Goal: Task Accomplishment & Management: Use online tool/utility

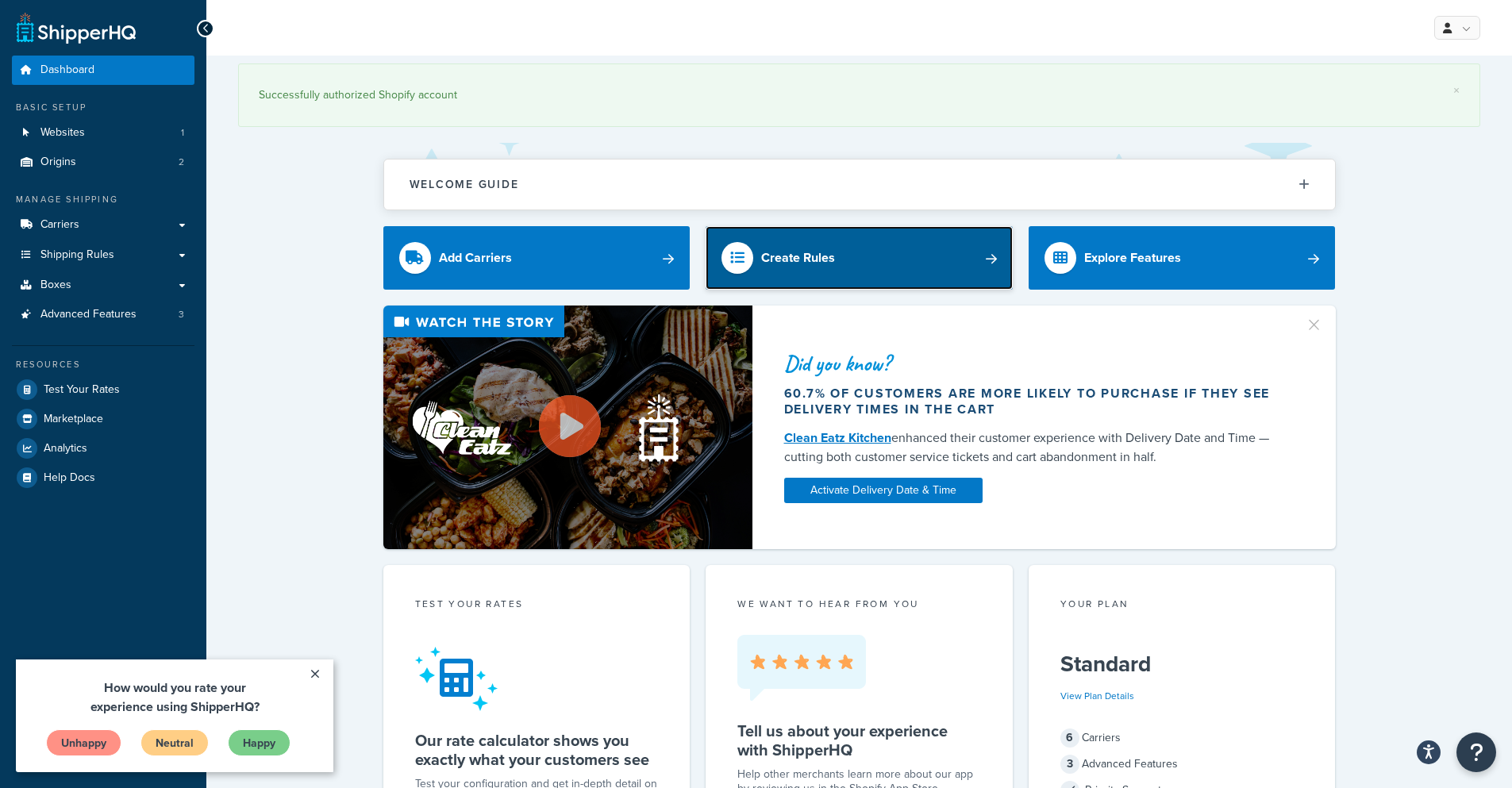
click at [888, 268] on link "Create Rules" at bounding box center [860, 258] width 308 height 64
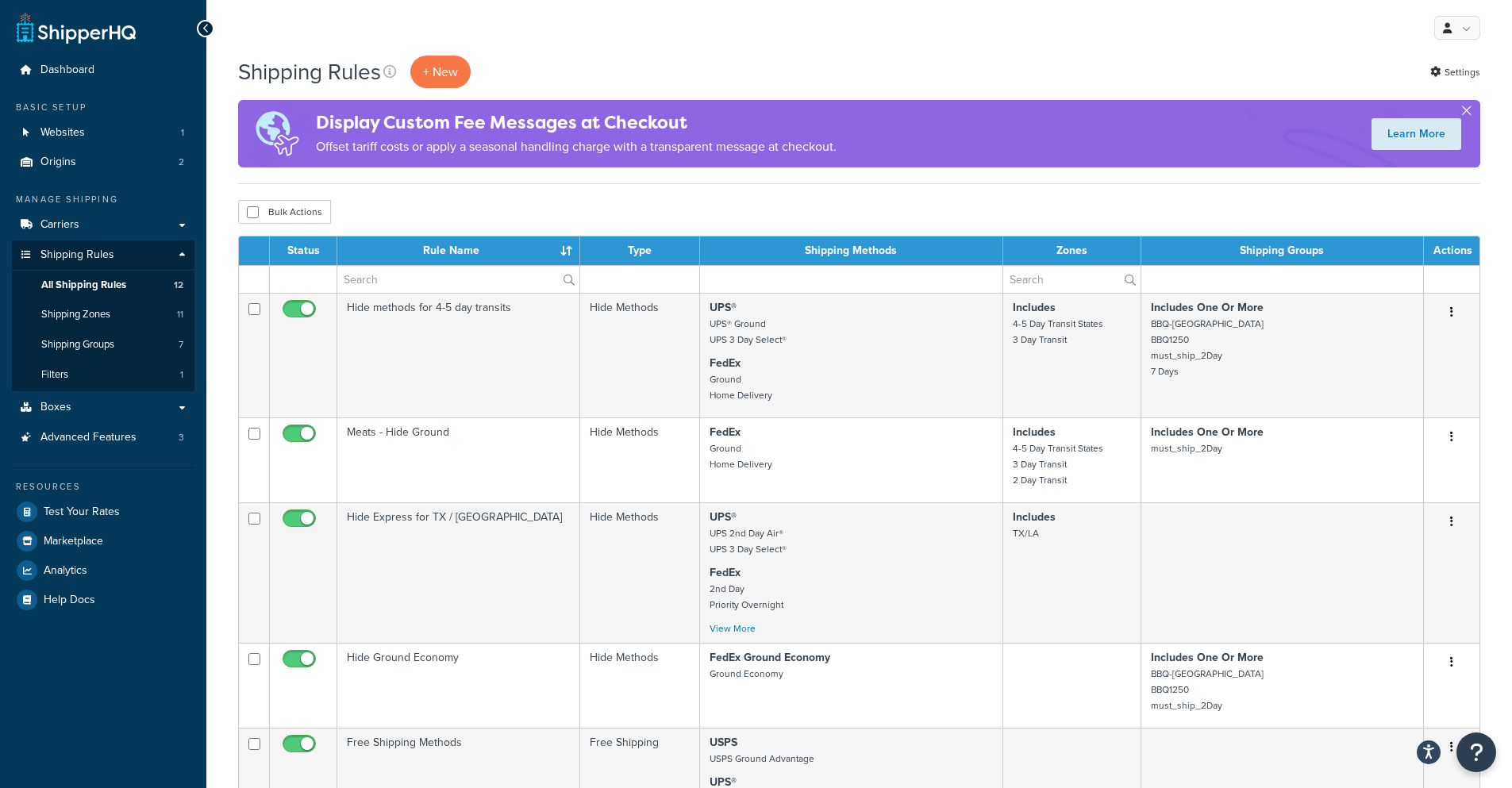
click at [1469, 112] on button "button" at bounding box center [1466, 113] width 4 height 4
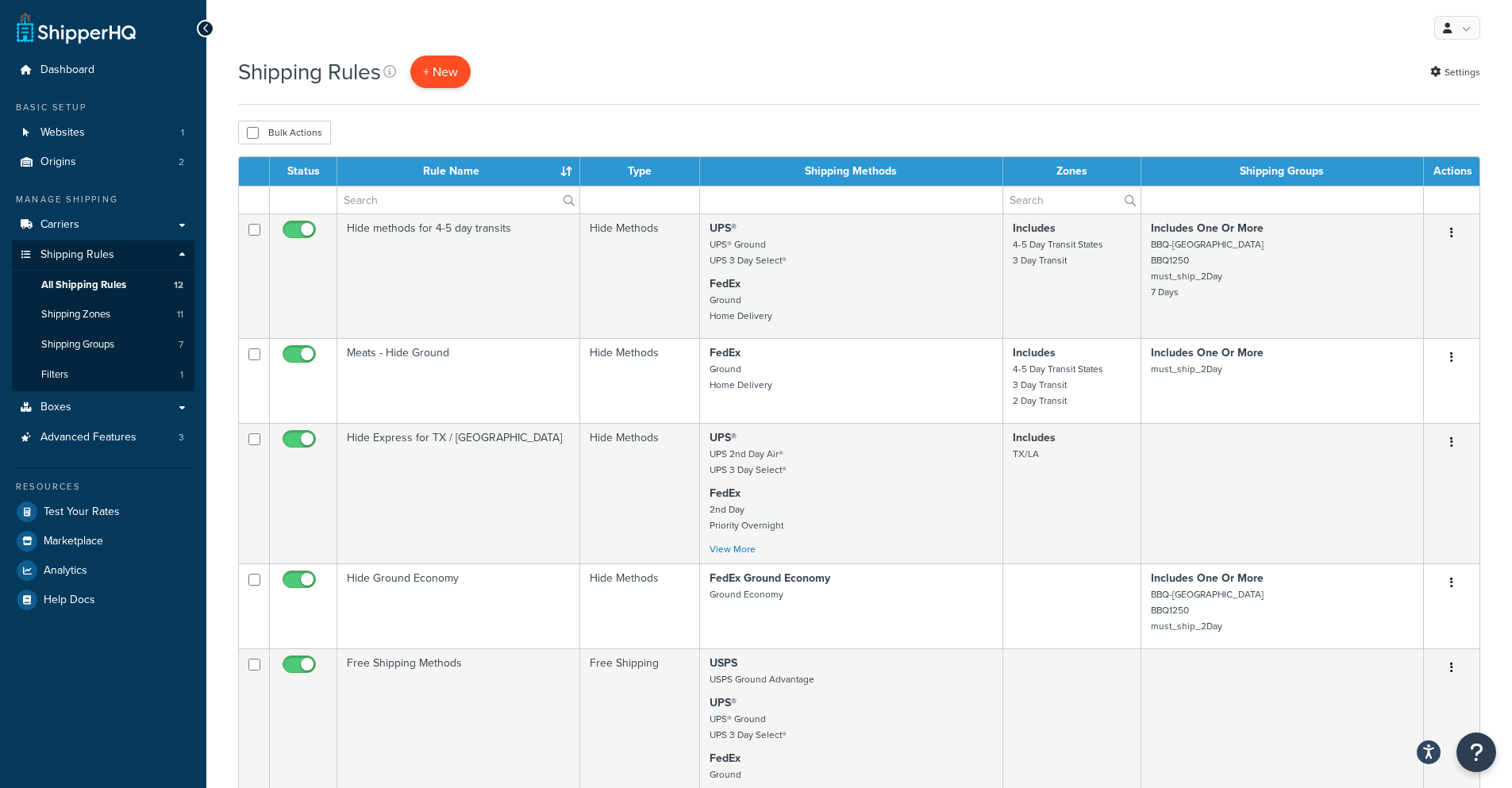
click at [434, 76] on p "+ New" at bounding box center [440, 72] width 60 height 32
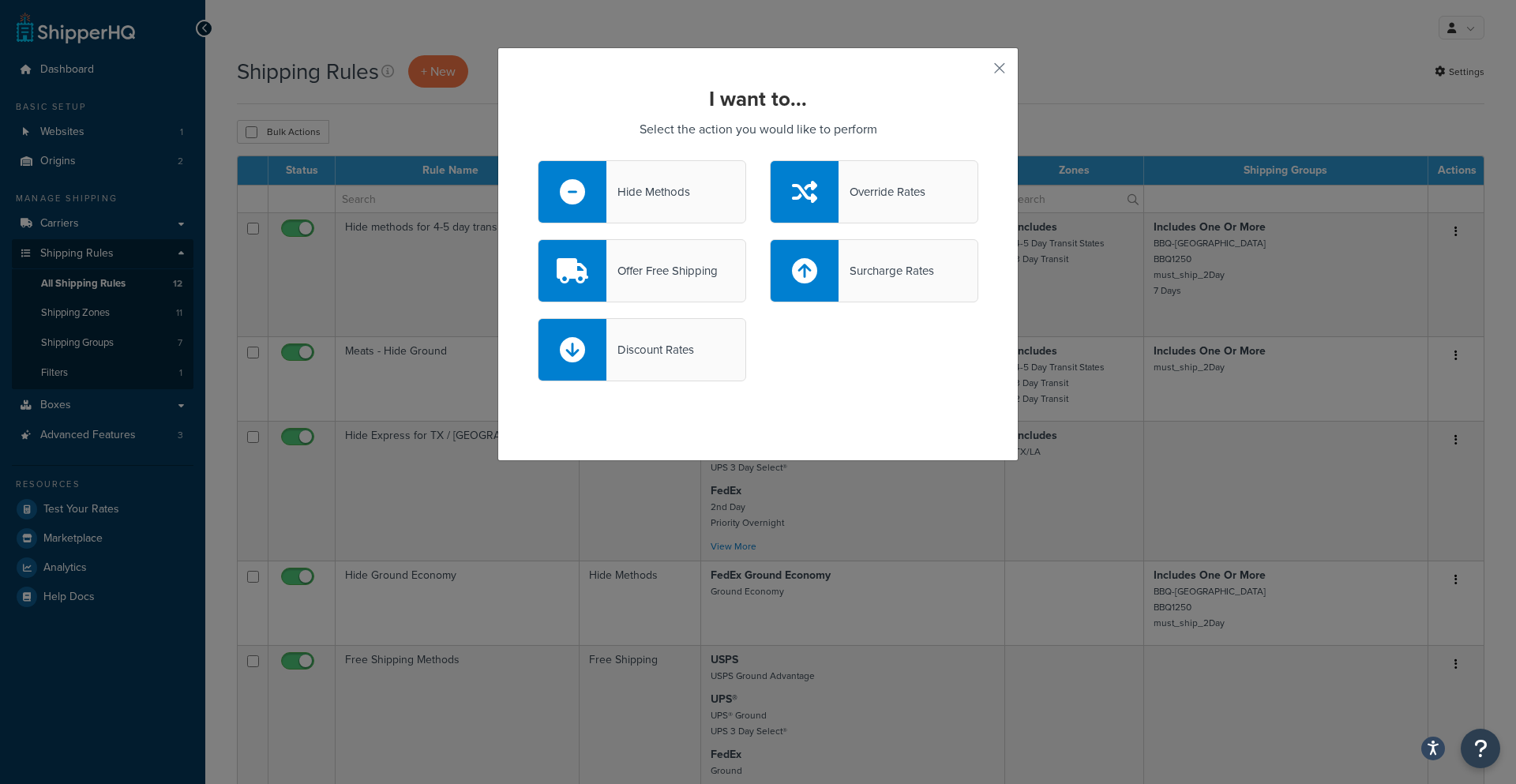
click at [678, 200] on div "Hide Methods" at bounding box center [648, 192] width 84 height 22
click at [0, 0] on input "Hide Methods" at bounding box center [0, 0] width 0 height 0
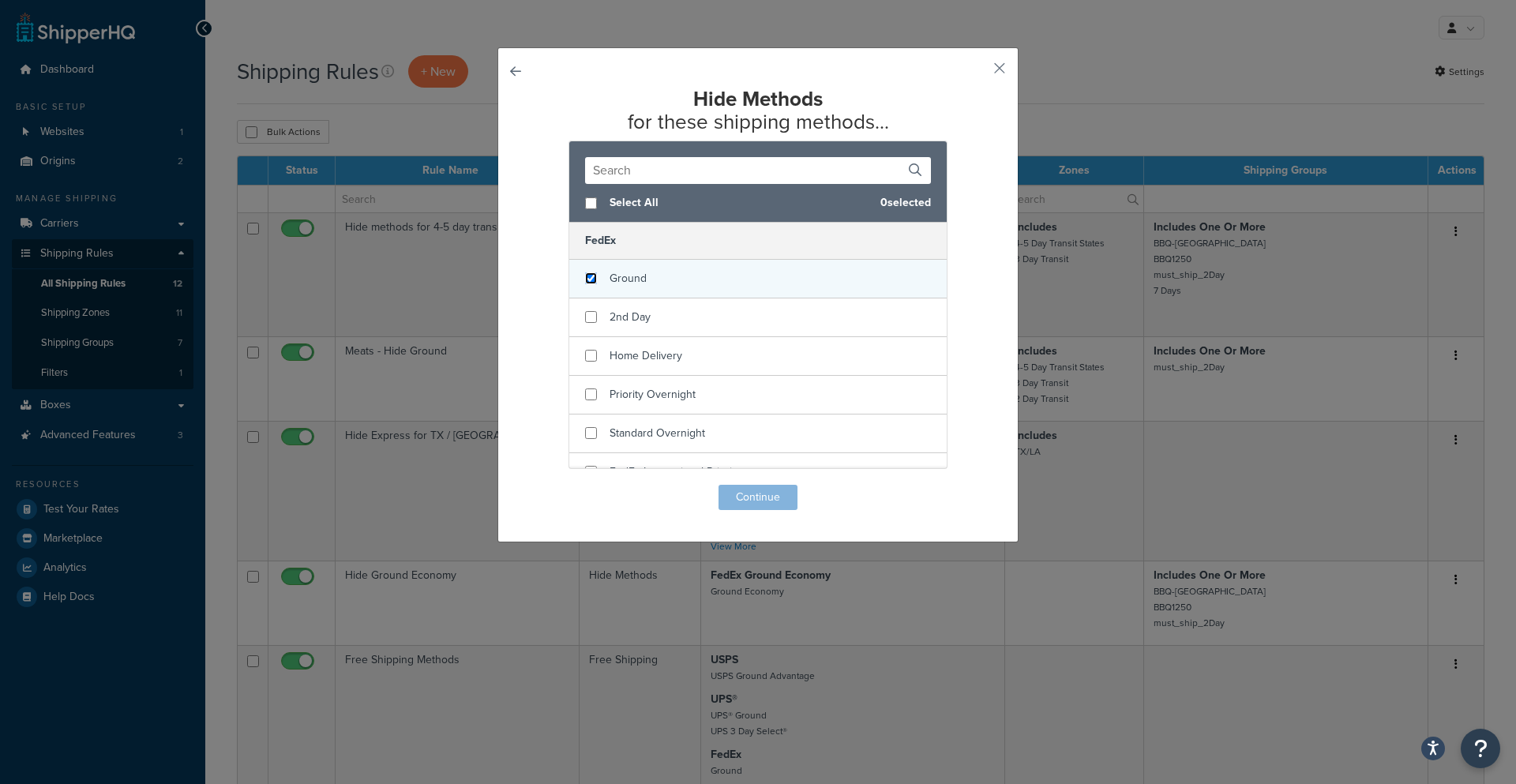
click at [586, 278] on input "checkbox" at bounding box center [591, 278] width 12 height 12
checkbox input "true"
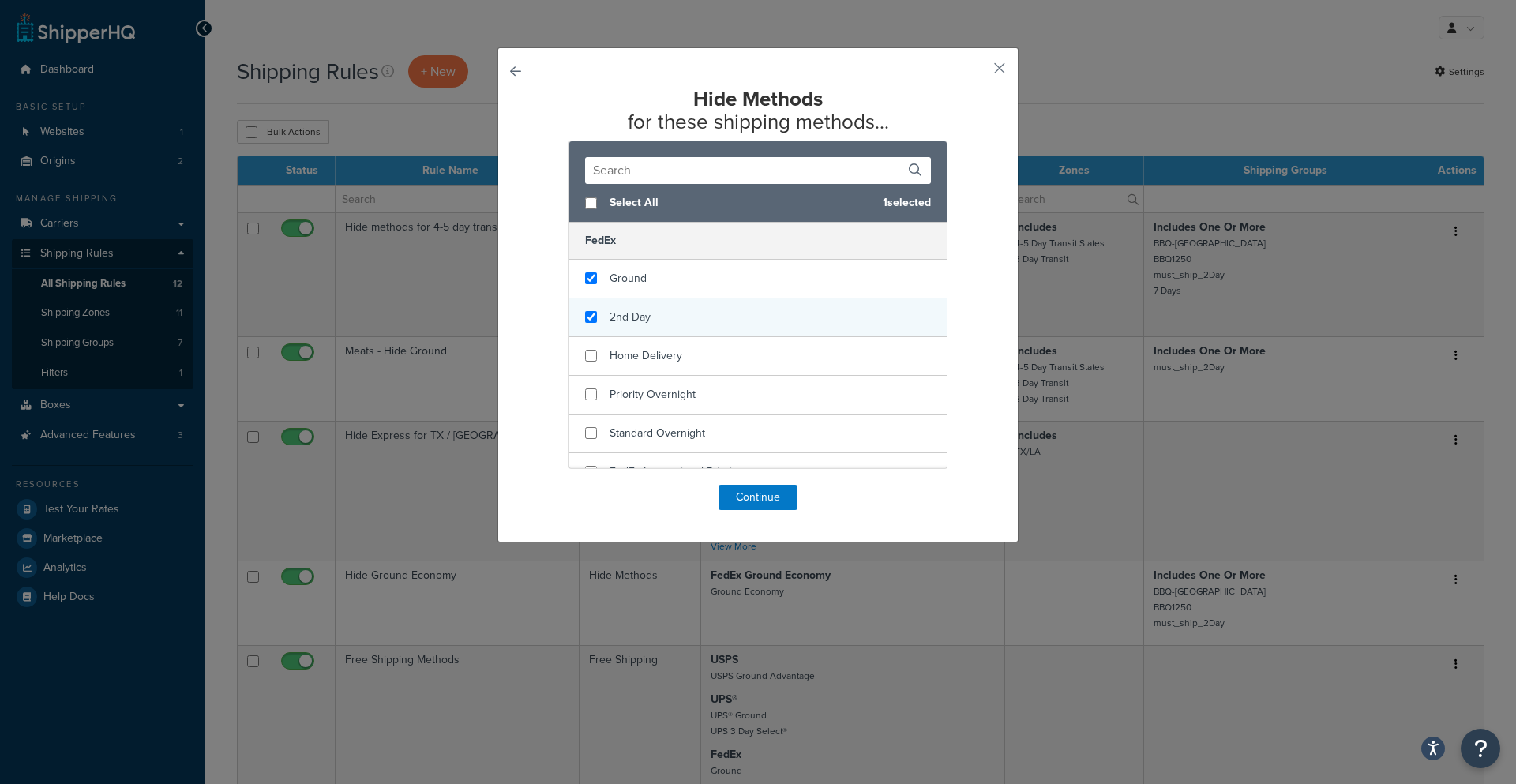
checkbox input "true"
click at [583, 309] on div "2nd Day" at bounding box center [758, 318] width 377 height 38
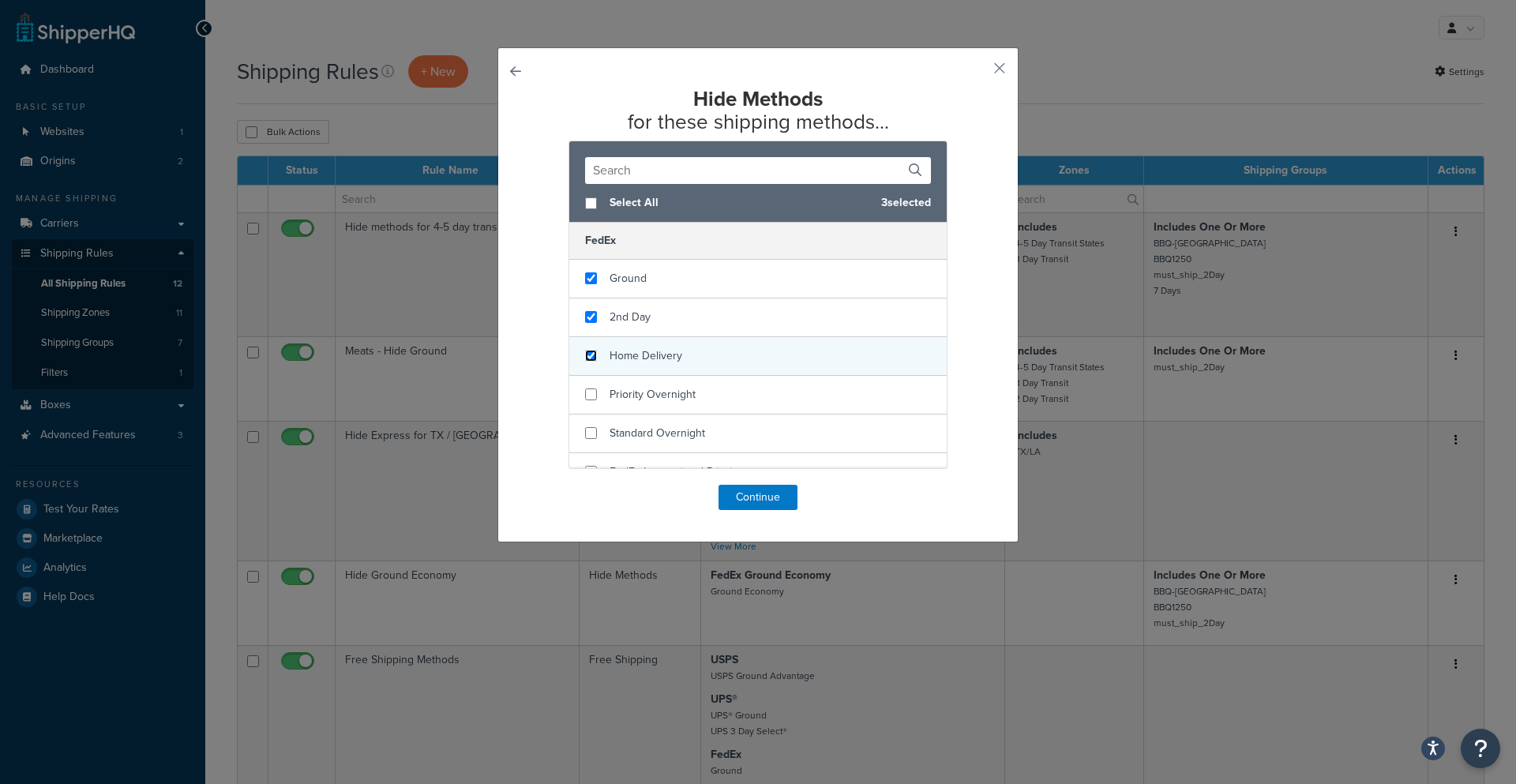
click at [587, 352] on input "checkbox" at bounding box center [591, 356] width 12 height 12
checkbox input "true"
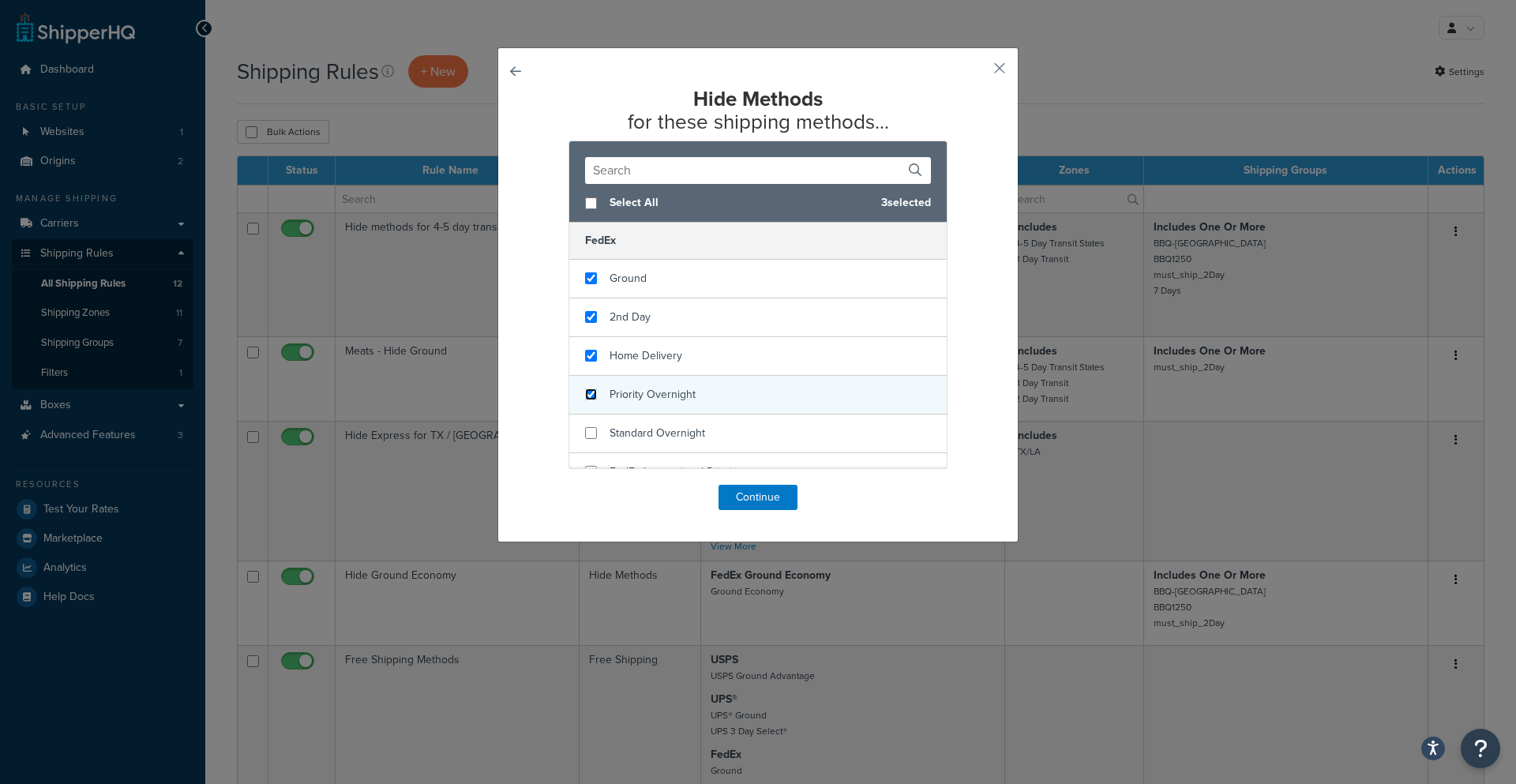
click at [585, 400] on input "checkbox" at bounding box center [591, 394] width 12 height 12
checkbox input "true"
click at [584, 195] on div "Select All 4 selected" at bounding box center [758, 203] width 377 height 38
checkbox input "true"
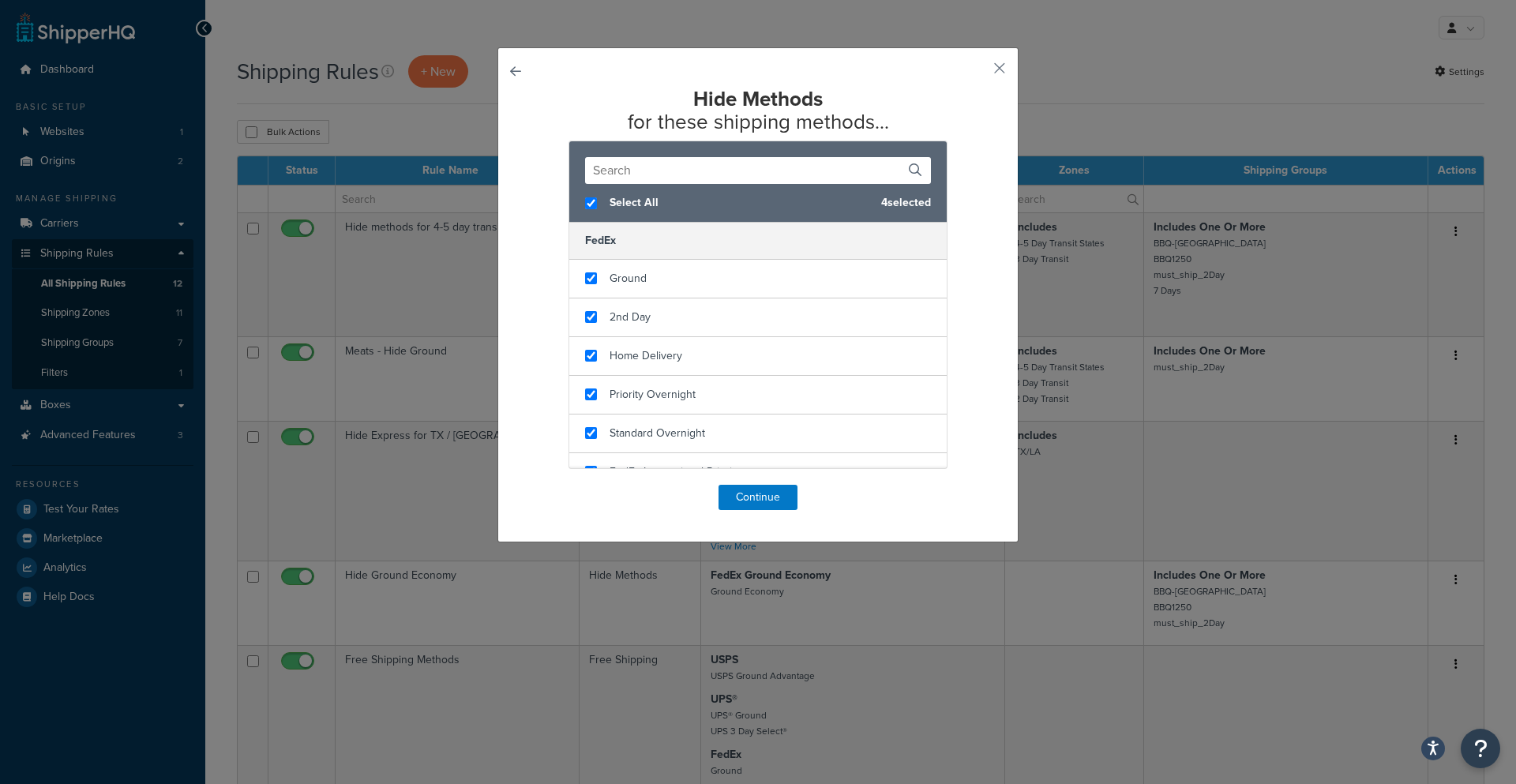
checkbox input "true"
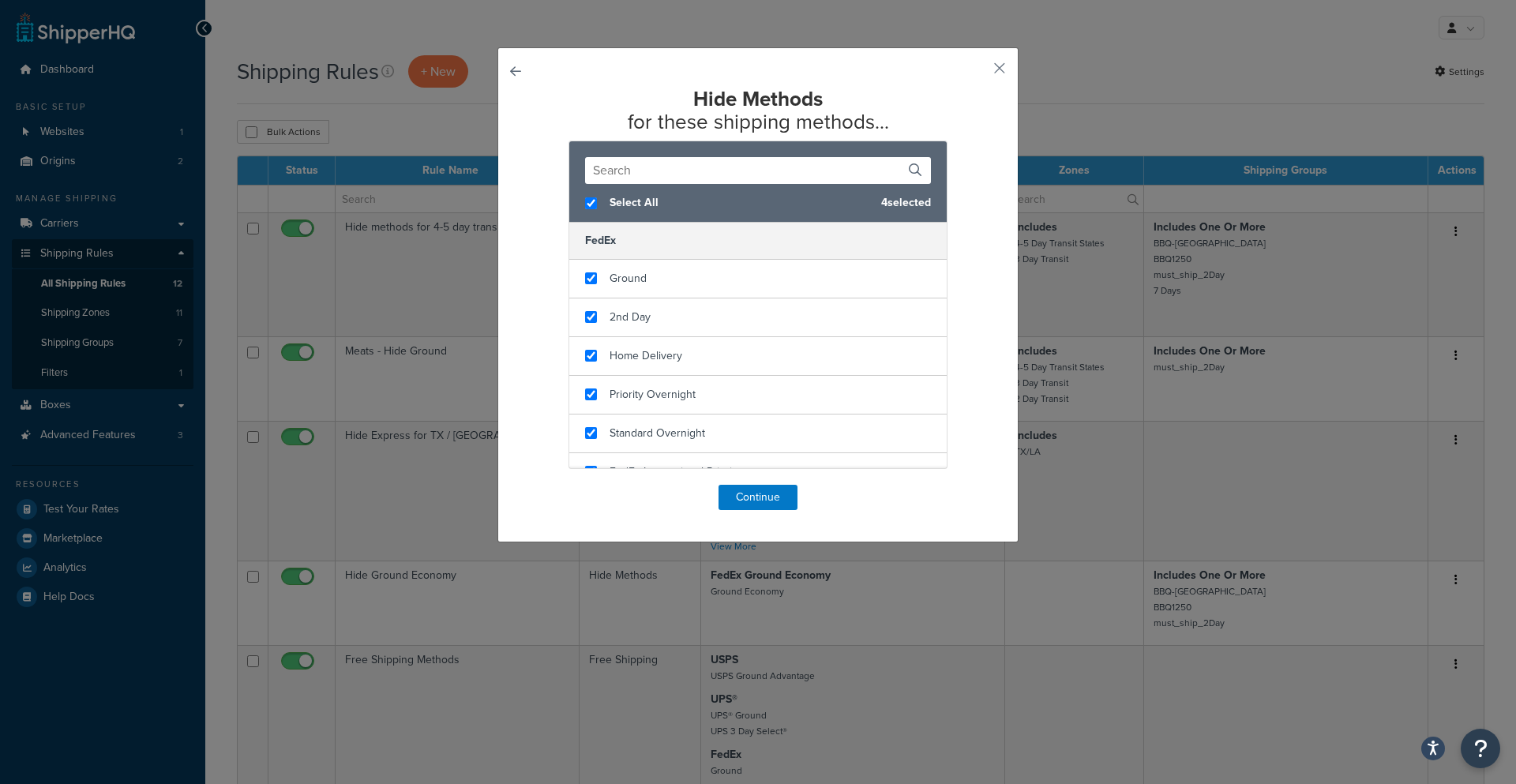
checkbox input "true"
click at [733, 493] on button "Continue" at bounding box center [758, 497] width 79 height 26
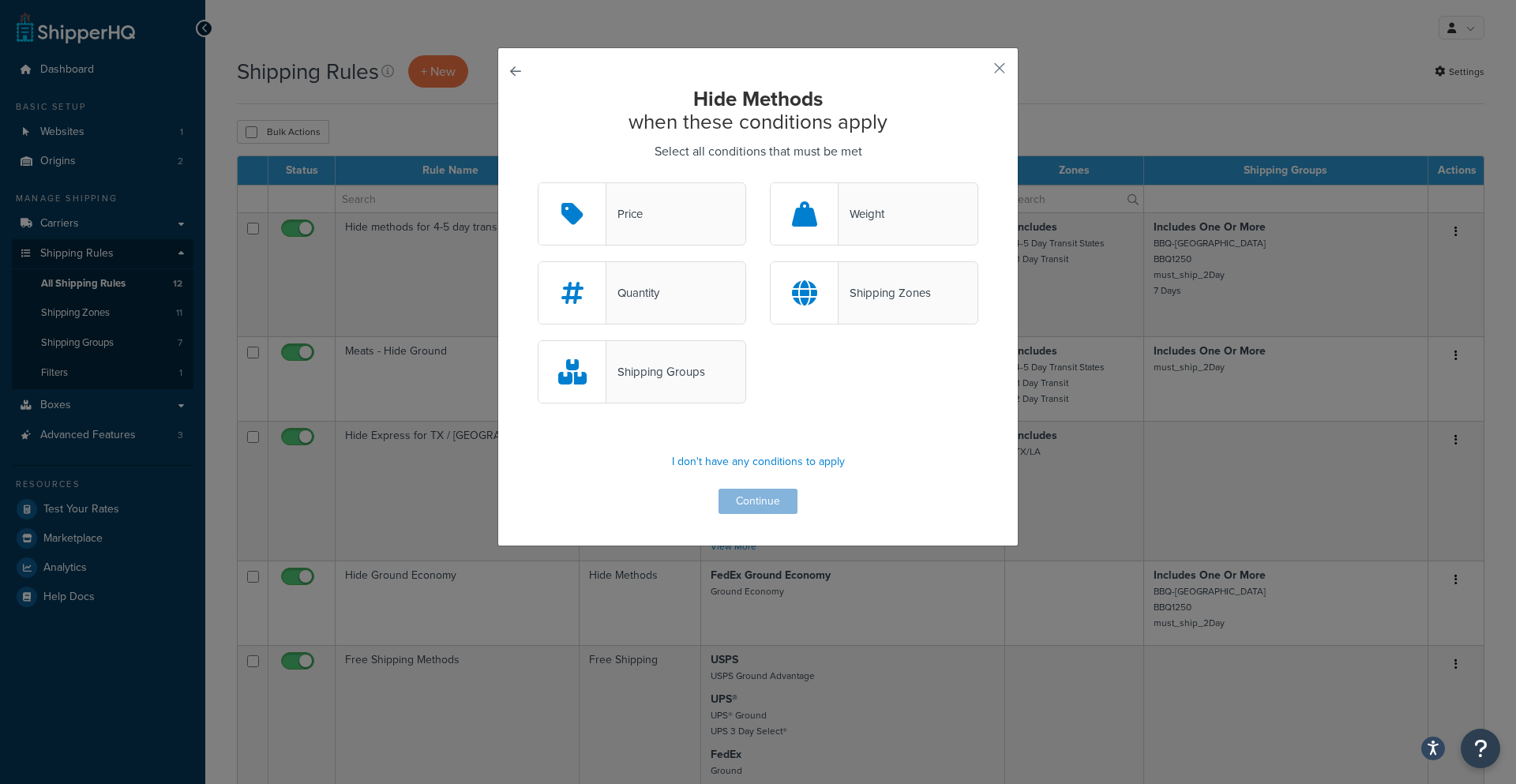
click at [669, 356] on div "Shipping Groups" at bounding box center [641, 372] width 208 height 63
click at [0, 0] on input "Shipping Groups" at bounding box center [0, 0] width 0 height 0
click at [742, 500] on button "Continue" at bounding box center [758, 501] width 79 height 26
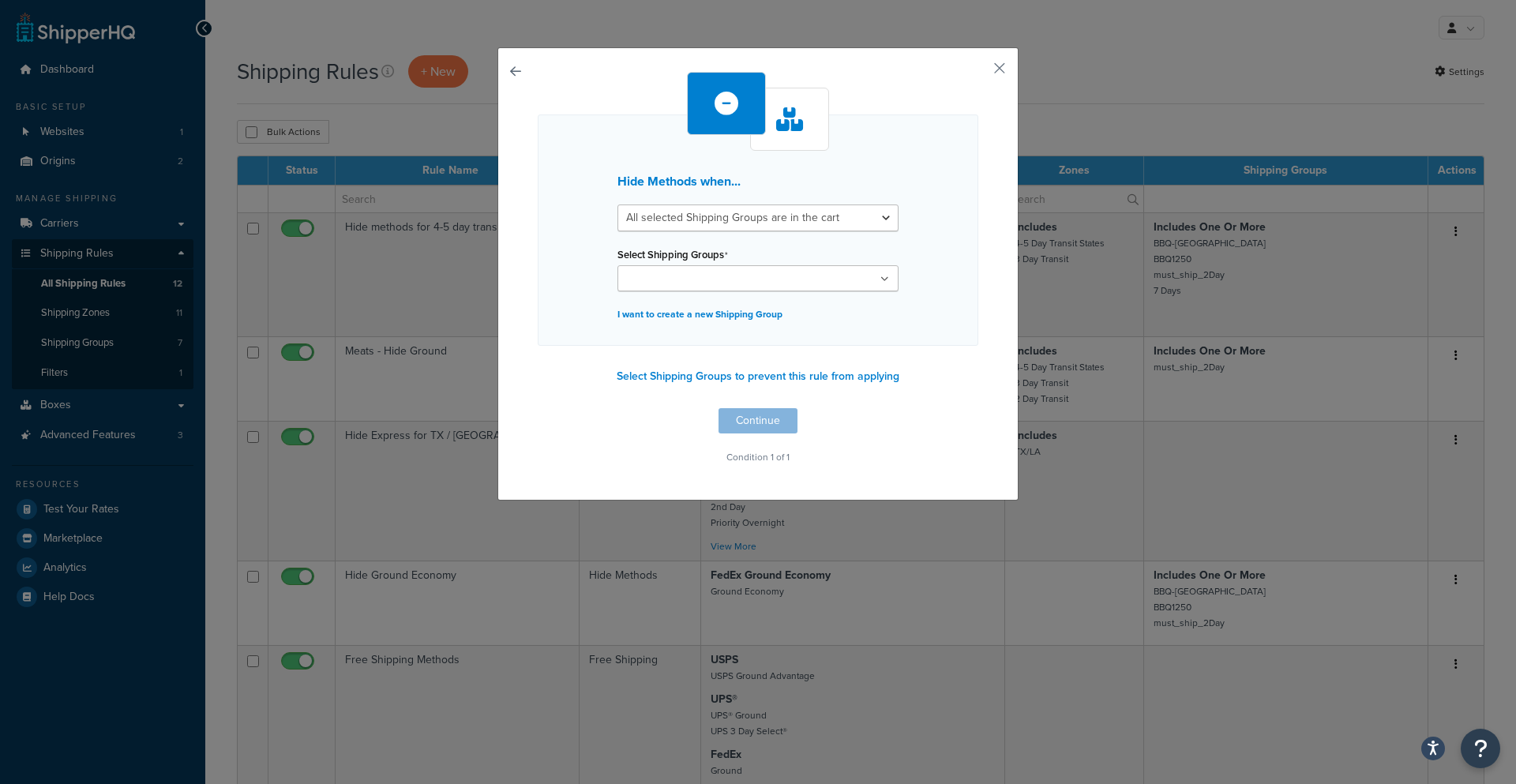
click at [747, 279] on ul at bounding box center [758, 278] width 281 height 26
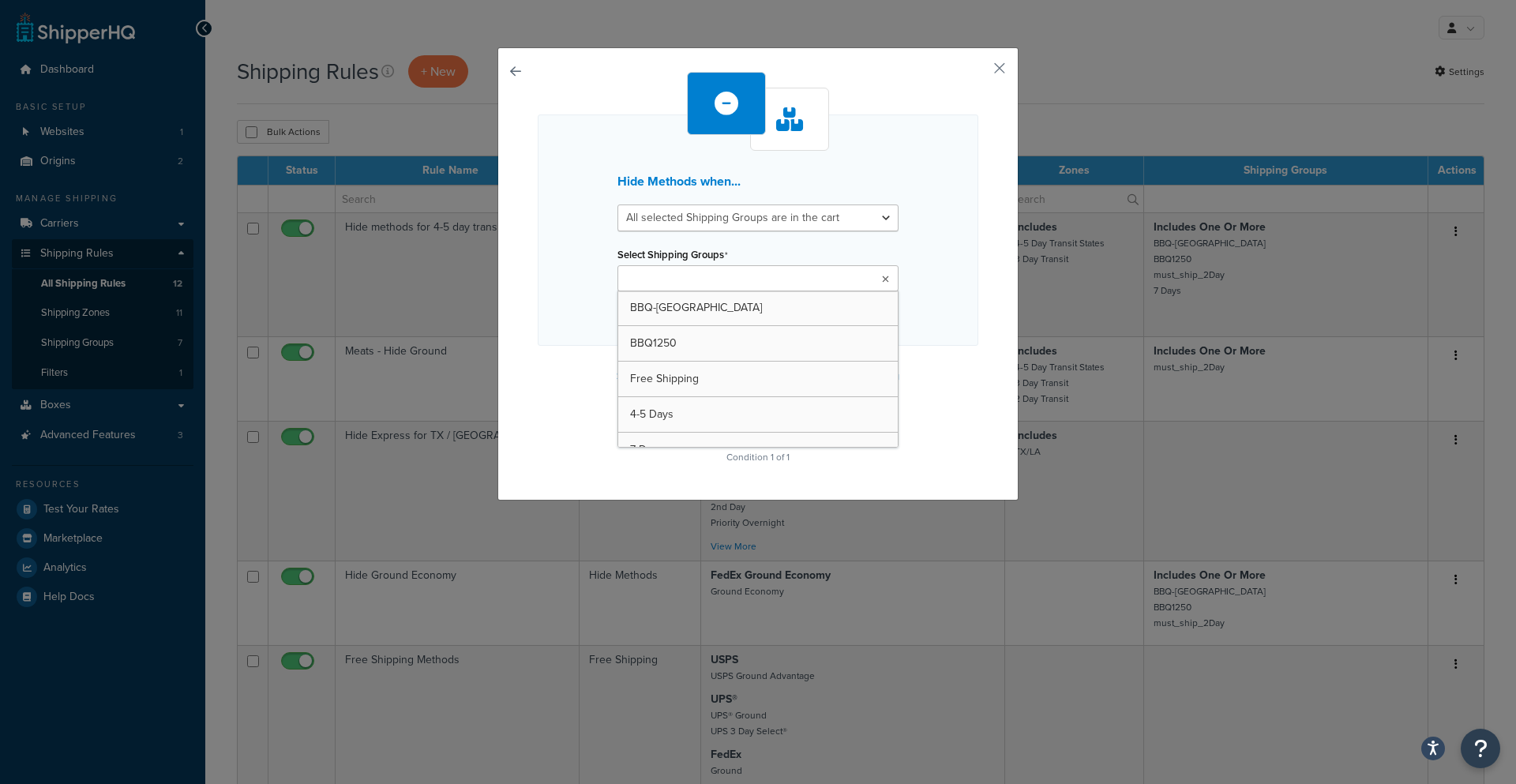
click at [854, 244] on div "Select Shipping Groups BBQ-Turkey BBQ1250 Free Shipping 4-5 Days 7 Days must_sh…" at bounding box center [758, 267] width 281 height 48
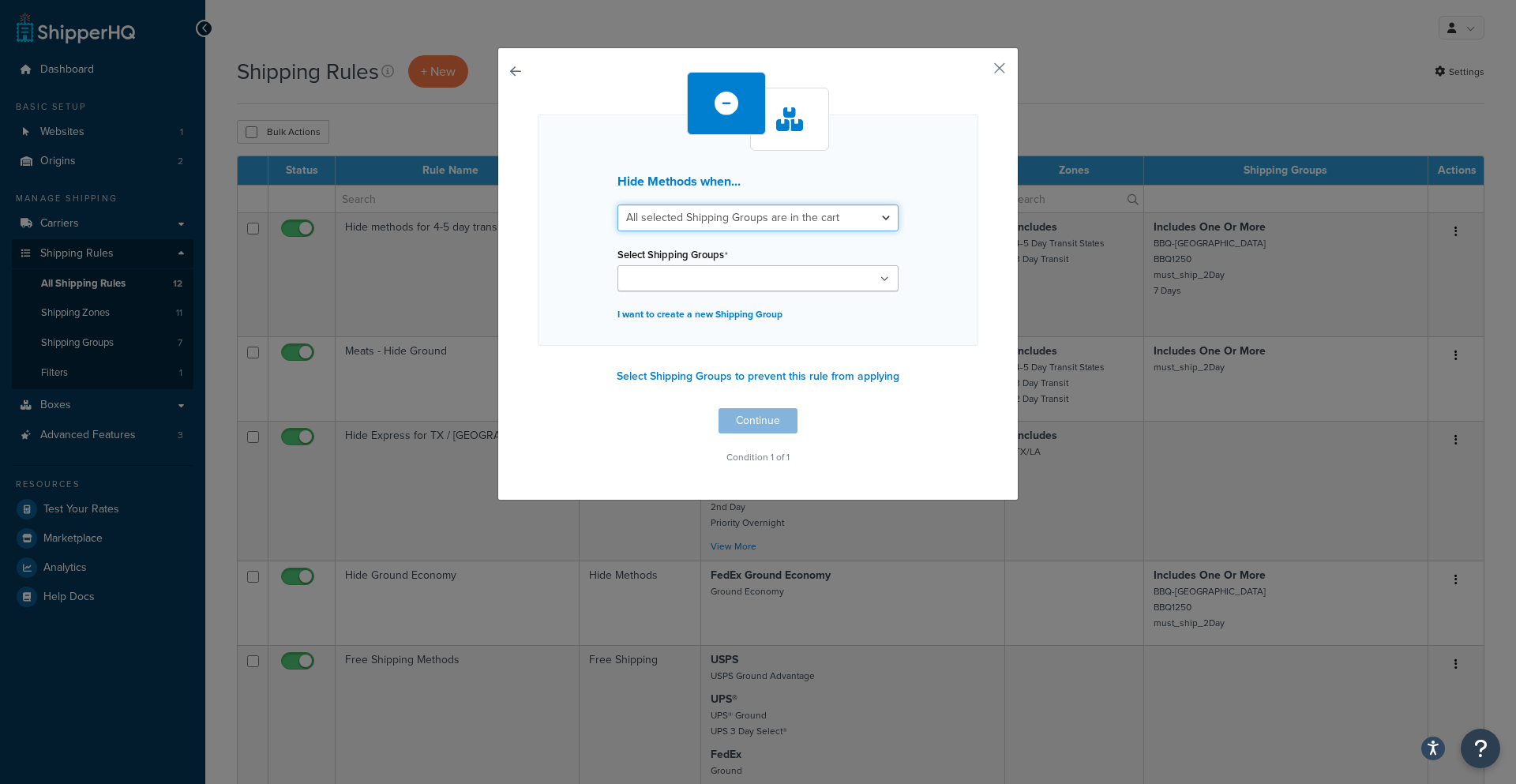
click at [849, 210] on select "All selected Shipping Groups are in the cart Any selected Shipping Groups are i…" at bounding box center [758, 218] width 281 height 27
click at [537, 408] on button "button" at bounding box center [537, 408] width 0 height 0
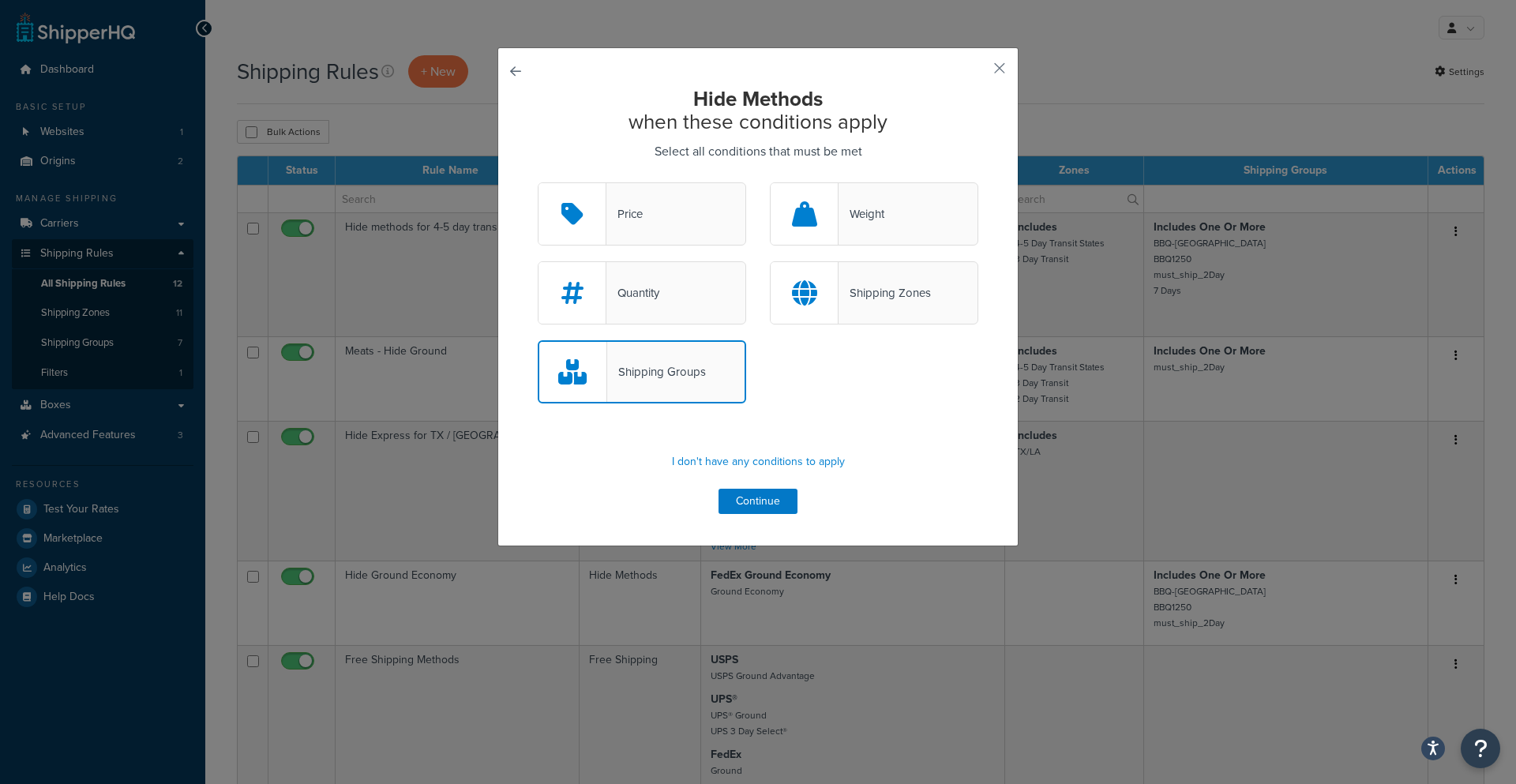
click at [867, 290] on div "Shipping Zones" at bounding box center [884, 293] width 92 height 22
click at [0, 0] on input "Shipping Zones" at bounding box center [0, 0] width 0 height 0
click at [683, 377] on div "Shipping Groups" at bounding box center [656, 372] width 99 height 22
click at [0, 0] on input "Shipping Groups" at bounding box center [0, 0] width 0 height 0
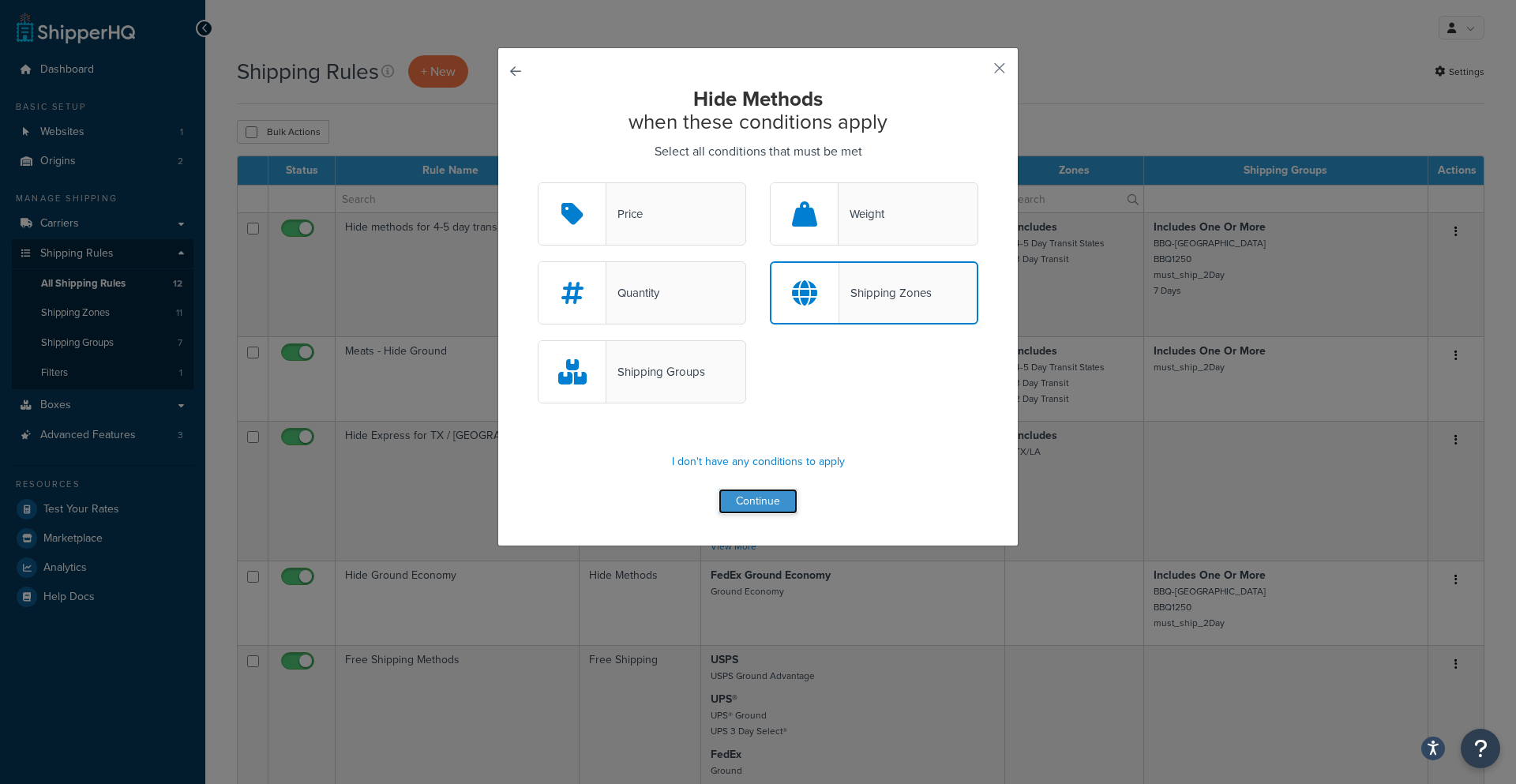
click at [766, 495] on button "Continue" at bounding box center [758, 501] width 79 height 26
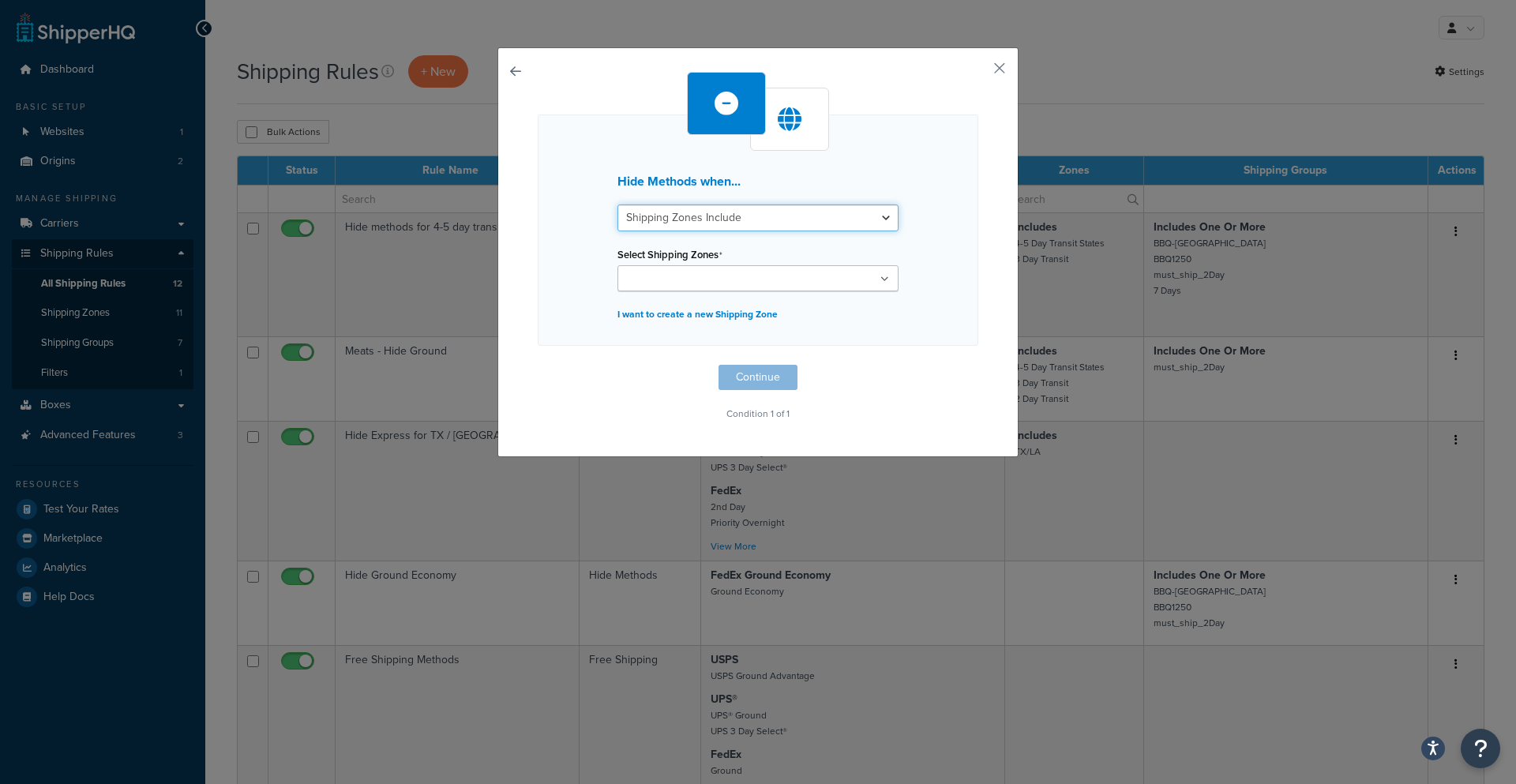
click at [752, 207] on select "Shipping Zones Include Shipping Zones Do Not Include" at bounding box center [758, 218] width 281 height 27
drag, startPoint x: 898, startPoint y: 212, endPoint x: 894, endPoint y: 223, distance: 11.7
click at [898, 212] on div "Hide Methods when... Shipping Zones Include Shipping Zones Do Not Include Selec…" at bounding box center [758, 230] width 440 height 231
click at [842, 279] on ul at bounding box center [758, 278] width 281 height 26
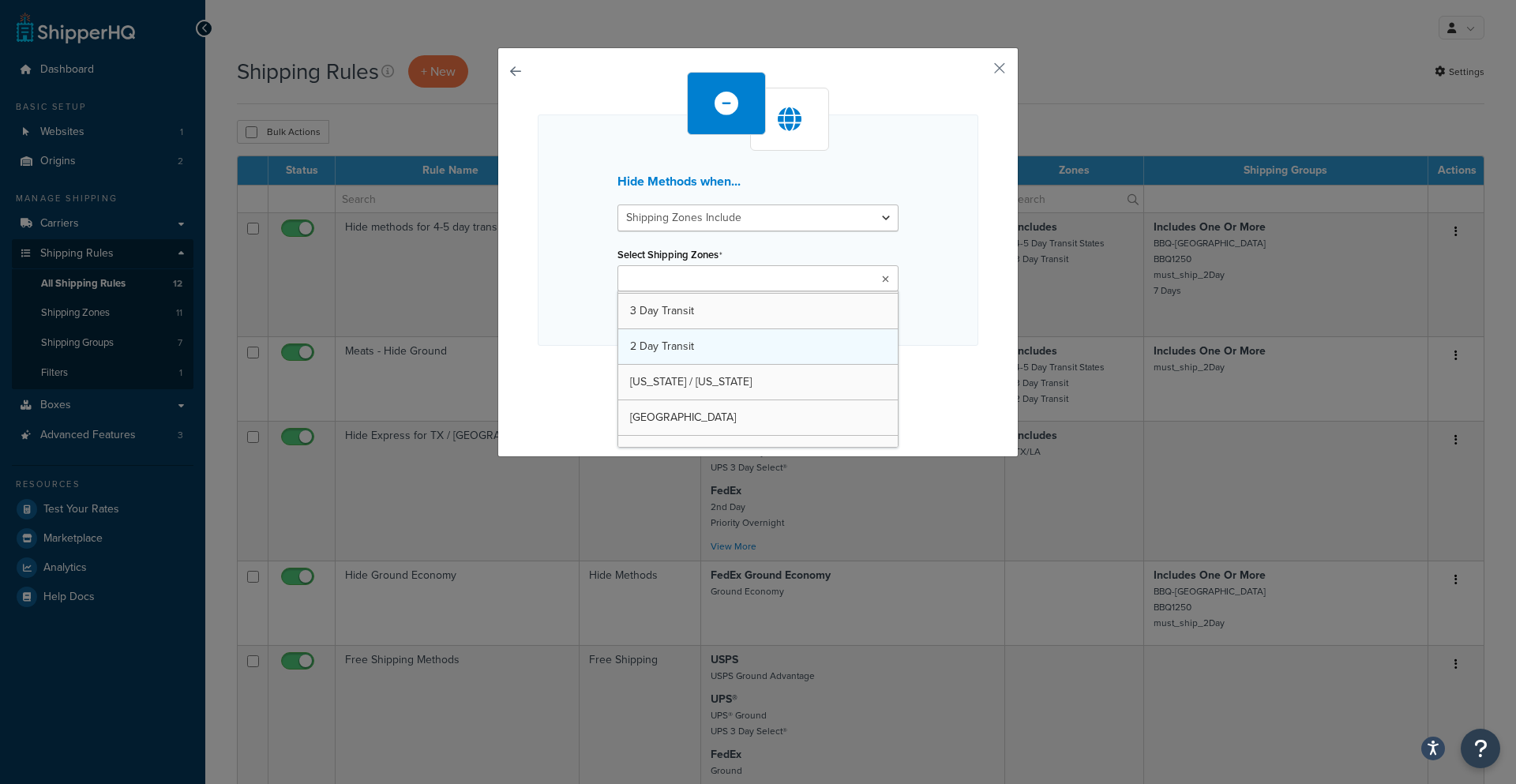
scroll to position [234, 0]
click at [873, 224] on select "Shipping Zones Include Shipping Zones Do Not Include" at bounding box center [758, 218] width 281 height 27
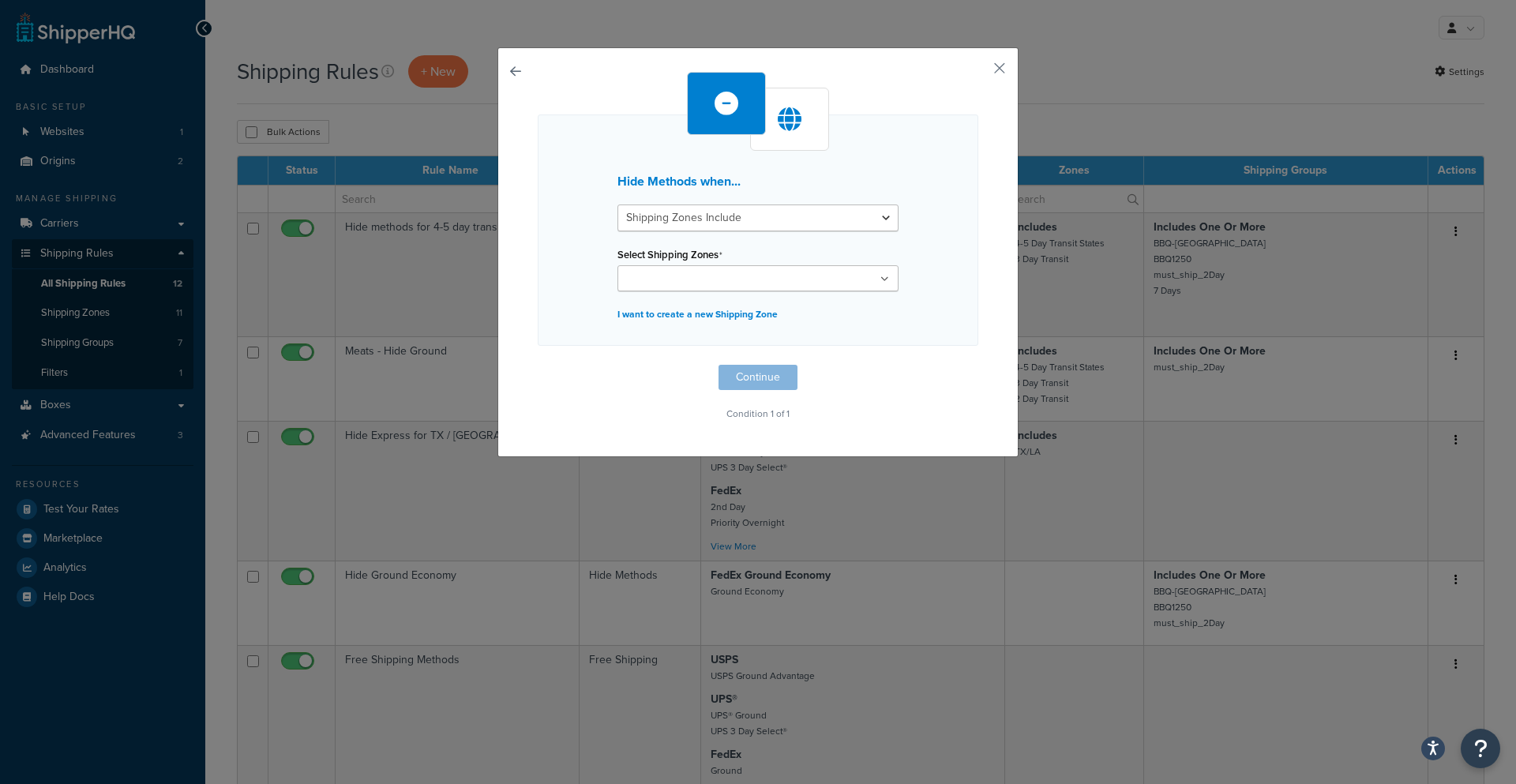
click at [933, 292] on div "Hide Methods when... Shipping Zones Include Shipping Zones Do Not Include Selec…" at bounding box center [758, 230] width 440 height 231
click at [807, 282] on ul at bounding box center [758, 278] width 281 height 26
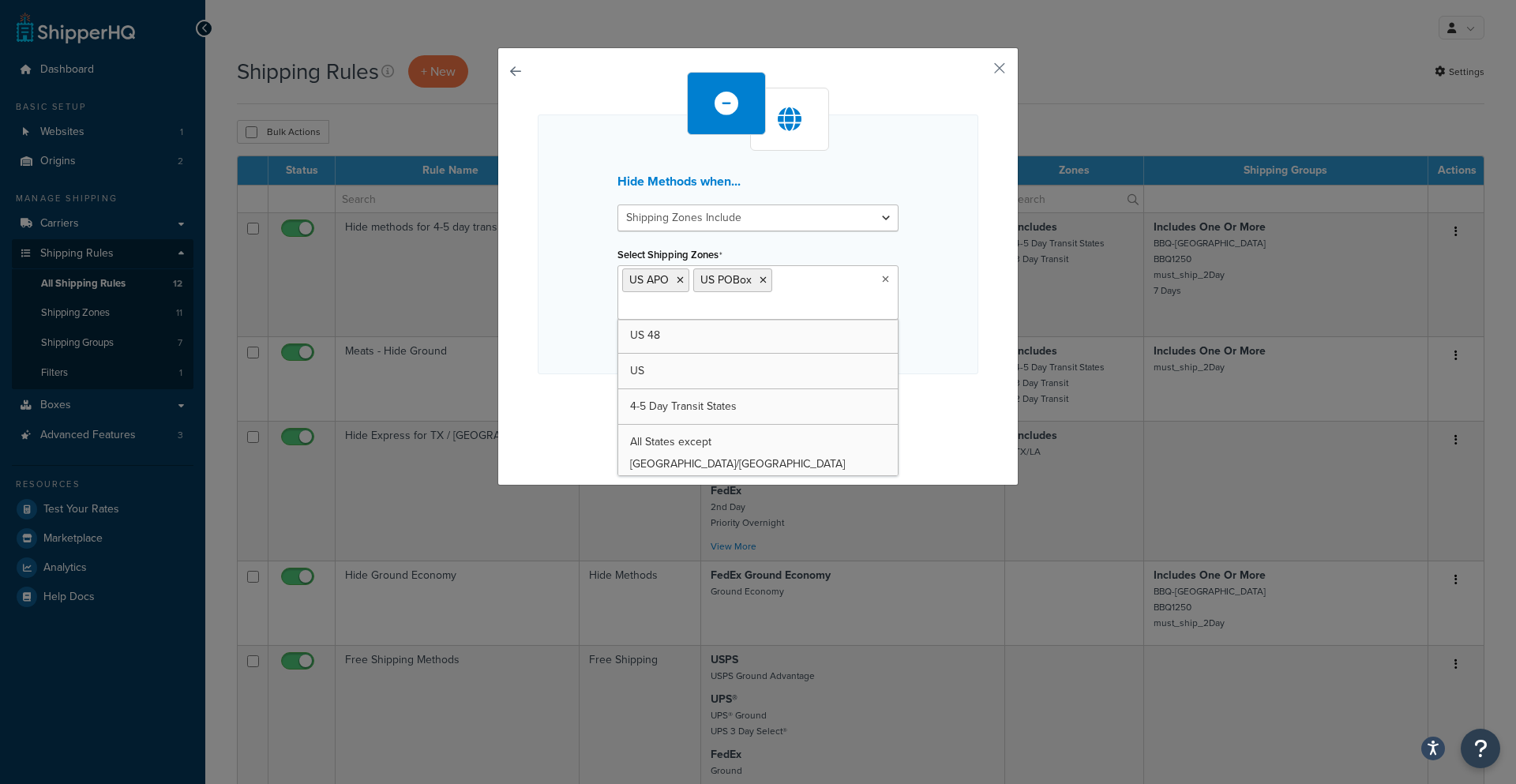
scroll to position [0, 0]
click at [965, 329] on div "Hide Methods when... Shipping Zones Include Shipping Zones Do Not Include Selec…" at bounding box center [758, 244] width 440 height 259
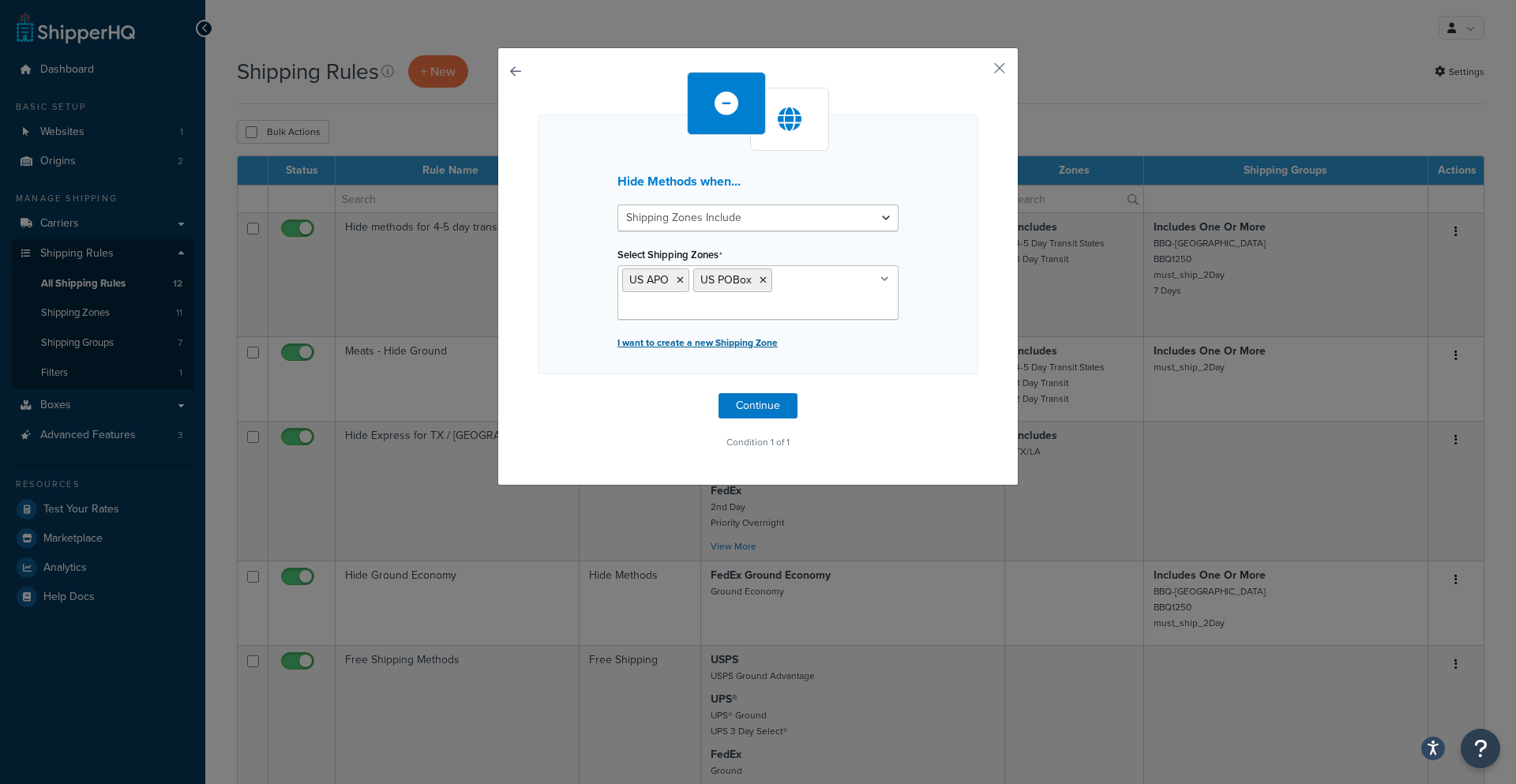
click at [718, 341] on p "I want to create a new Shipping Zone" at bounding box center [758, 343] width 281 height 22
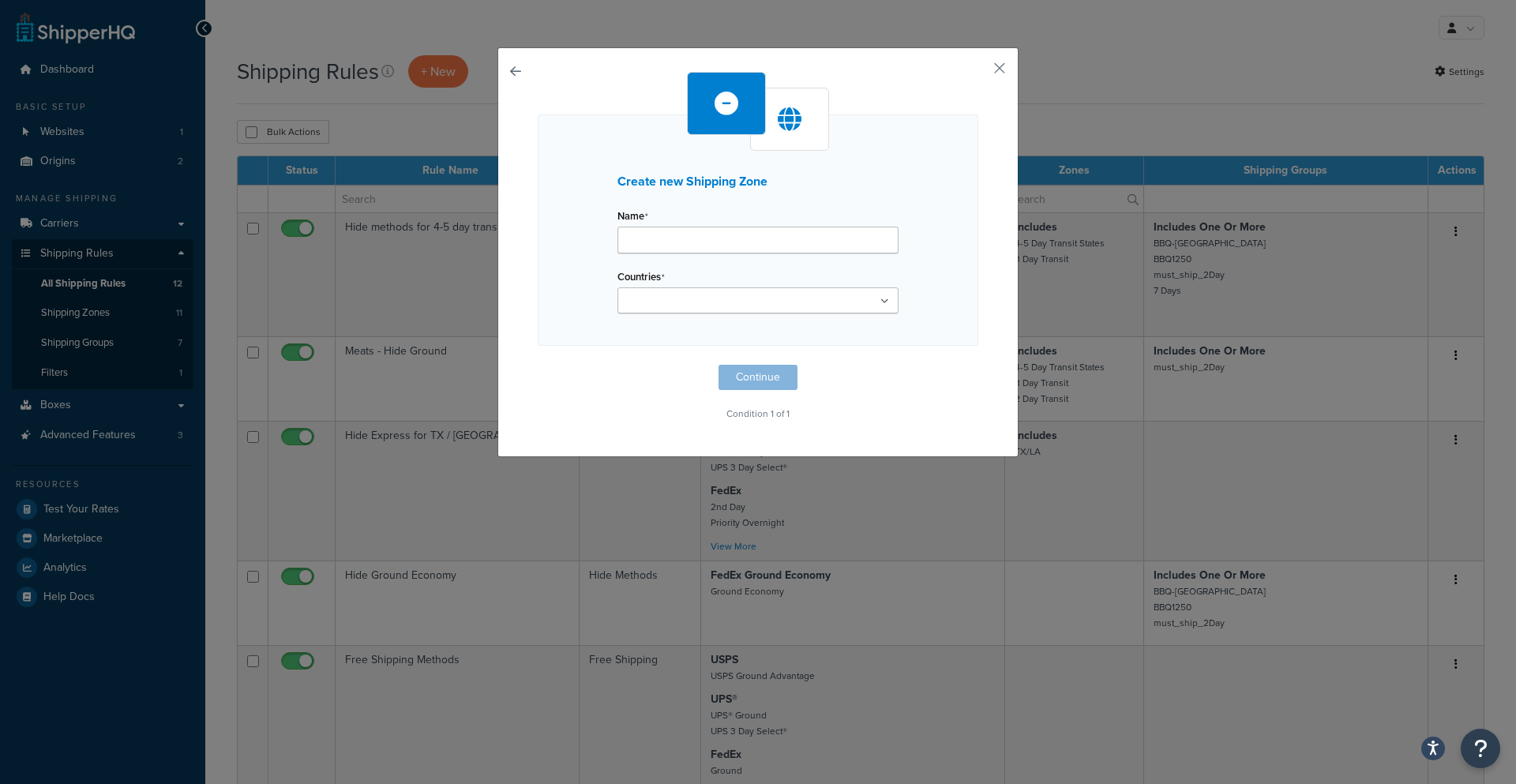
click at [690, 299] on input "Countries" at bounding box center [692, 302] width 140 height 18
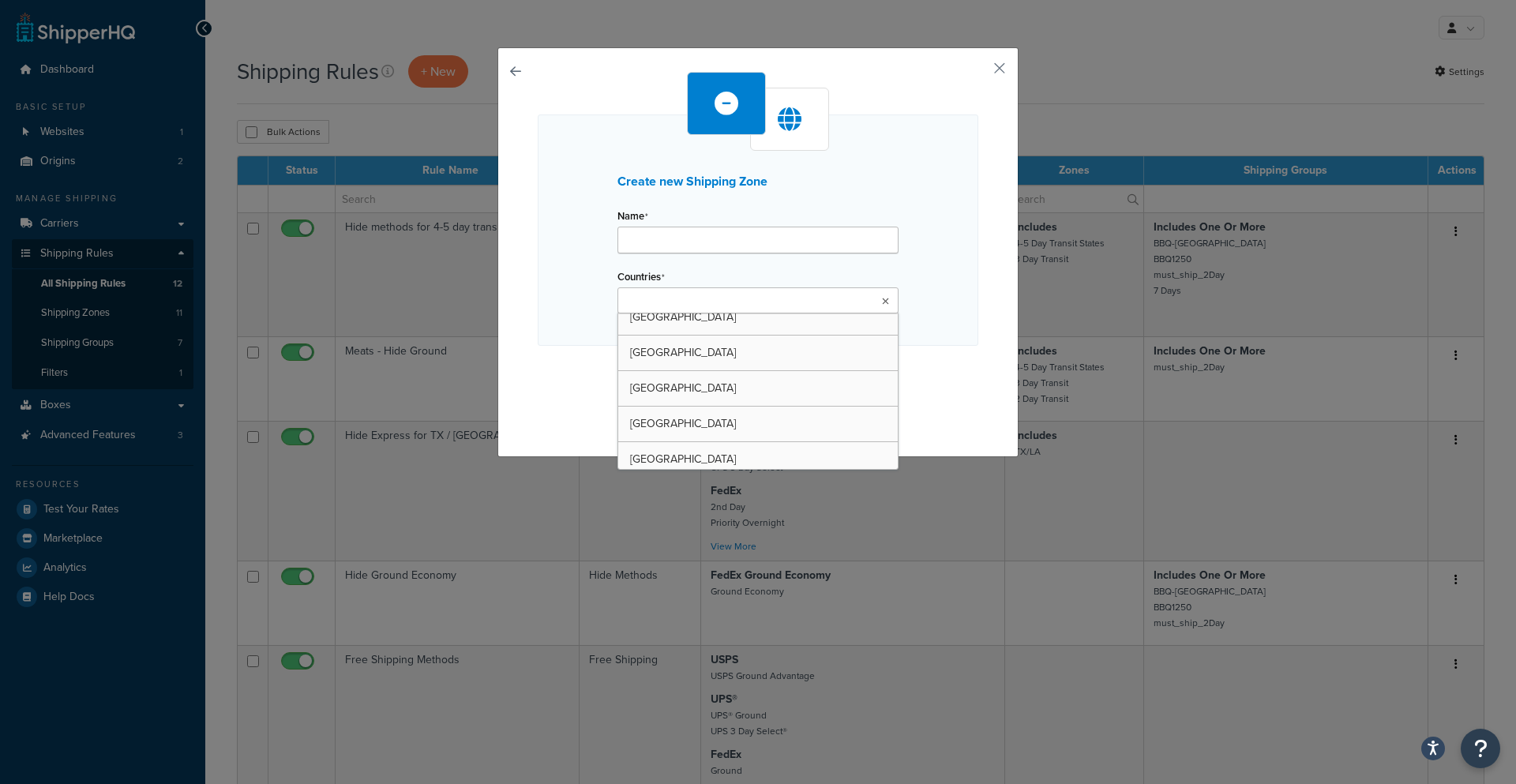
scroll to position [710, 0]
click at [593, 177] on div "Create new Shipping Zone Name Countries United States United Kingdom Afghanista…" at bounding box center [758, 230] width 440 height 231
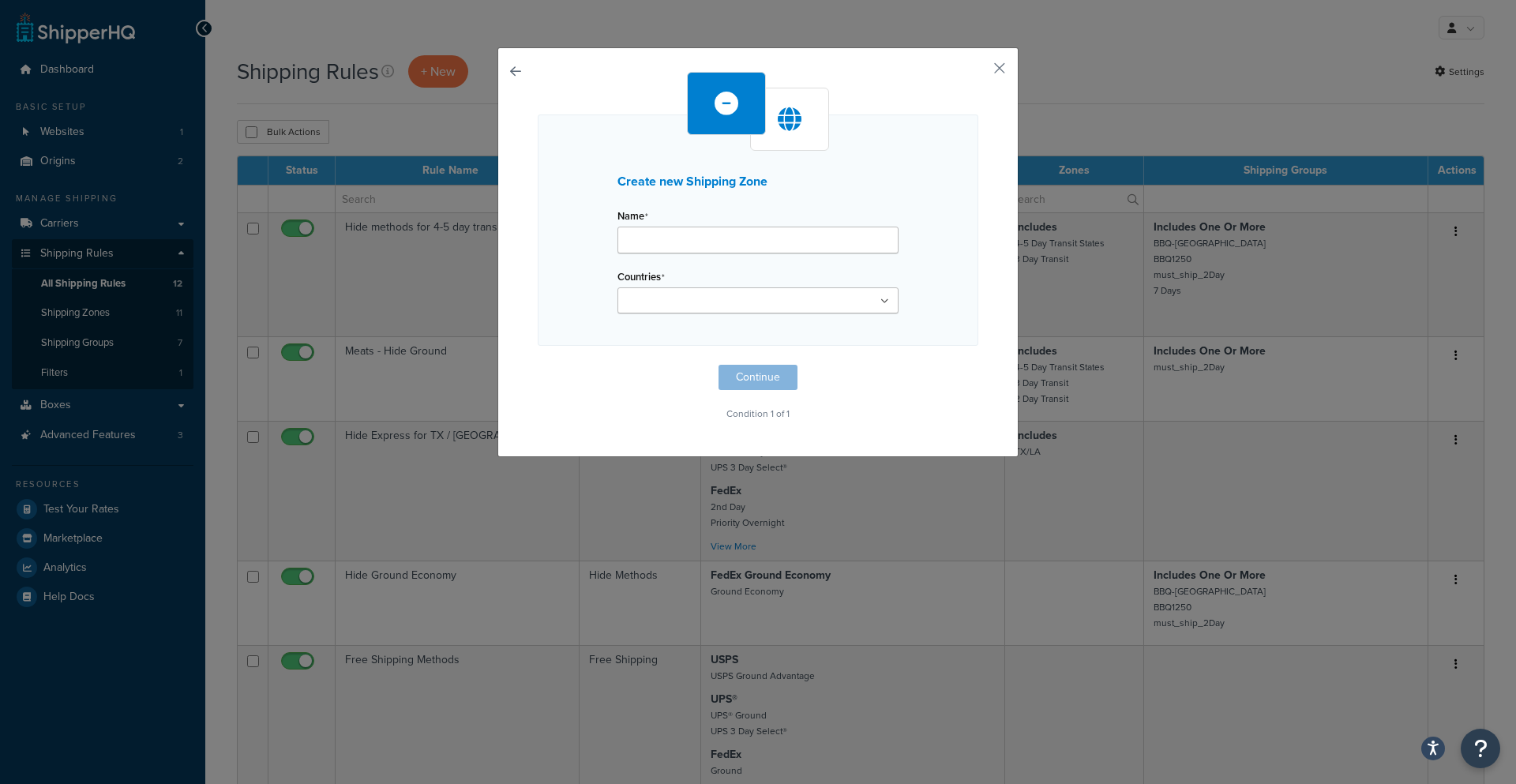
click at [537, 365] on button "button" at bounding box center [537, 365] width 0 height 0
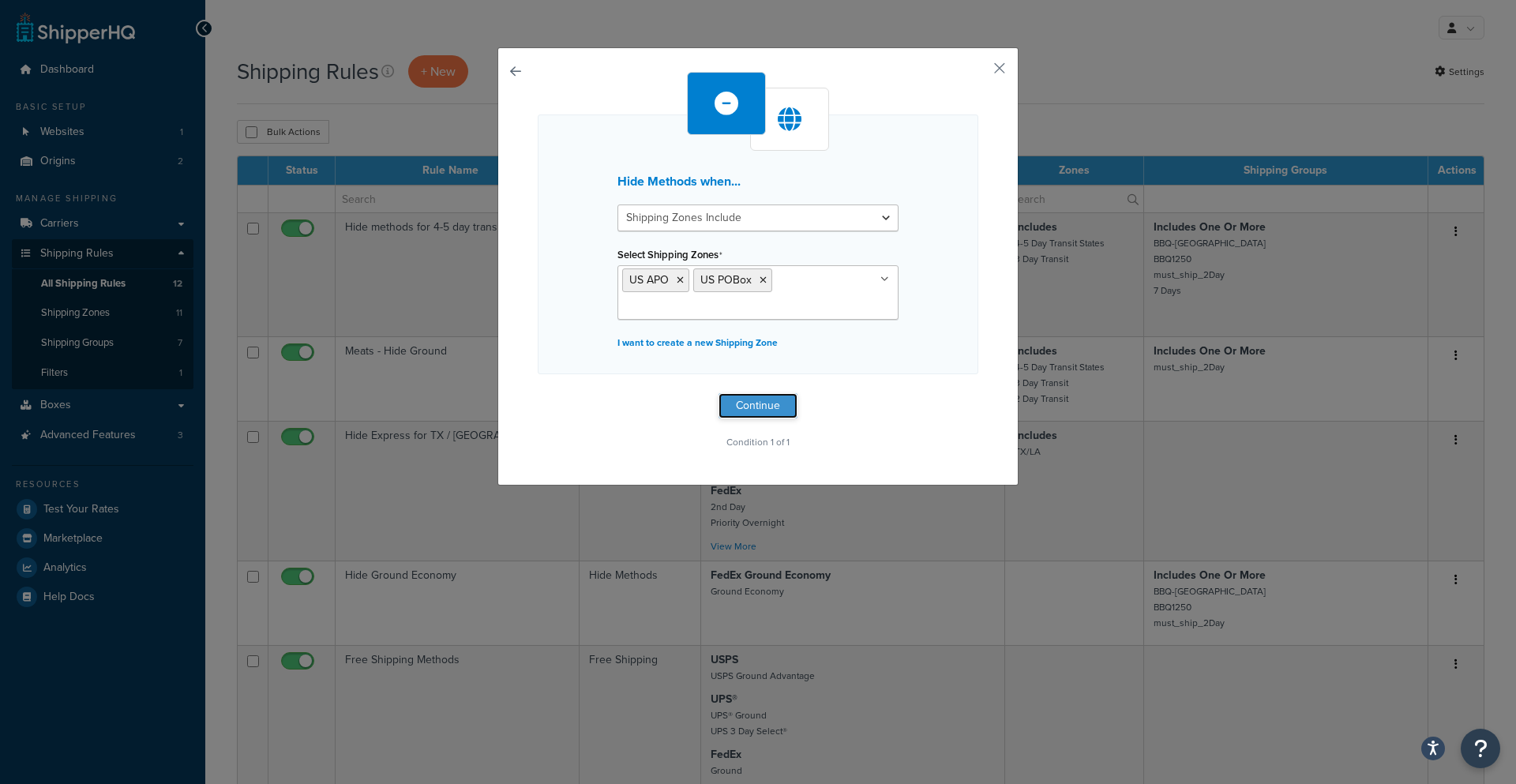
click at [764, 409] on button "Continue" at bounding box center [758, 406] width 79 height 26
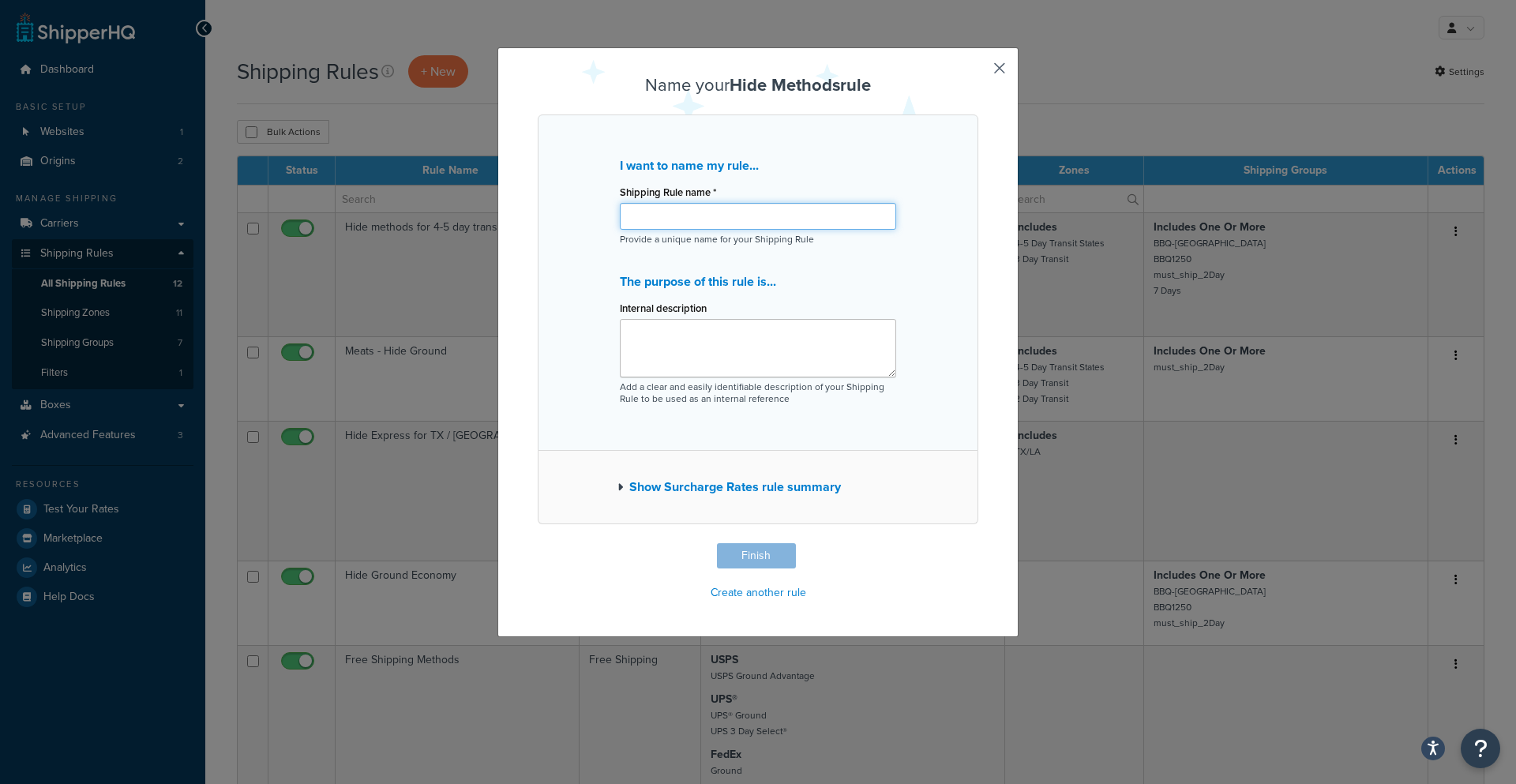
click at [697, 211] on input "Shipping Rule name *" at bounding box center [758, 216] width 276 height 27
type input "Hide all methods for PO Boxes and APOs"
click at [694, 344] on textarea "Internal description" at bounding box center [758, 348] width 276 height 58
click at [707, 215] on input "Hide all methods for PO Boxes and APOs" at bounding box center [758, 216] width 276 height 27
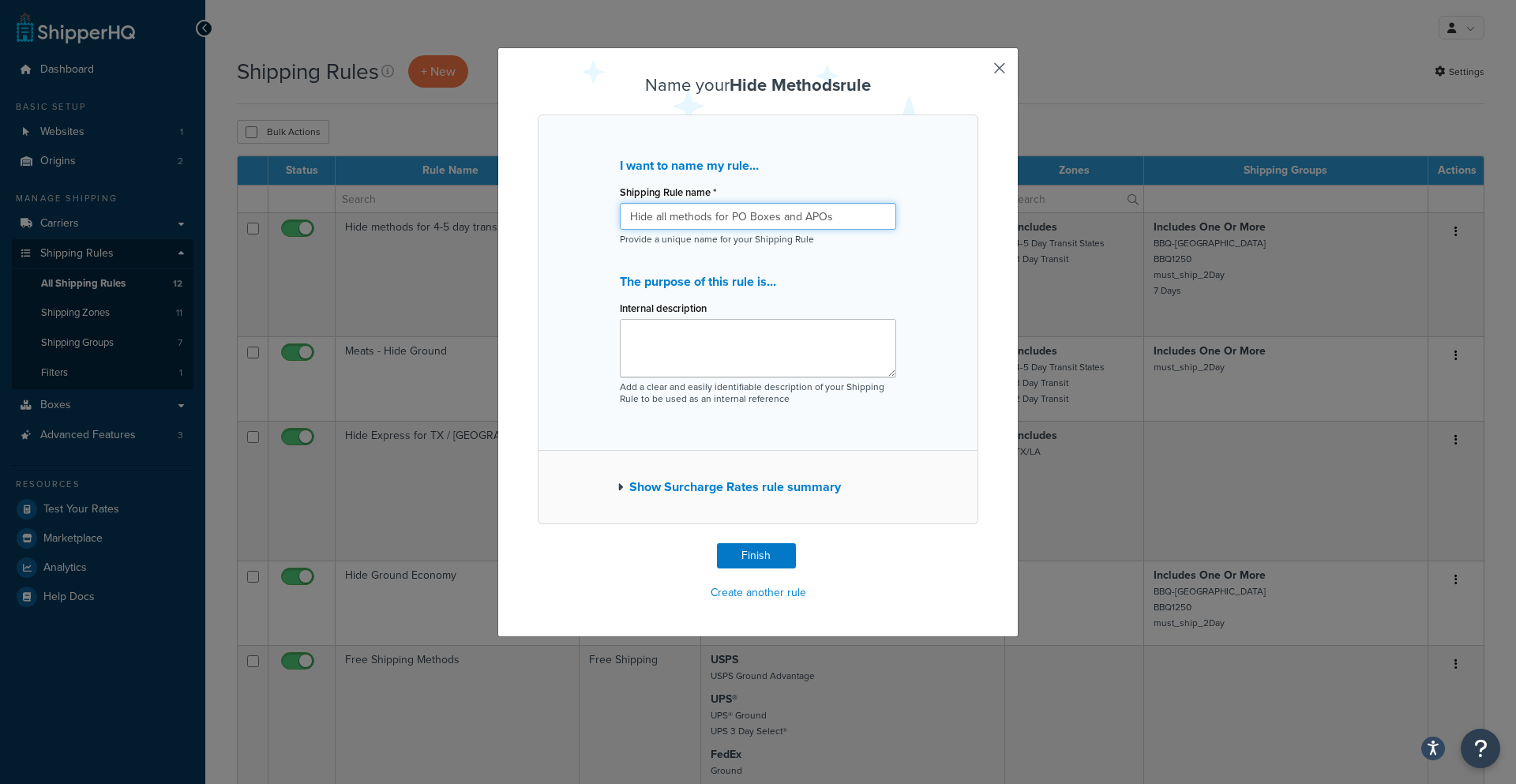
click at [707, 215] on input "Hide all methods for PO Boxes and APOs" at bounding box center [758, 216] width 276 height 27
click at [658, 348] on textarea "Internal description" at bounding box center [758, 348] width 276 height 58
paste textarea "Hide all methods for PO Boxes and APOs"
type textarea "Hide all methods for PO Boxes and APOs"
click at [894, 448] on div "I want to name my rule... Shipping Rule name * Hide all methods for PO Boxes an…" at bounding box center [758, 283] width 440 height 336
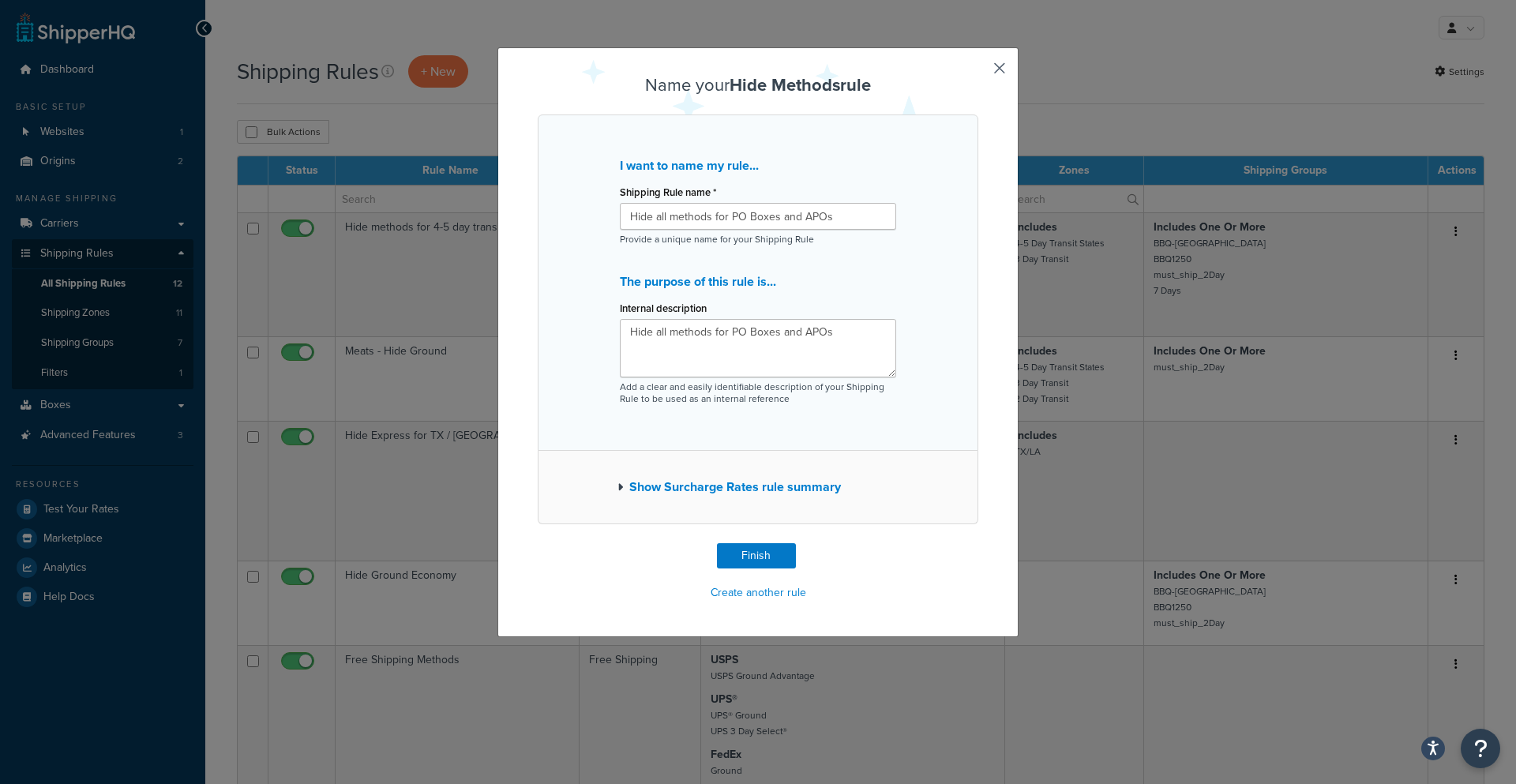
click at [617, 489] on icon "button" at bounding box center [620, 487] width 6 height 11
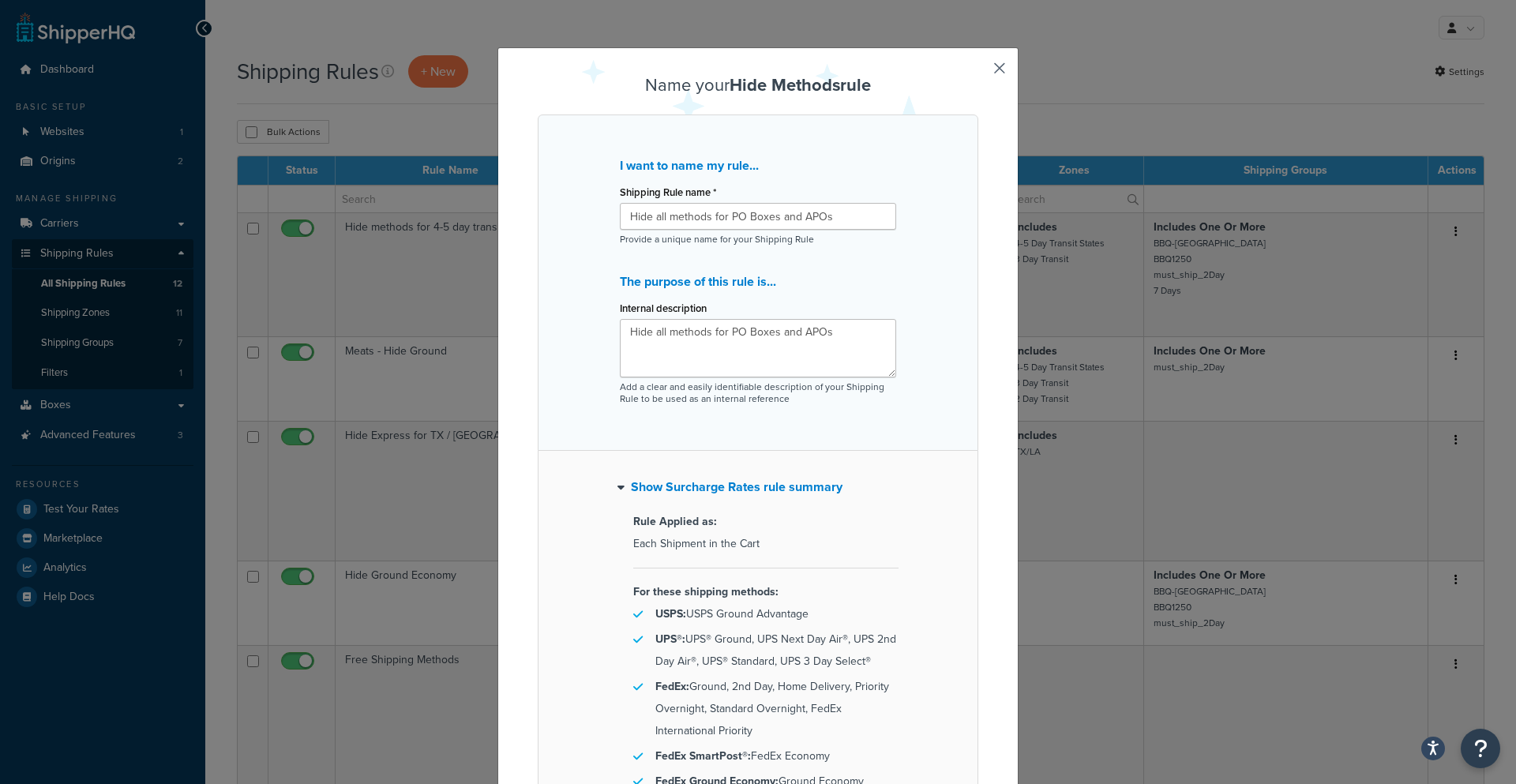
click at [617, 489] on icon "button" at bounding box center [621, 487] width 7 height 11
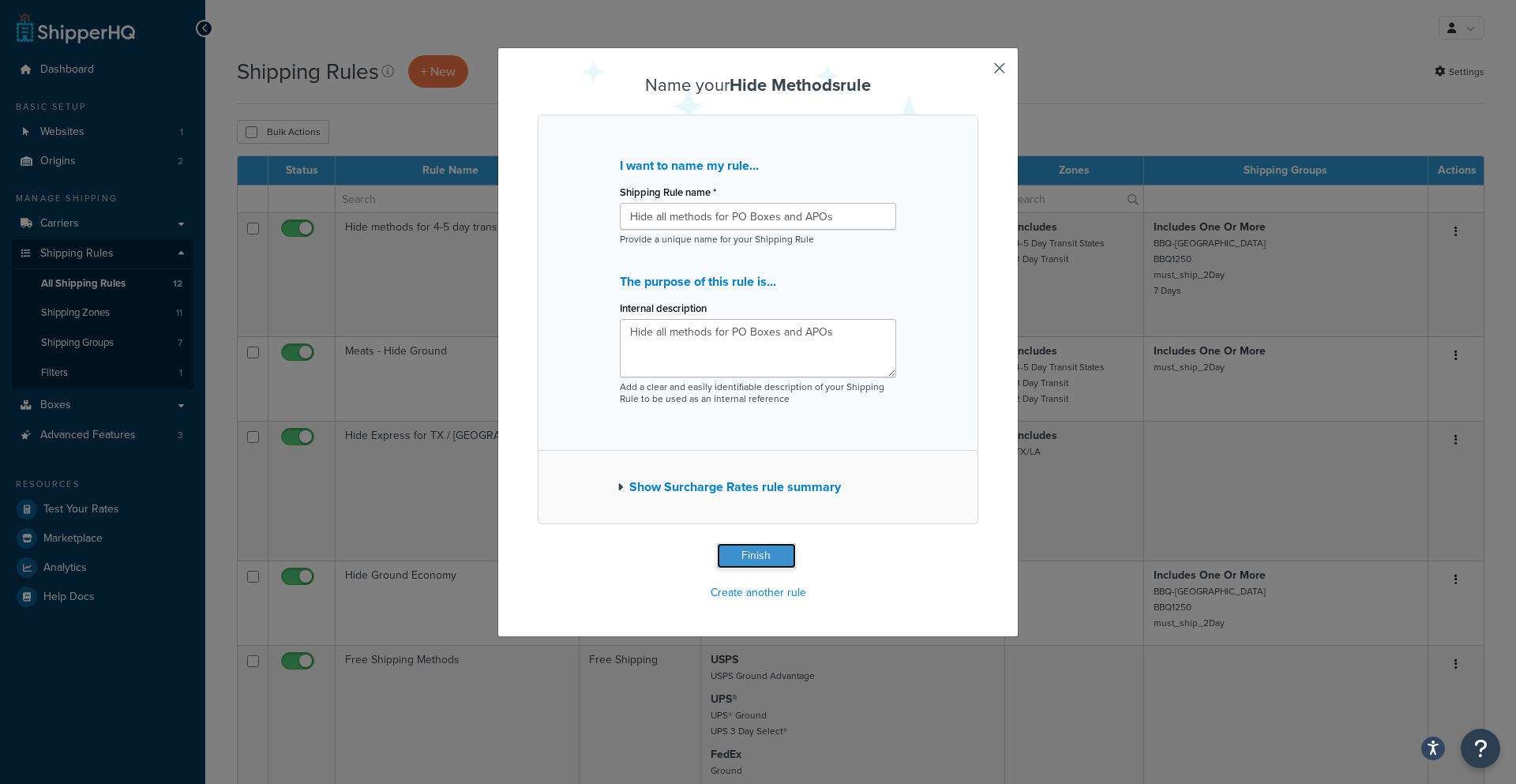
click at [743, 555] on button "Finish" at bounding box center [756, 556] width 79 height 26
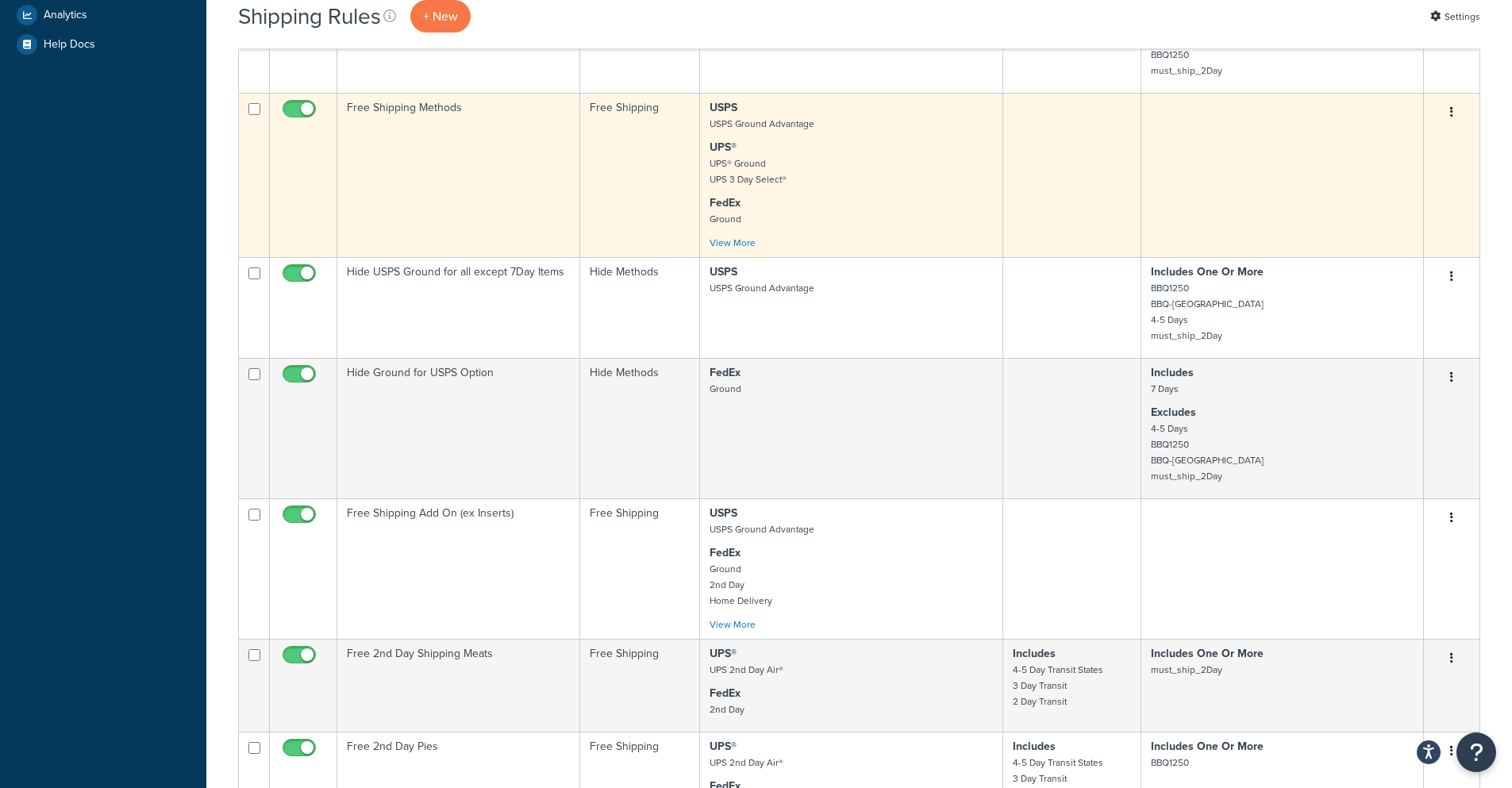
scroll to position [1050, 0]
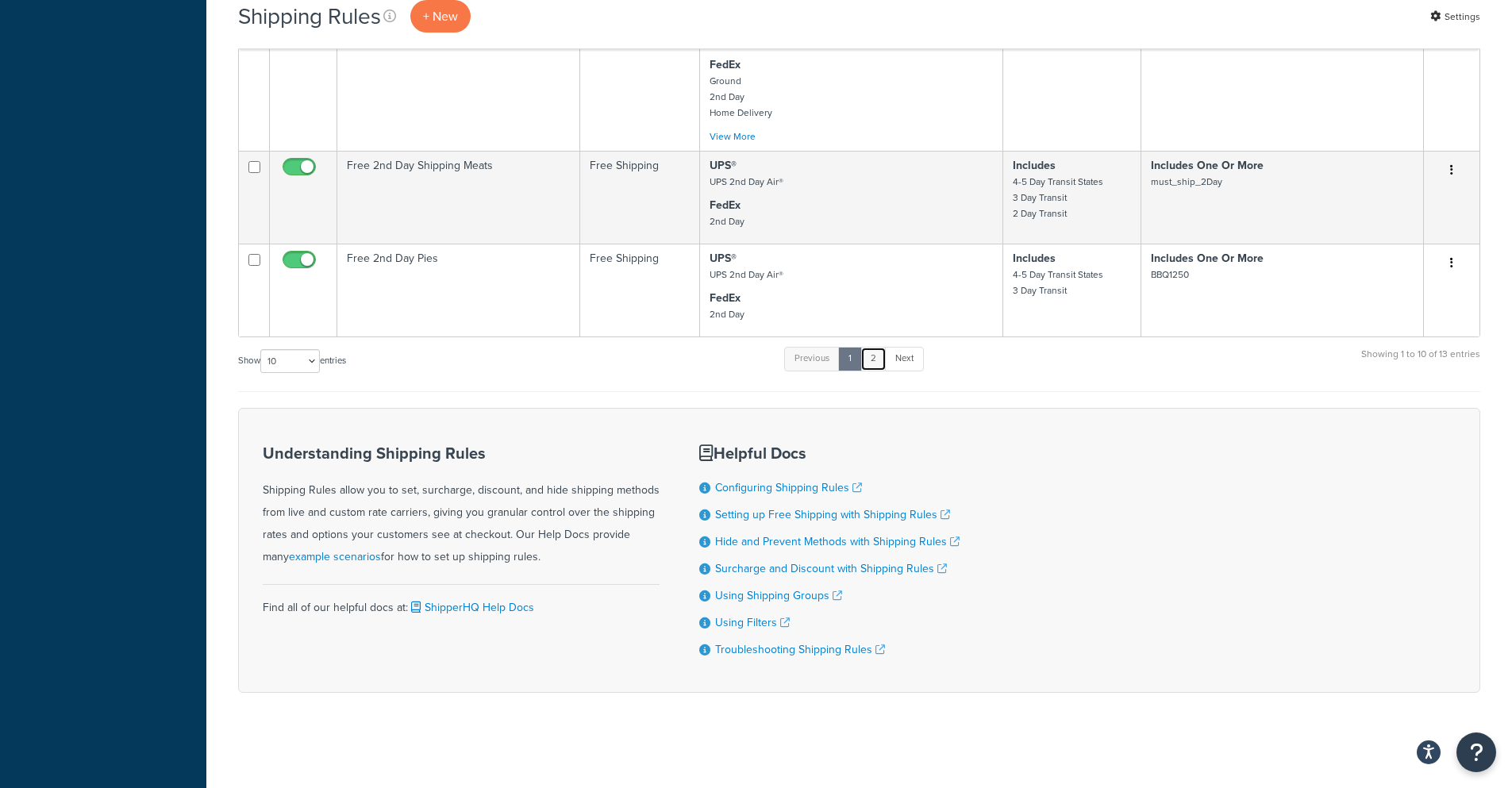
click at [874, 357] on link "2" at bounding box center [874, 359] width 27 height 24
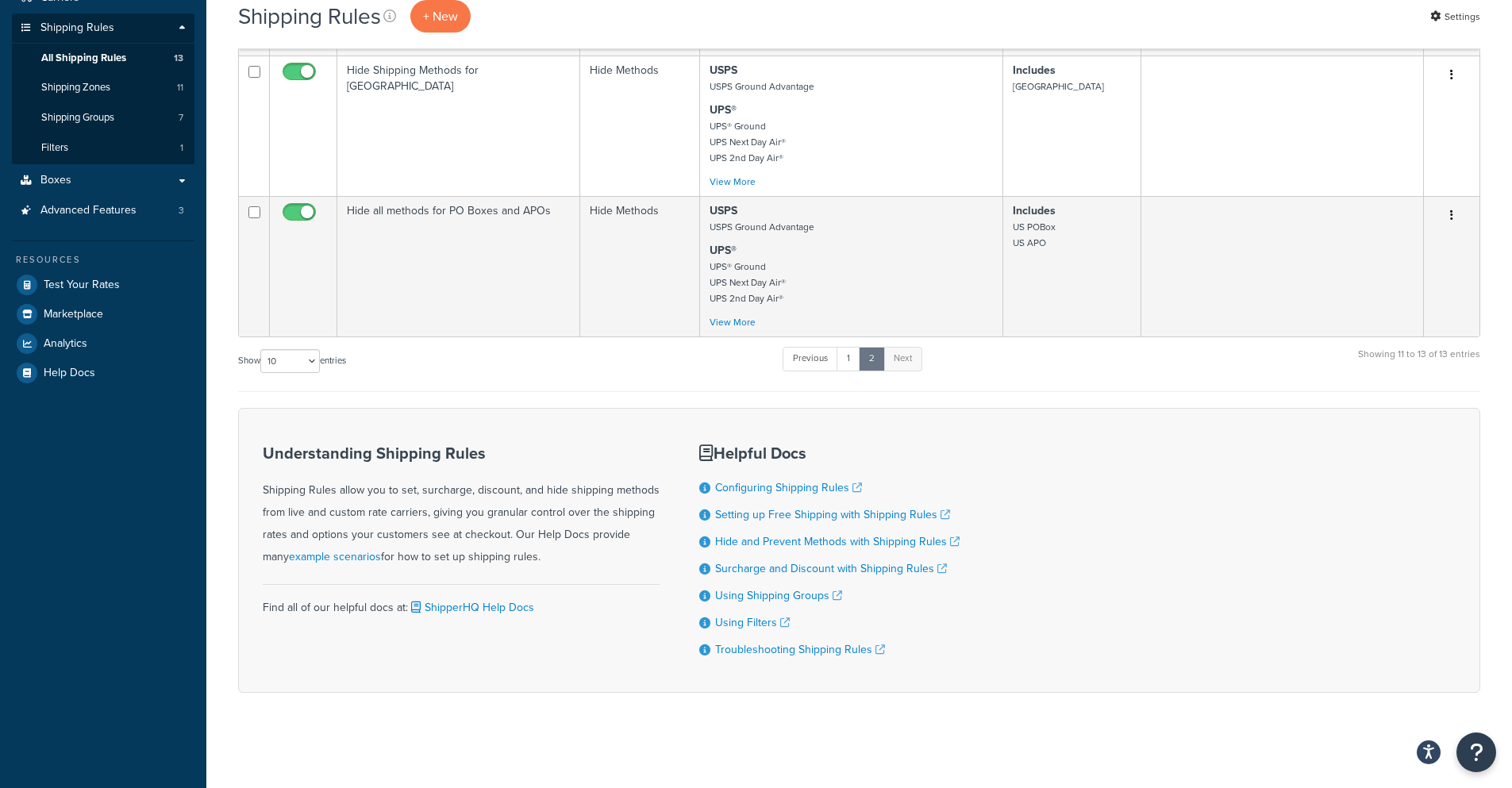
scroll to position [0, 0]
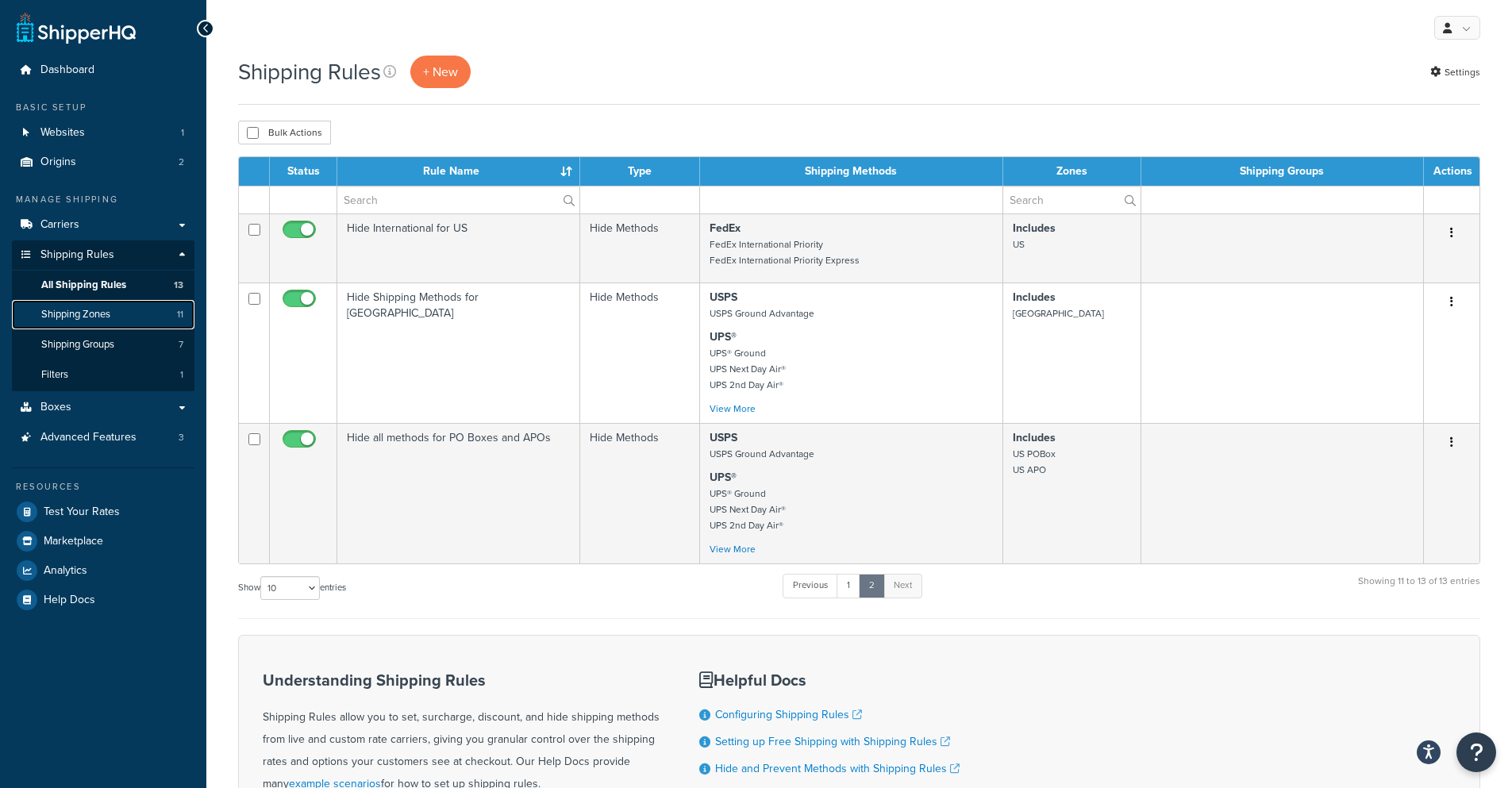
click at [105, 313] on span "Shipping Zones" at bounding box center [76, 315] width 69 height 14
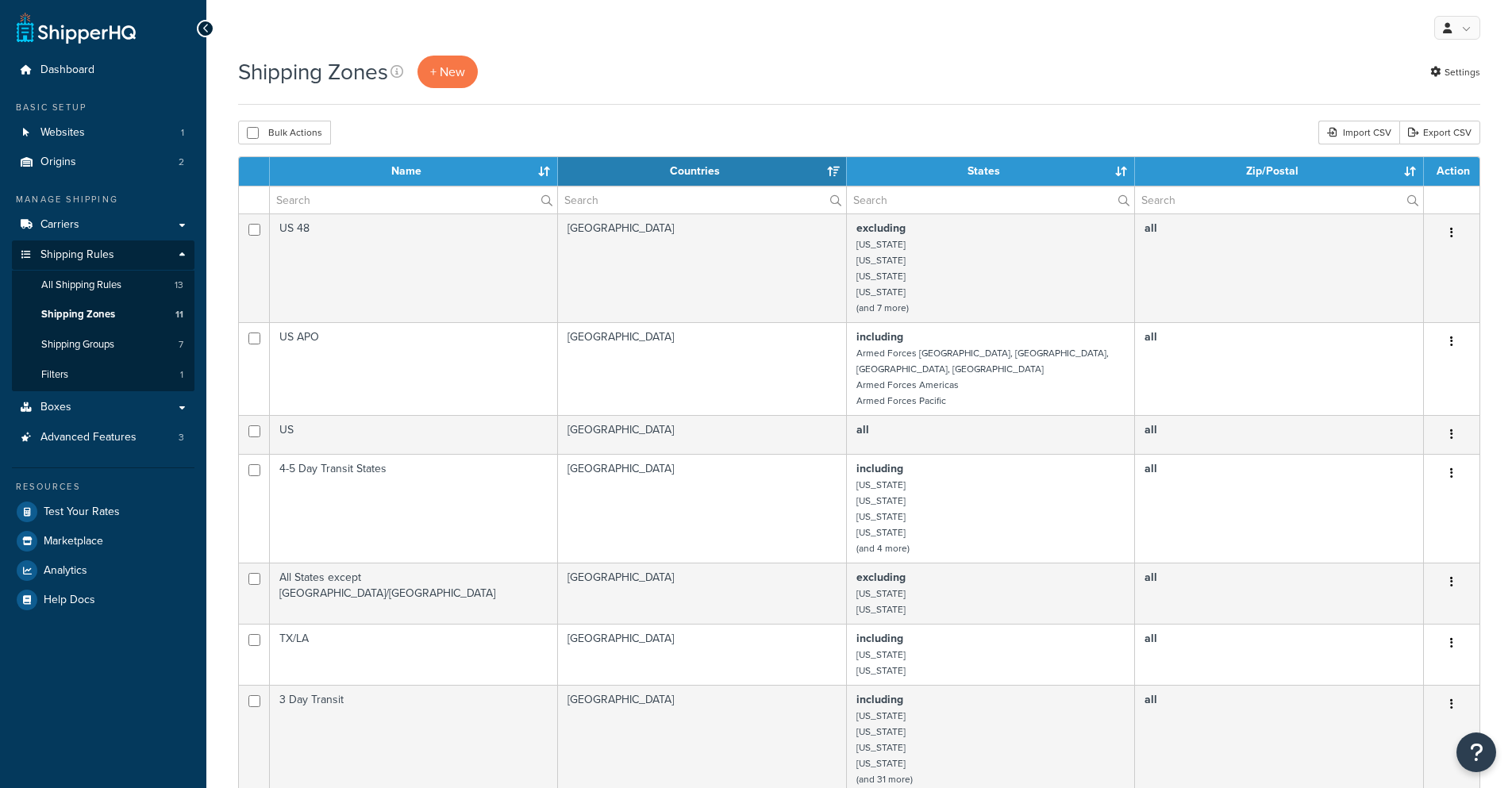
select select "15"
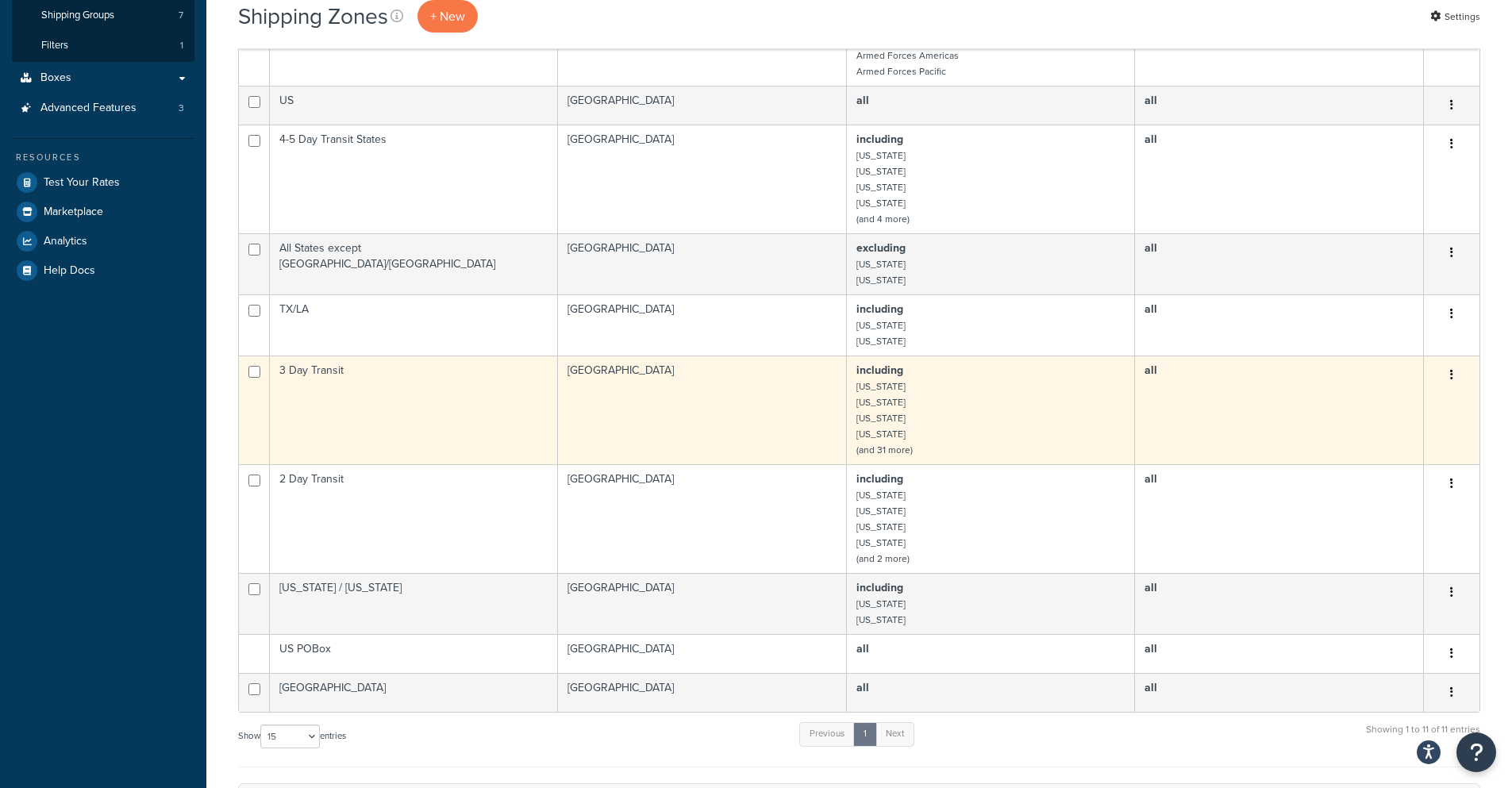
scroll to position [397, 0]
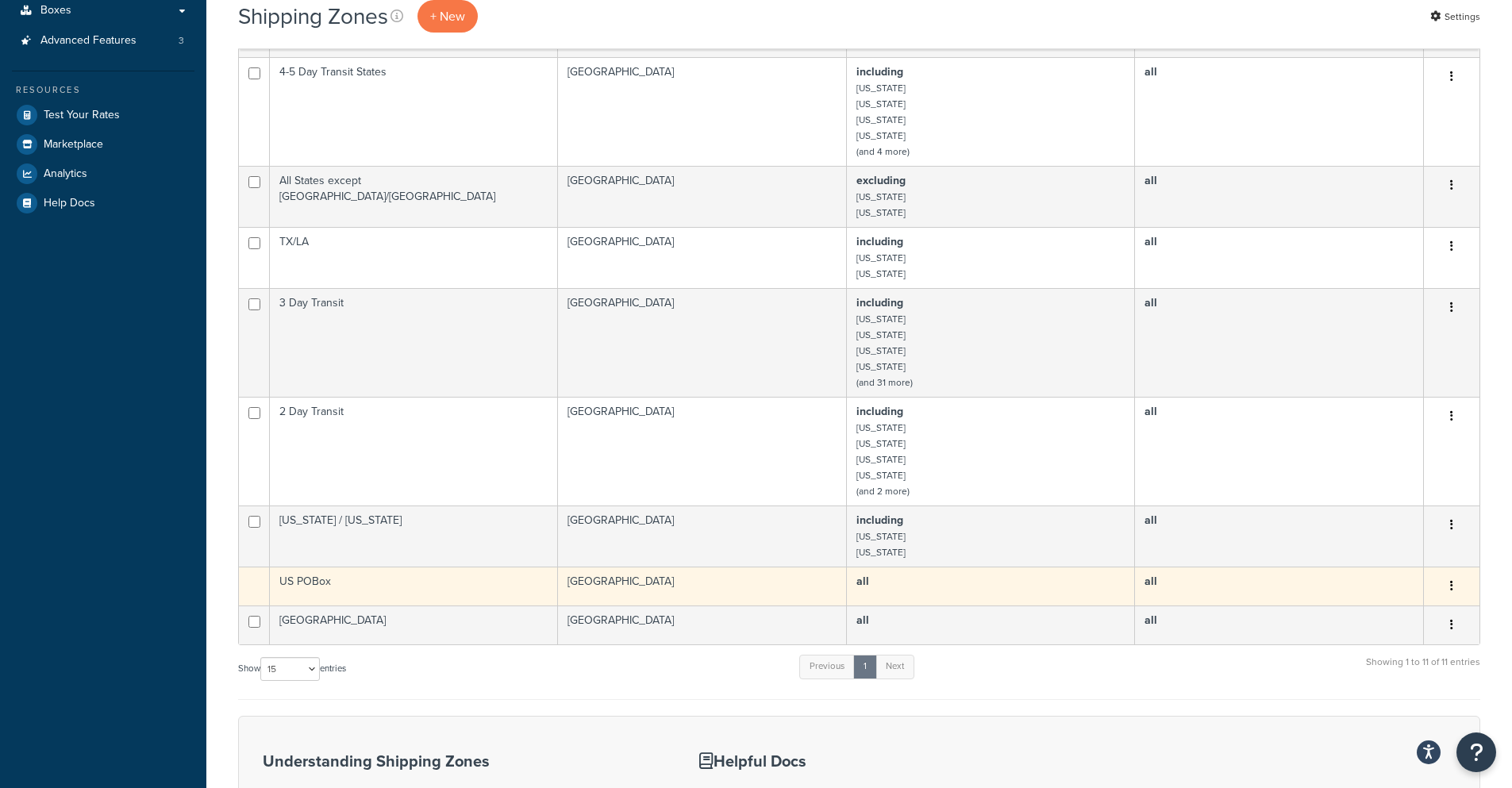
click at [1317, 567] on td "all" at bounding box center [1279, 586] width 289 height 39
click at [1455, 574] on button "button" at bounding box center [1452, 587] width 23 height 26
click at [546, 567] on td "US POBox" at bounding box center [414, 586] width 288 height 39
click at [336, 567] on td "US POBox" at bounding box center [414, 586] width 288 height 39
click at [309, 567] on td "US POBox" at bounding box center [414, 586] width 288 height 39
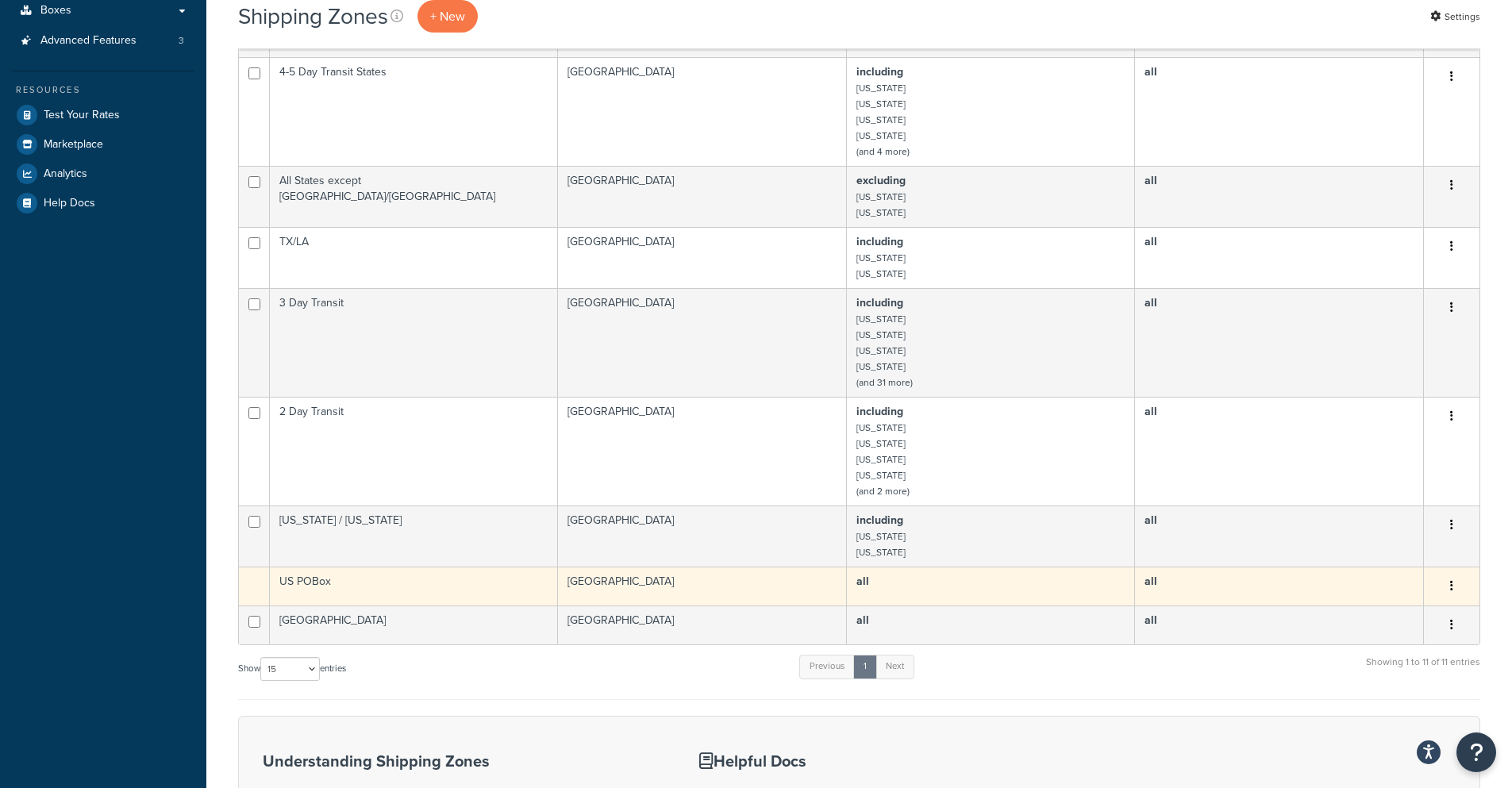
click at [696, 575] on td "[GEOGRAPHIC_DATA]" at bounding box center [702, 586] width 289 height 39
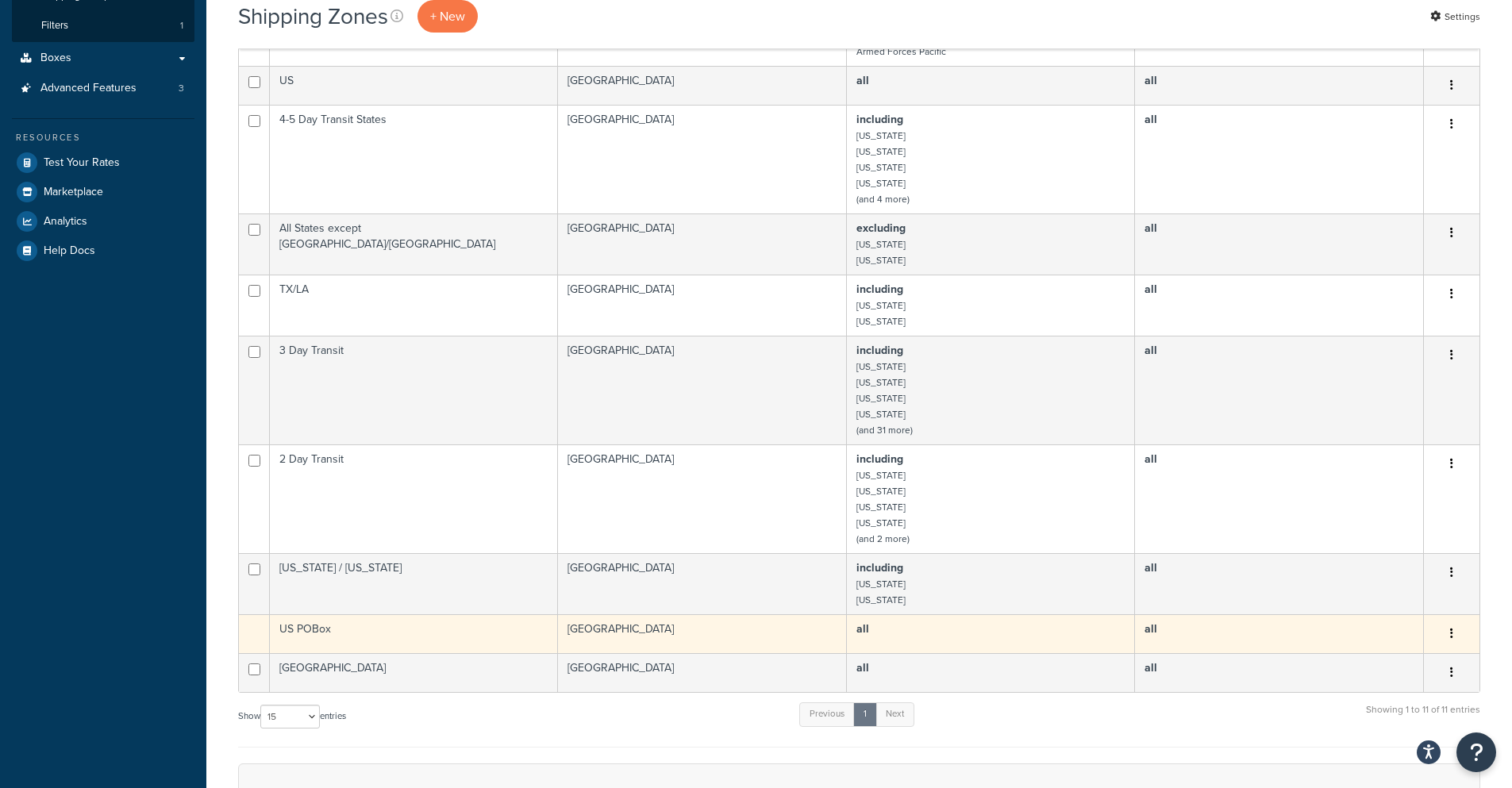
scroll to position [477, 0]
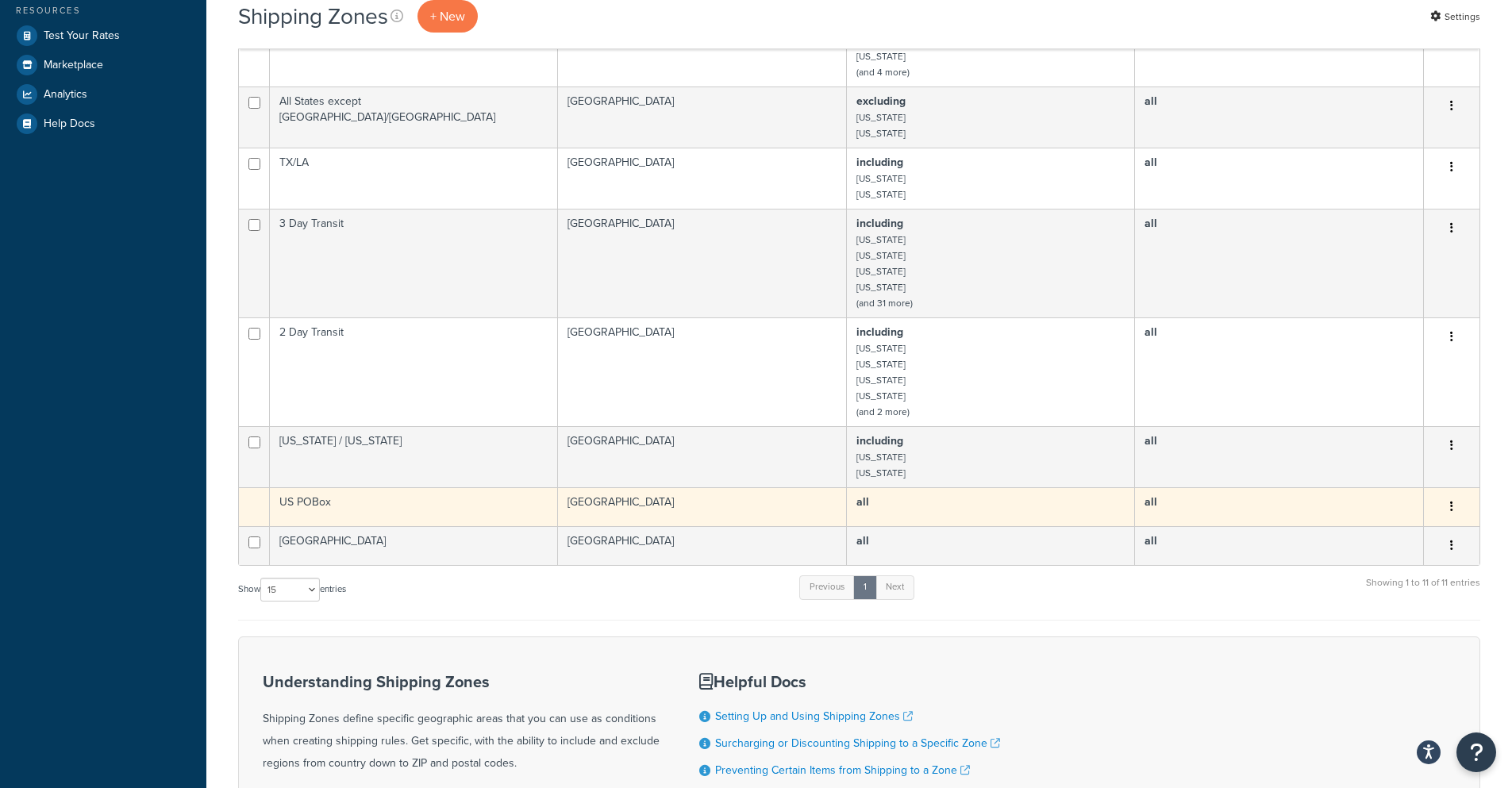
click at [257, 493] on td at bounding box center [254, 506] width 31 height 39
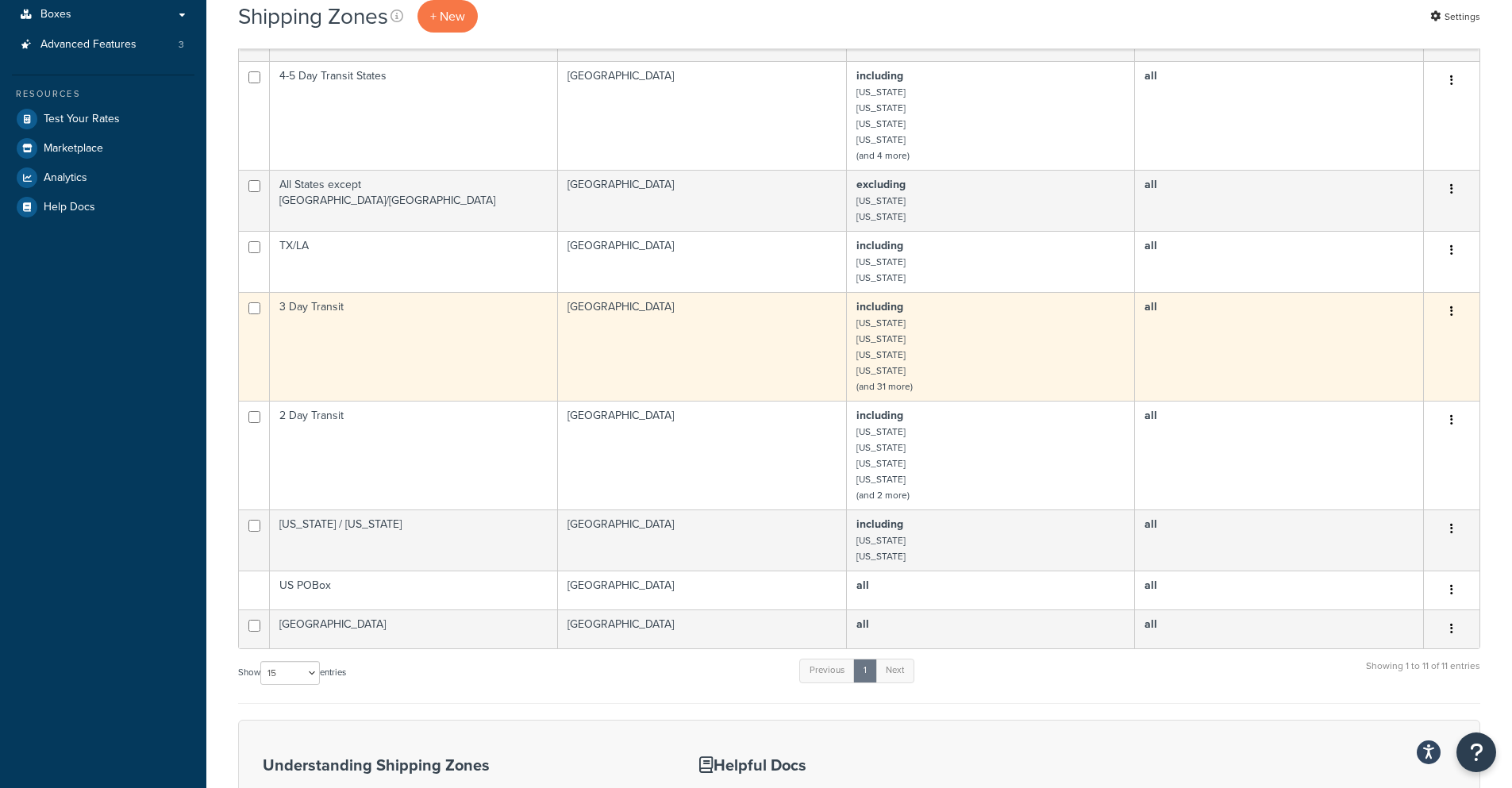
scroll to position [397, 0]
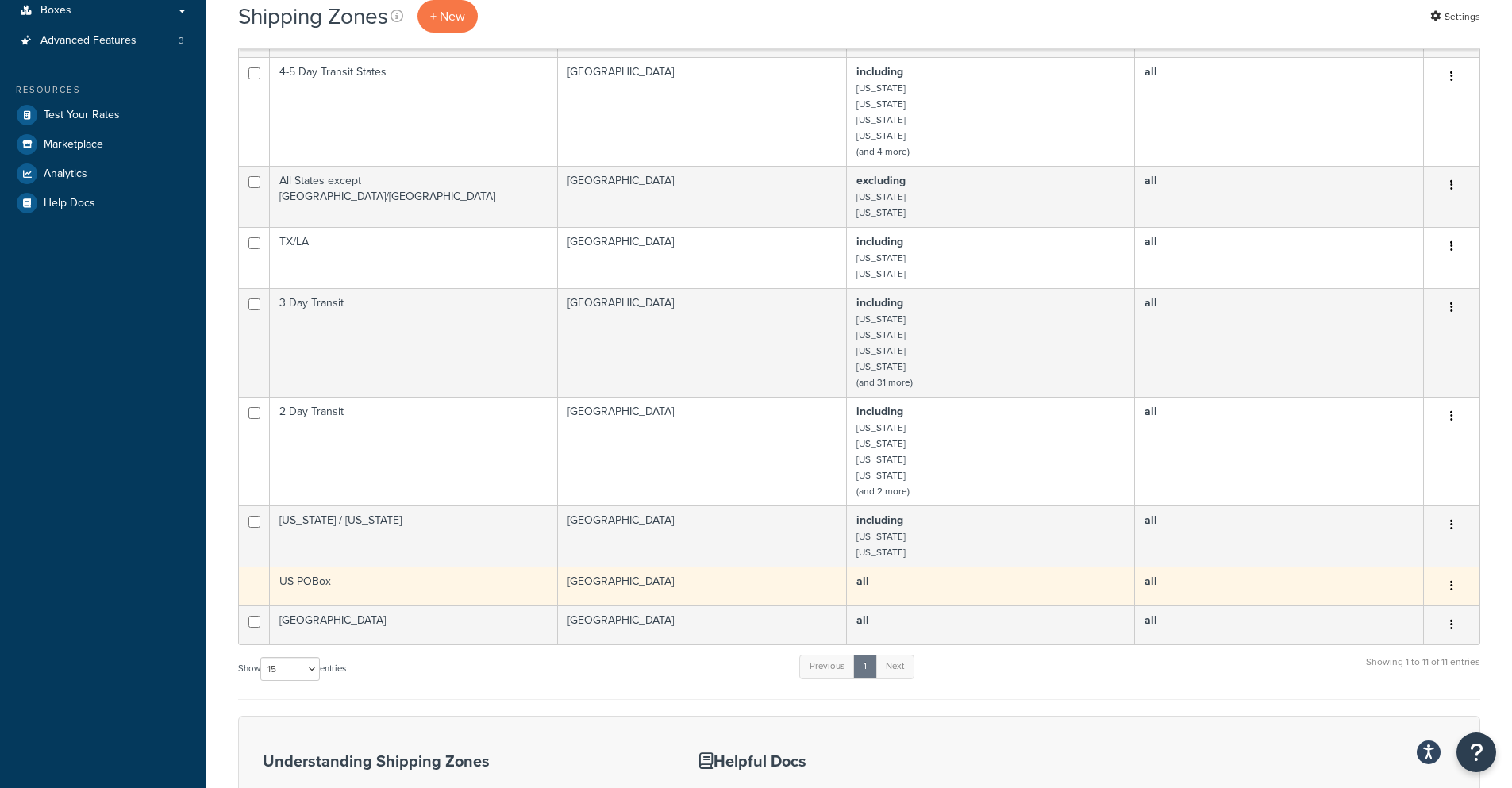
click at [1457, 574] on button "button" at bounding box center [1452, 587] width 23 height 26
click at [533, 568] on td "US POBox" at bounding box center [414, 586] width 288 height 39
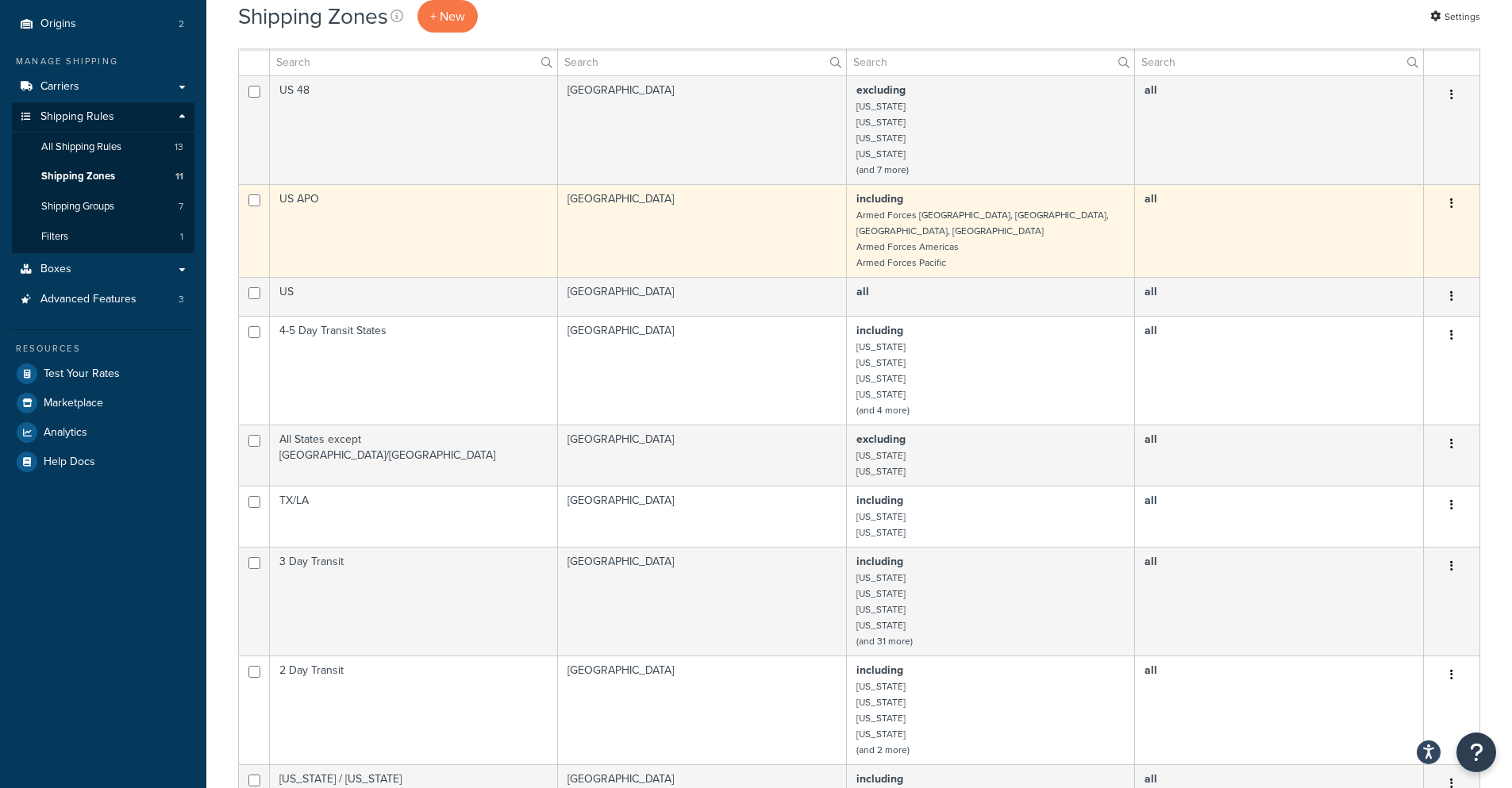
scroll to position [0, 0]
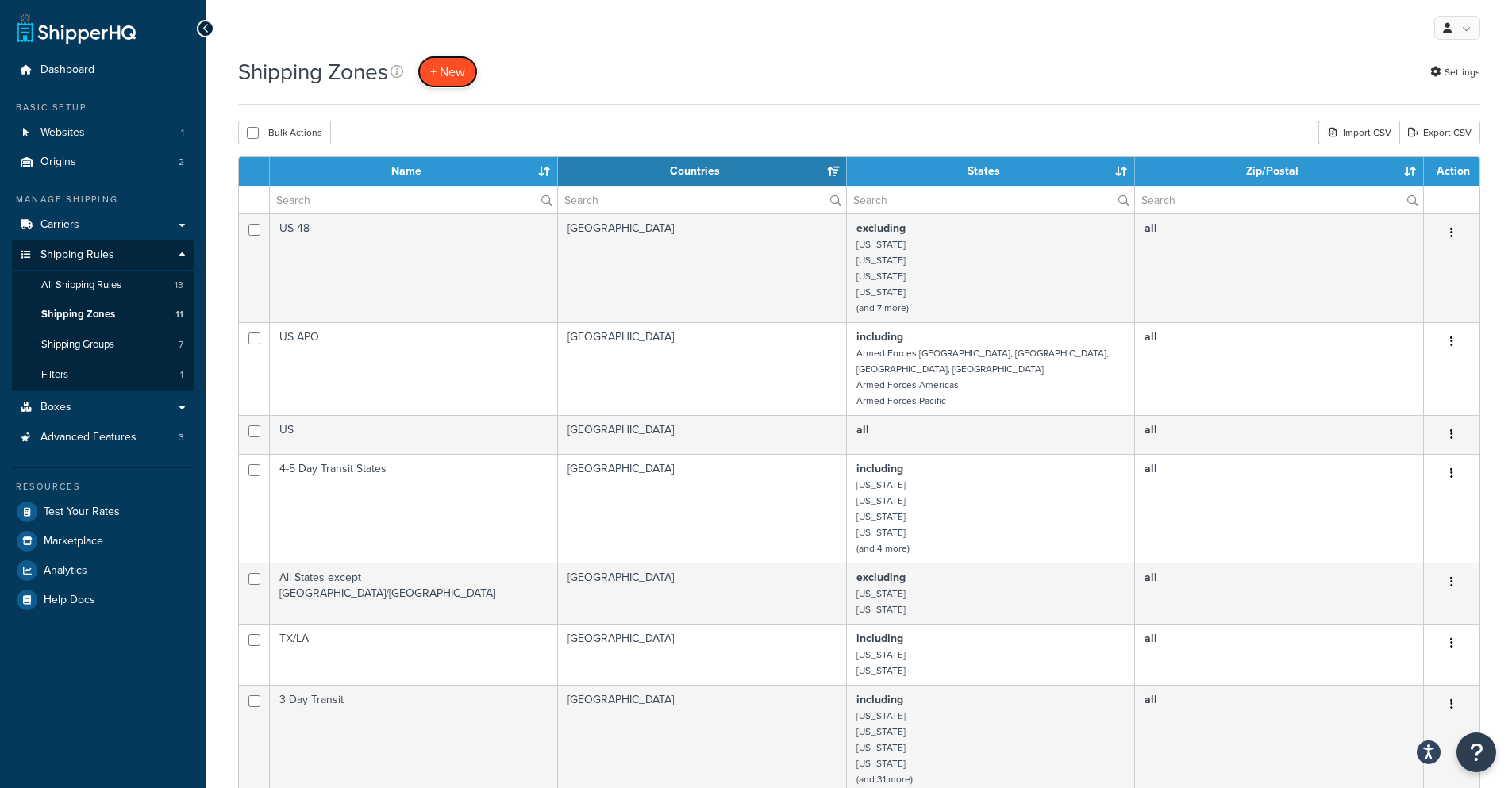
click at [461, 76] on span "+ New" at bounding box center [447, 72] width 35 height 19
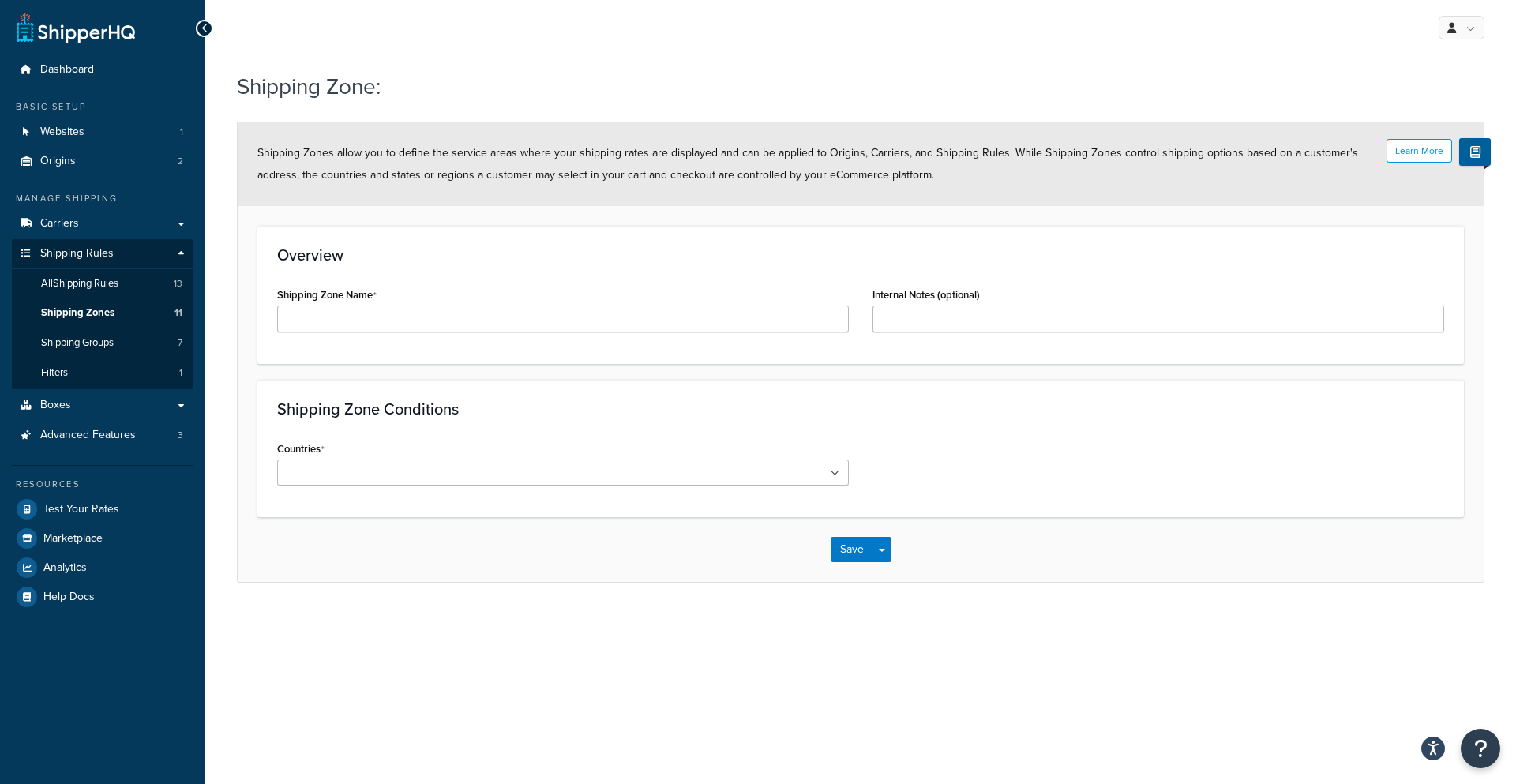
click at [454, 474] on ul at bounding box center [563, 472] width 572 height 26
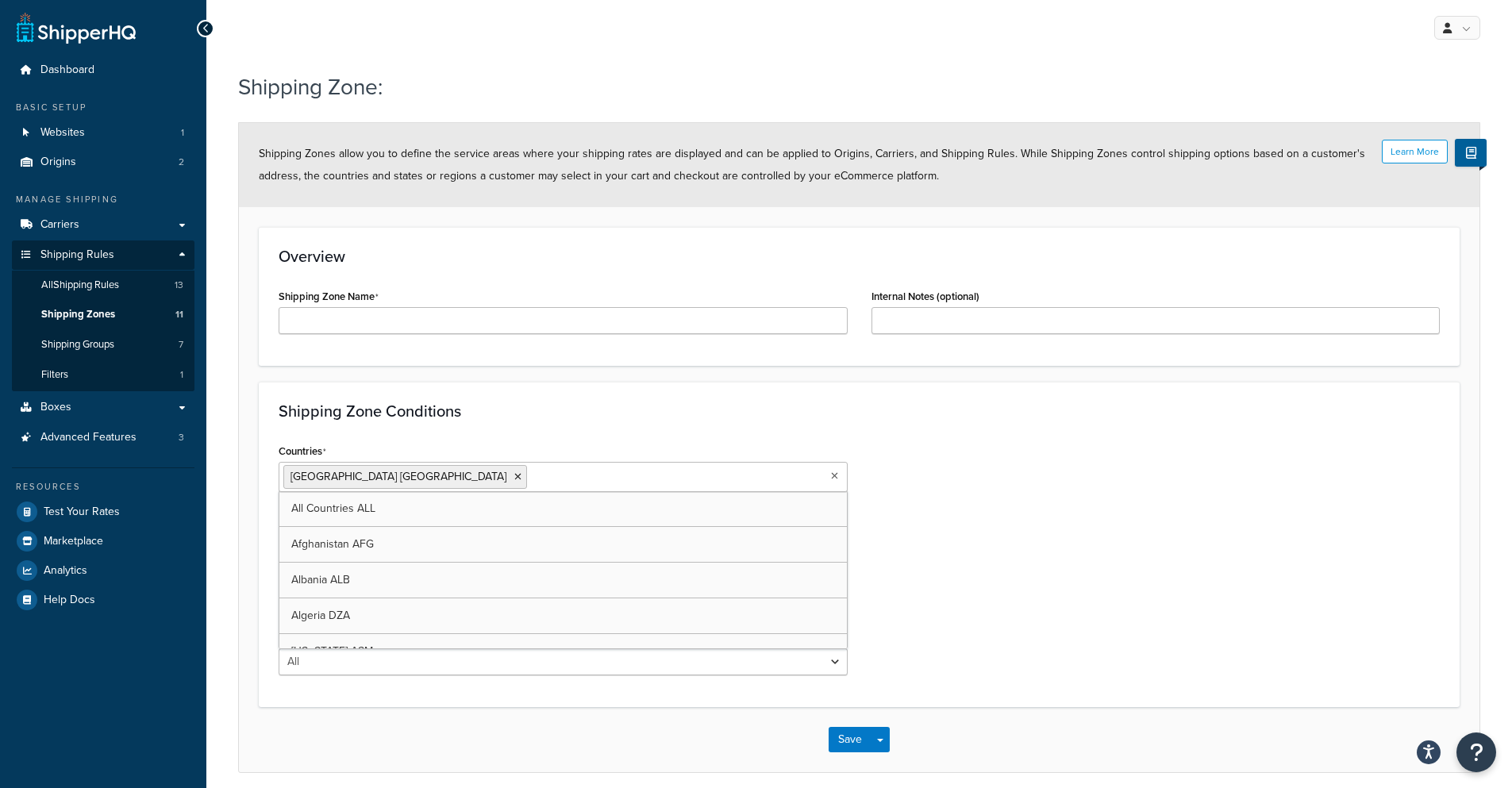
click at [835, 485] on ul "[GEOGRAPHIC_DATA] [GEOGRAPHIC_DATA]" at bounding box center [563, 477] width 569 height 30
click at [924, 494] on div "Countries [GEOGRAPHIC_DATA] [GEOGRAPHIC_DATA] All Countries ALL [GEOGRAPHIC_DAT…" at bounding box center [859, 563] width 1185 height 248
click at [347, 659] on select "All Including Excluding" at bounding box center [563, 662] width 569 height 27
click at [964, 609] on div "Countries United States USA All Countries ALL Afghanistan AFG Albania ALB Alger…" at bounding box center [859, 563] width 1185 height 248
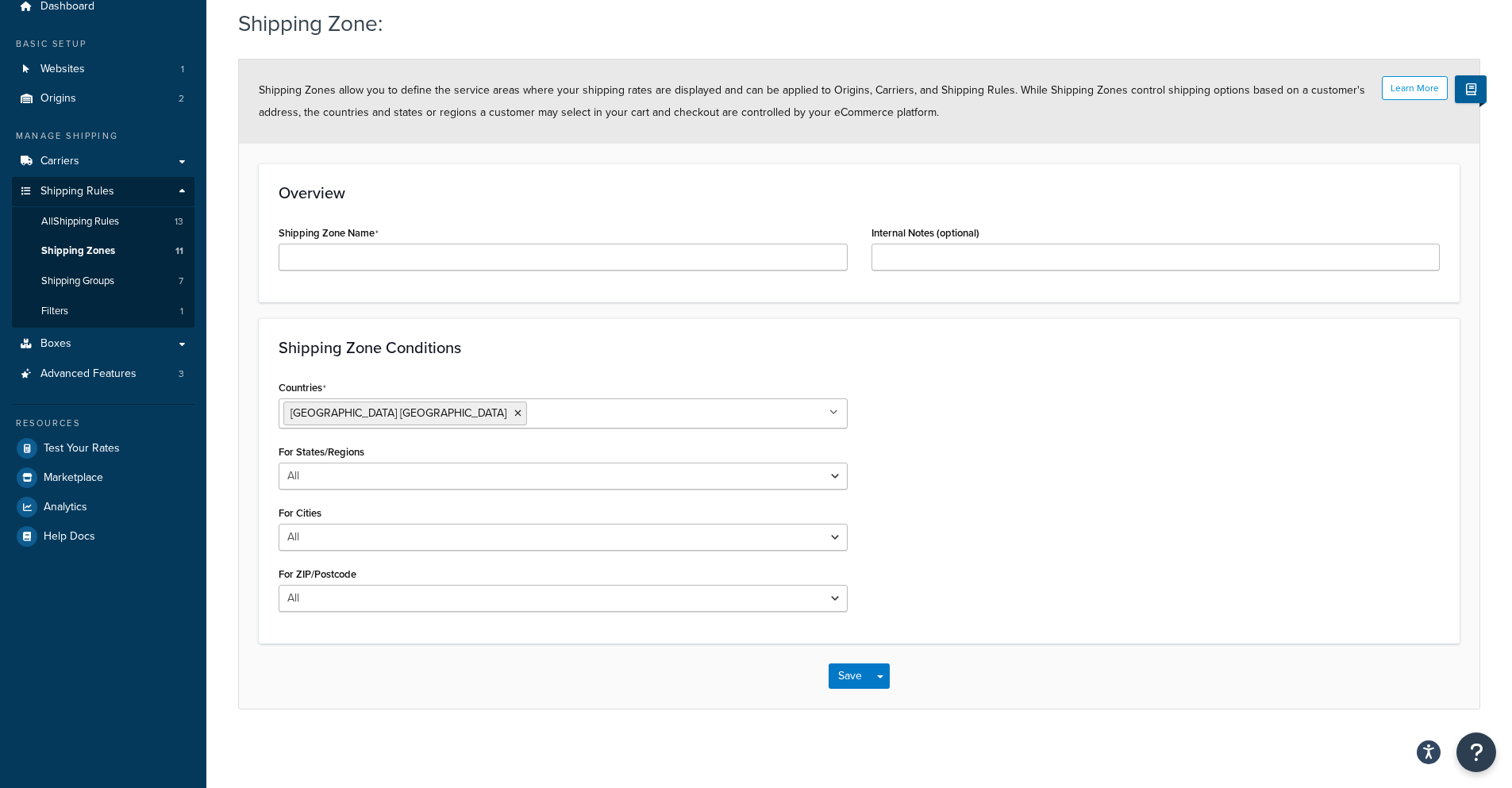
scroll to position [64, 0]
click at [879, 681] on button "Save Dropdown" at bounding box center [881, 675] width 19 height 26
click at [1006, 406] on div "Countries United States USA All Countries ALL Afghanistan AFG Albania ALB Alger…" at bounding box center [859, 499] width 1185 height 248
click at [755, 266] on input "Shipping Zone Name" at bounding box center [563, 257] width 569 height 27
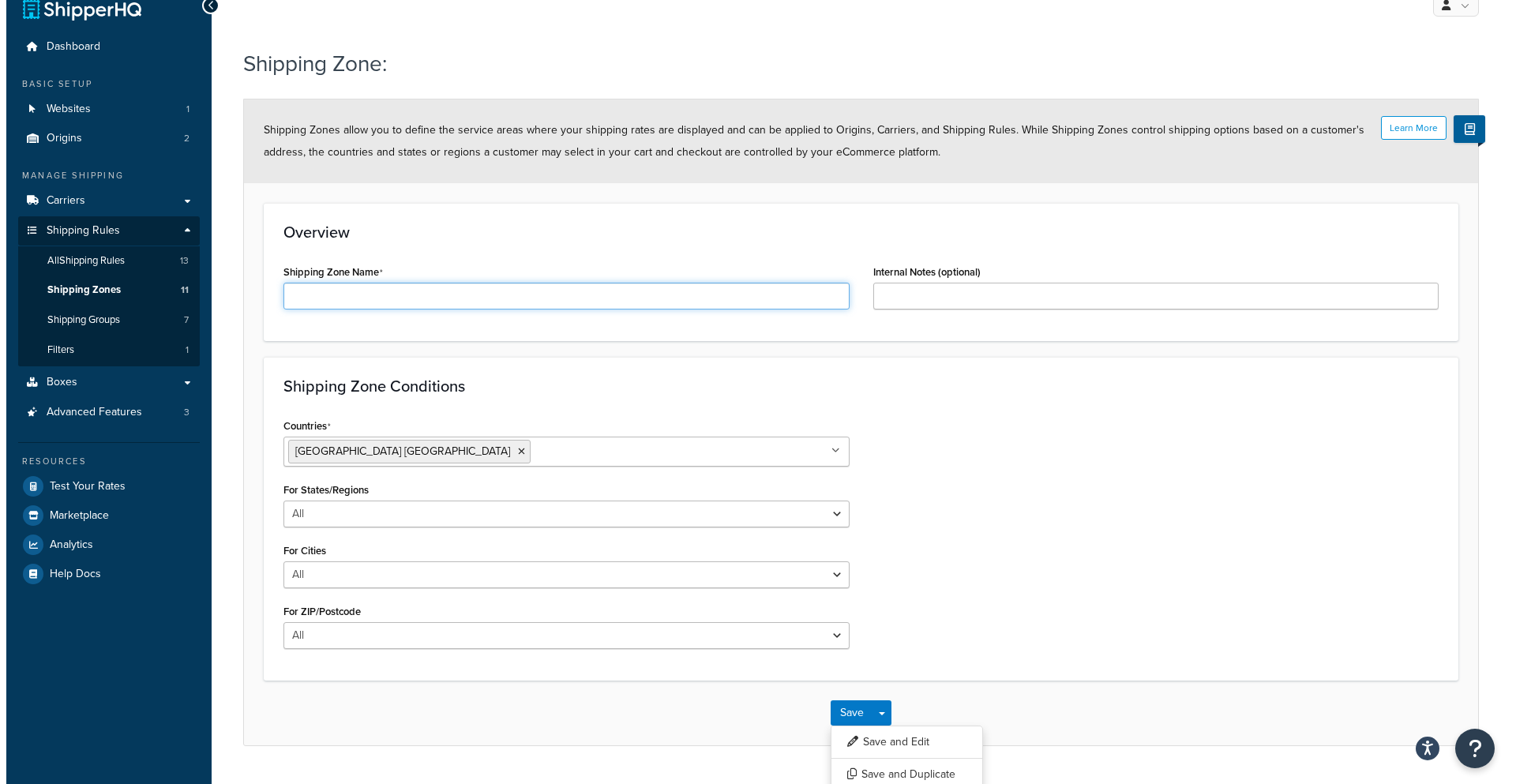
scroll to position [0, 0]
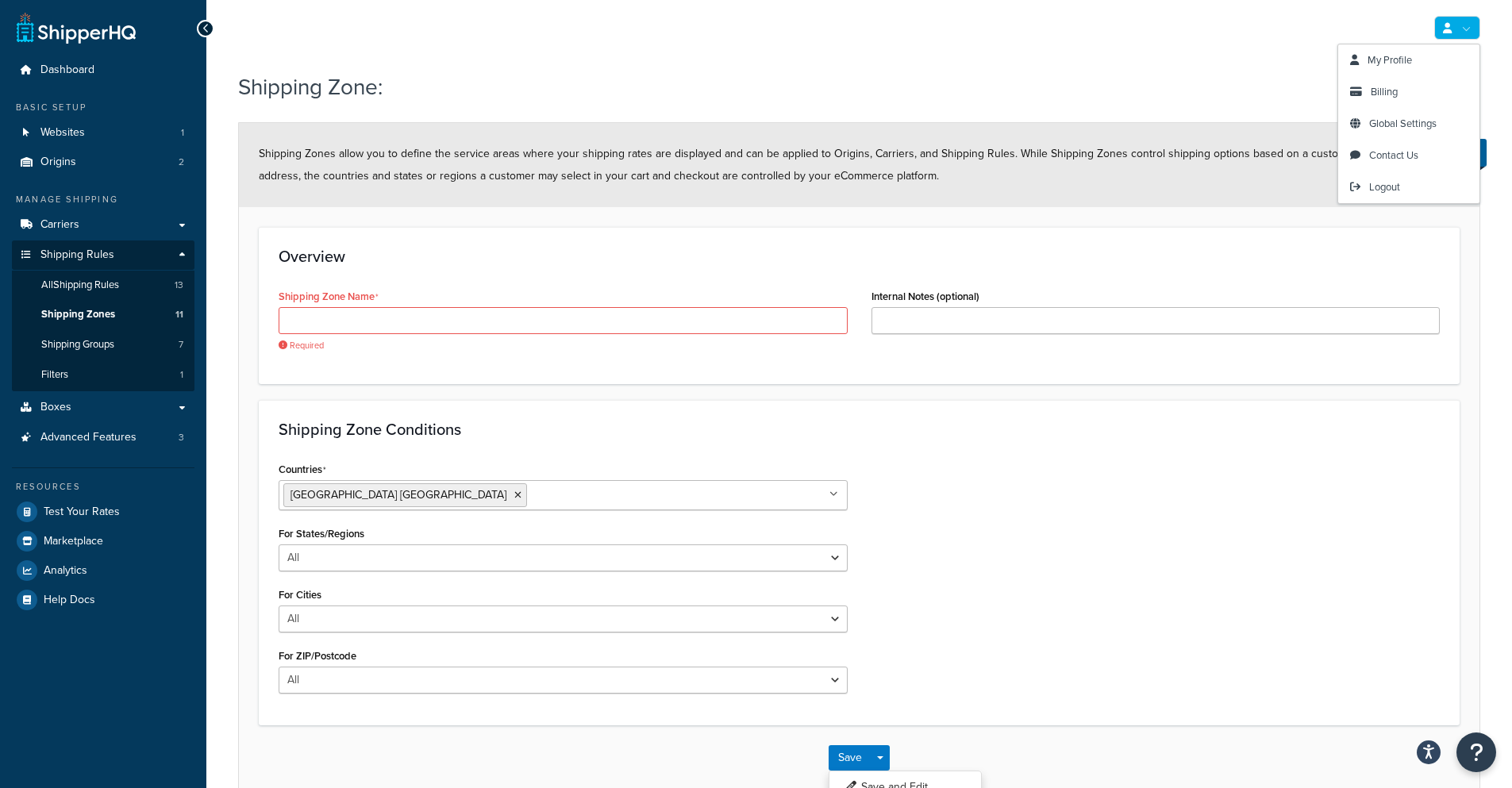
click at [1463, 30] on link at bounding box center [1457, 28] width 46 height 24
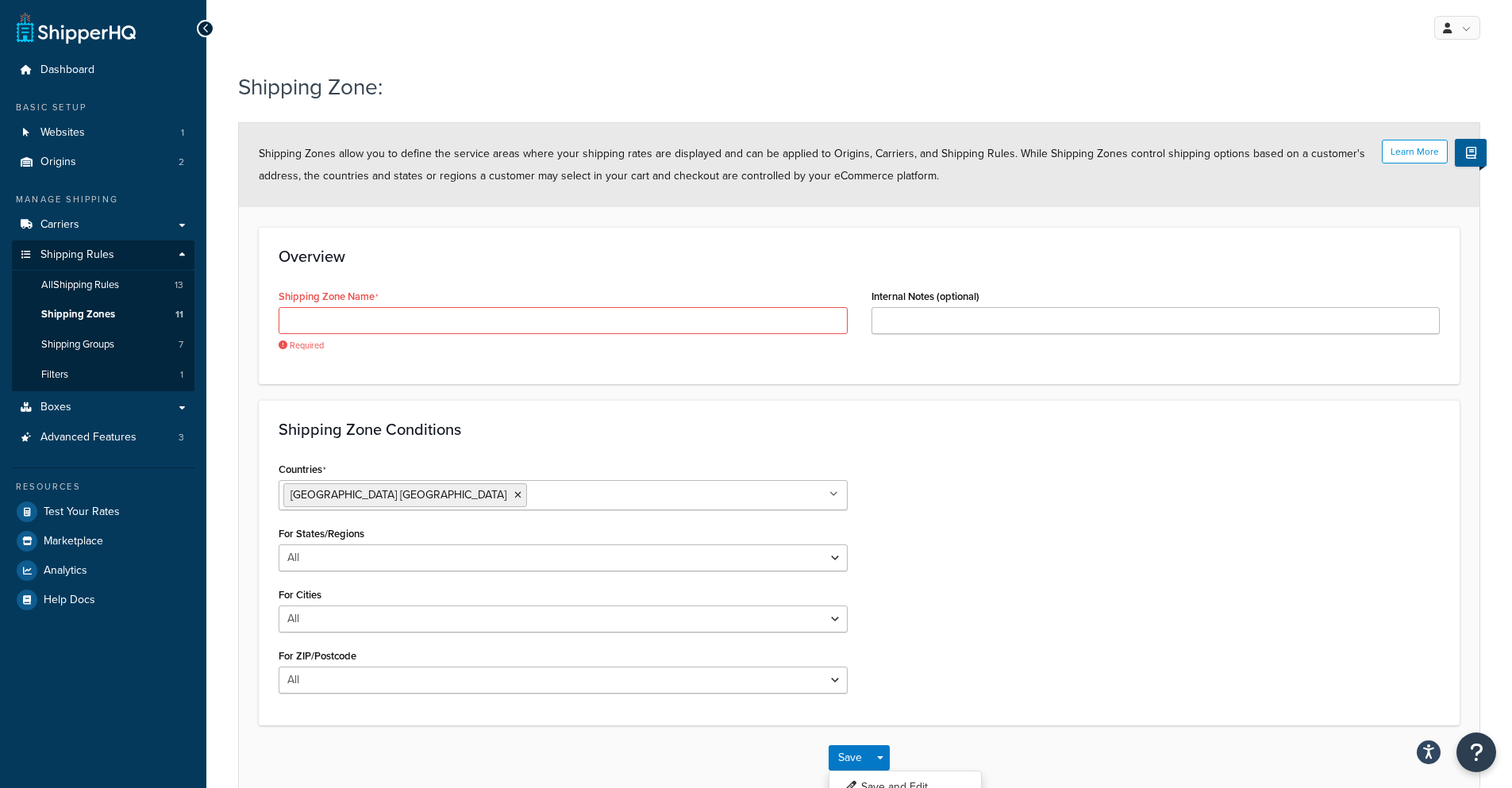
click at [989, 63] on div "My Profile Billing Global Settings Contact Us Logout Shipping Zone: Learn More …" at bounding box center [859, 435] width 1306 height 871
click at [446, 552] on select "All Including Excluding" at bounding box center [563, 558] width 569 height 27
click at [489, 531] on div "For States/Regions All Including Excluding" at bounding box center [563, 547] width 569 height 49
click at [373, 628] on select "All Including Excluding" at bounding box center [563, 619] width 569 height 27
click at [402, 589] on div "For Cities All Including Excluding" at bounding box center [563, 608] width 569 height 49
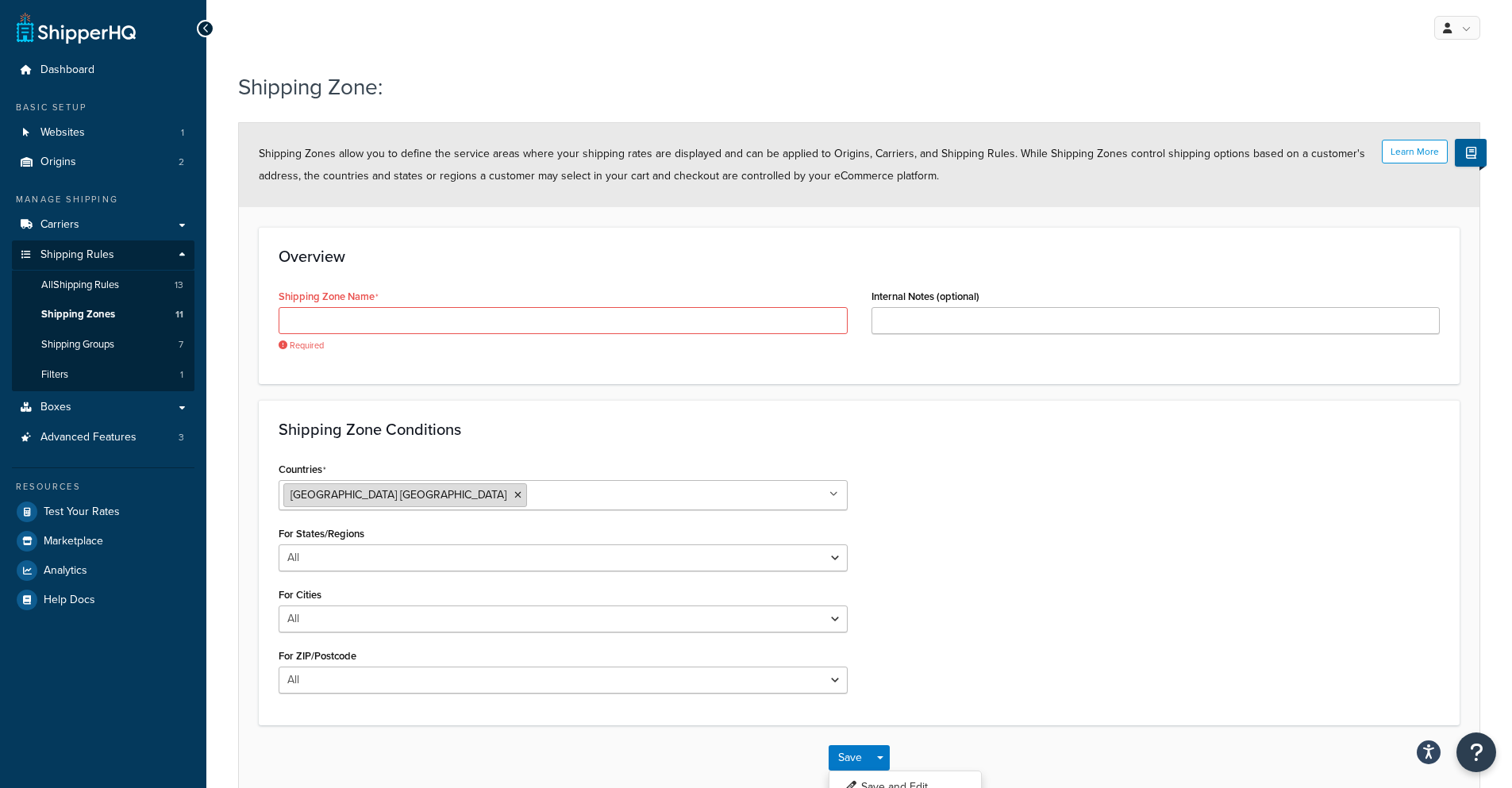
click at [514, 494] on icon at bounding box center [518, 495] width 7 height 10
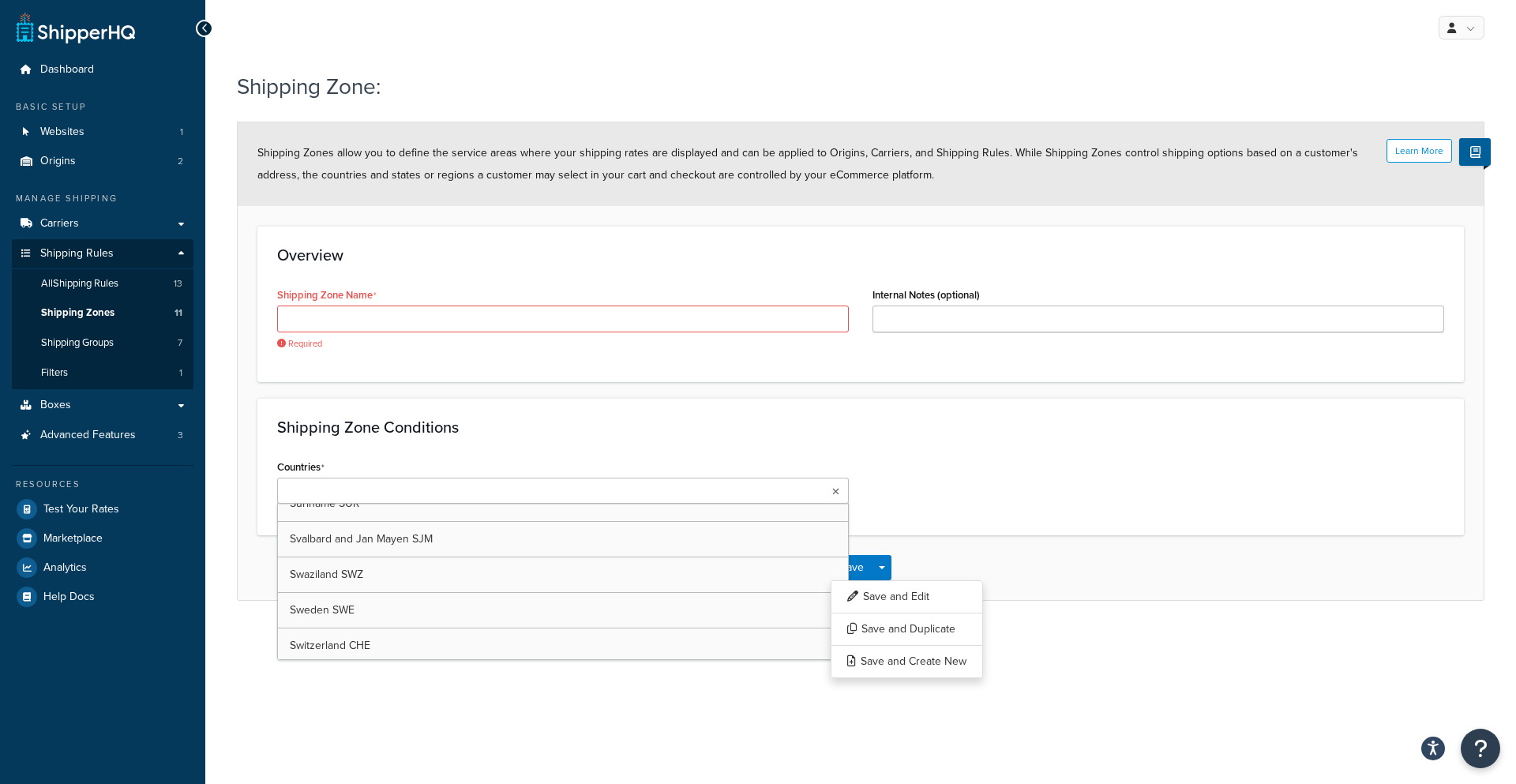
scroll to position [7038, 0]
click at [86, 308] on span "Shipping Zones" at bounding box center [78, 313] width 74 height 14
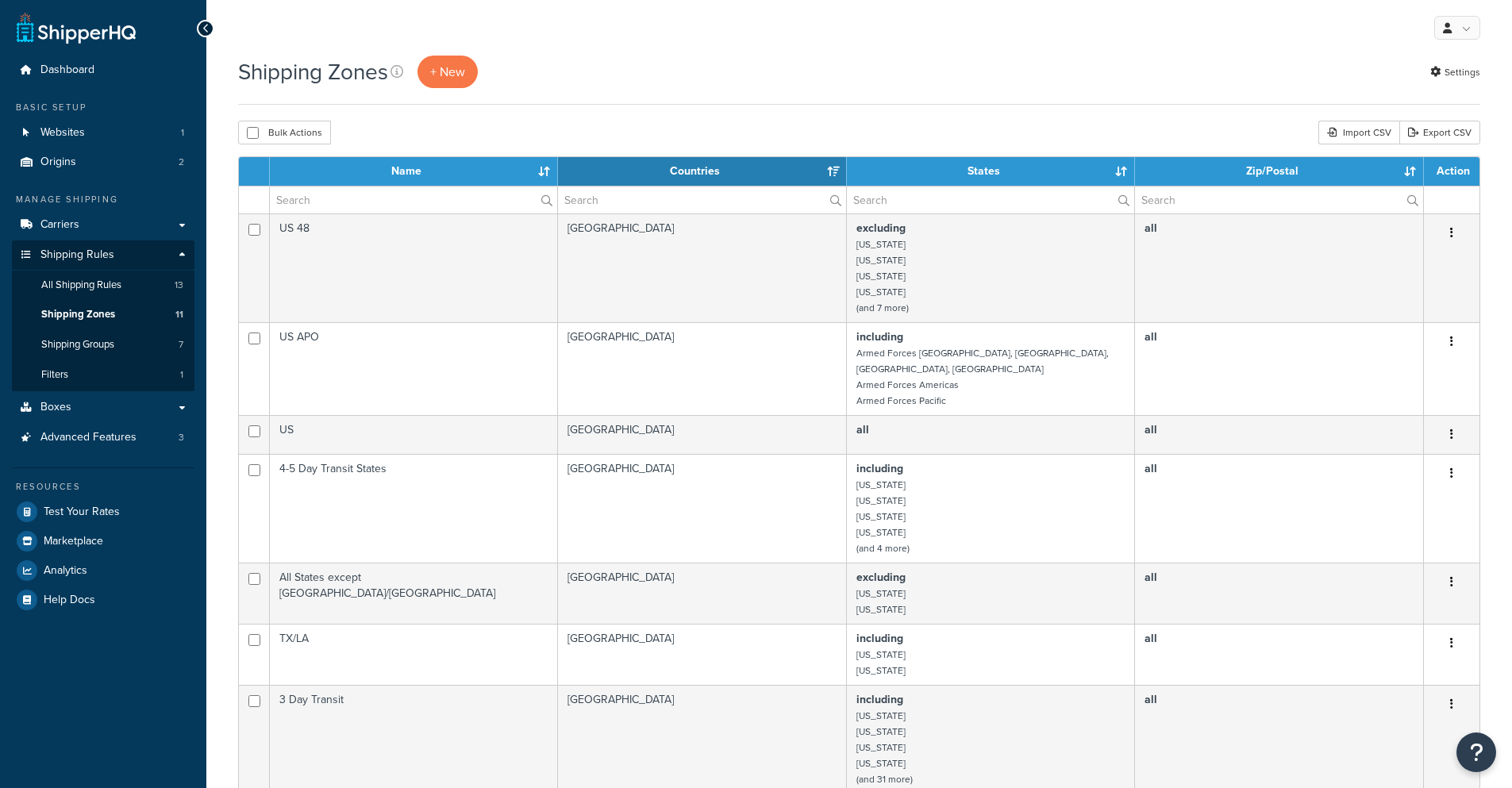
select select "15"
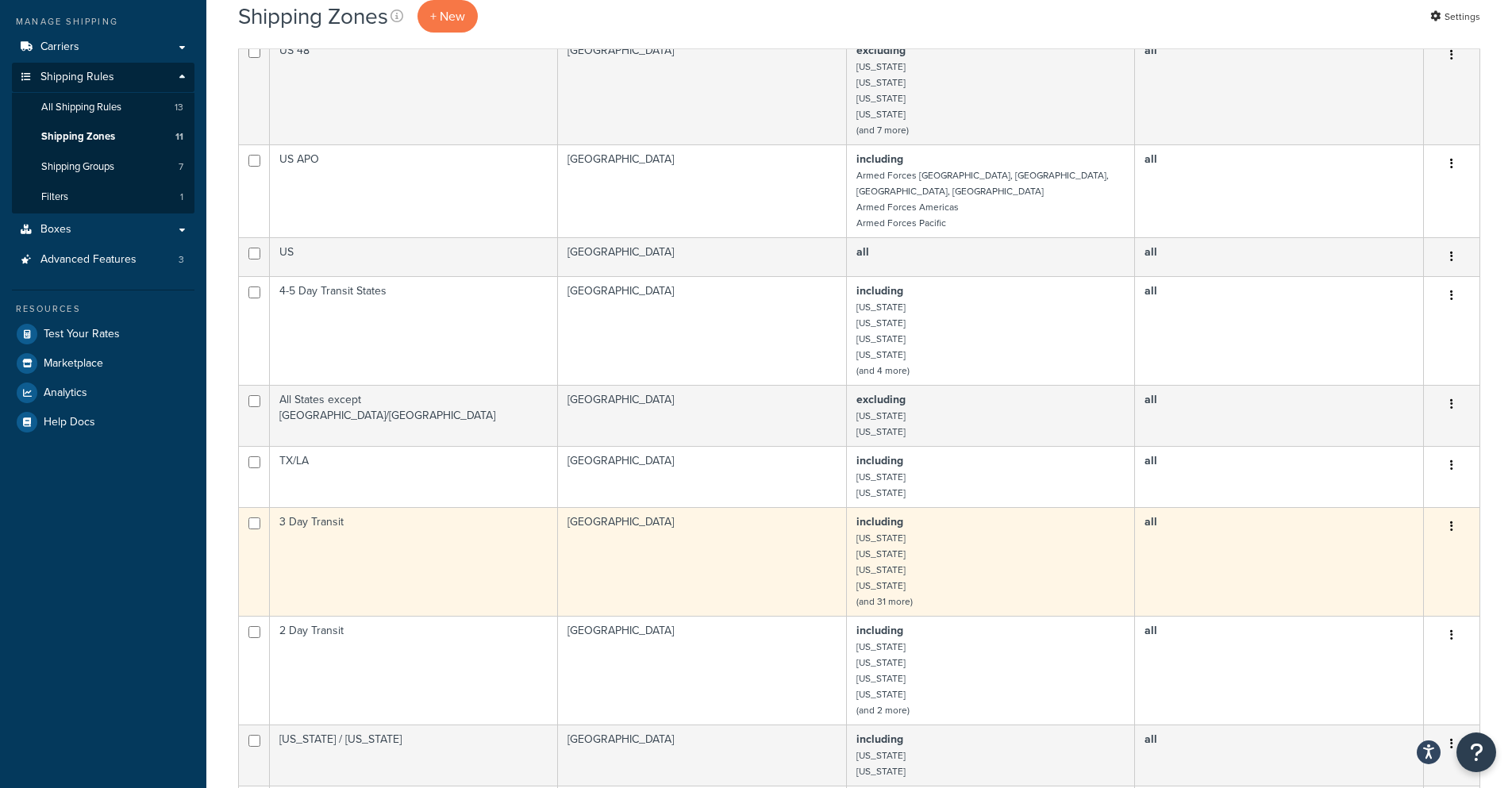
scroll to position [477, 0]
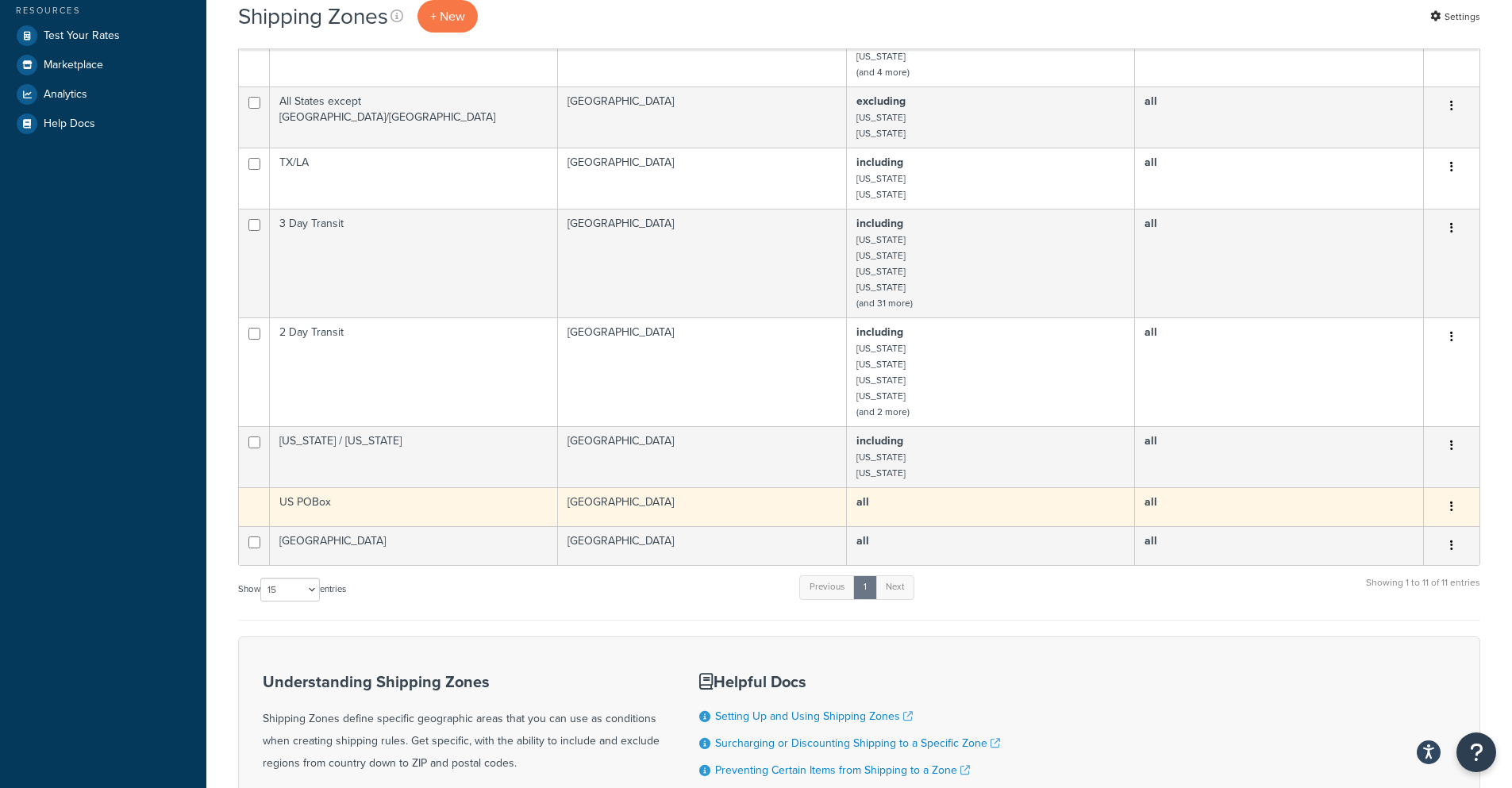
click at [411, 495] on td "US POBox" at bounding box center [414, 506] width 288 height 39
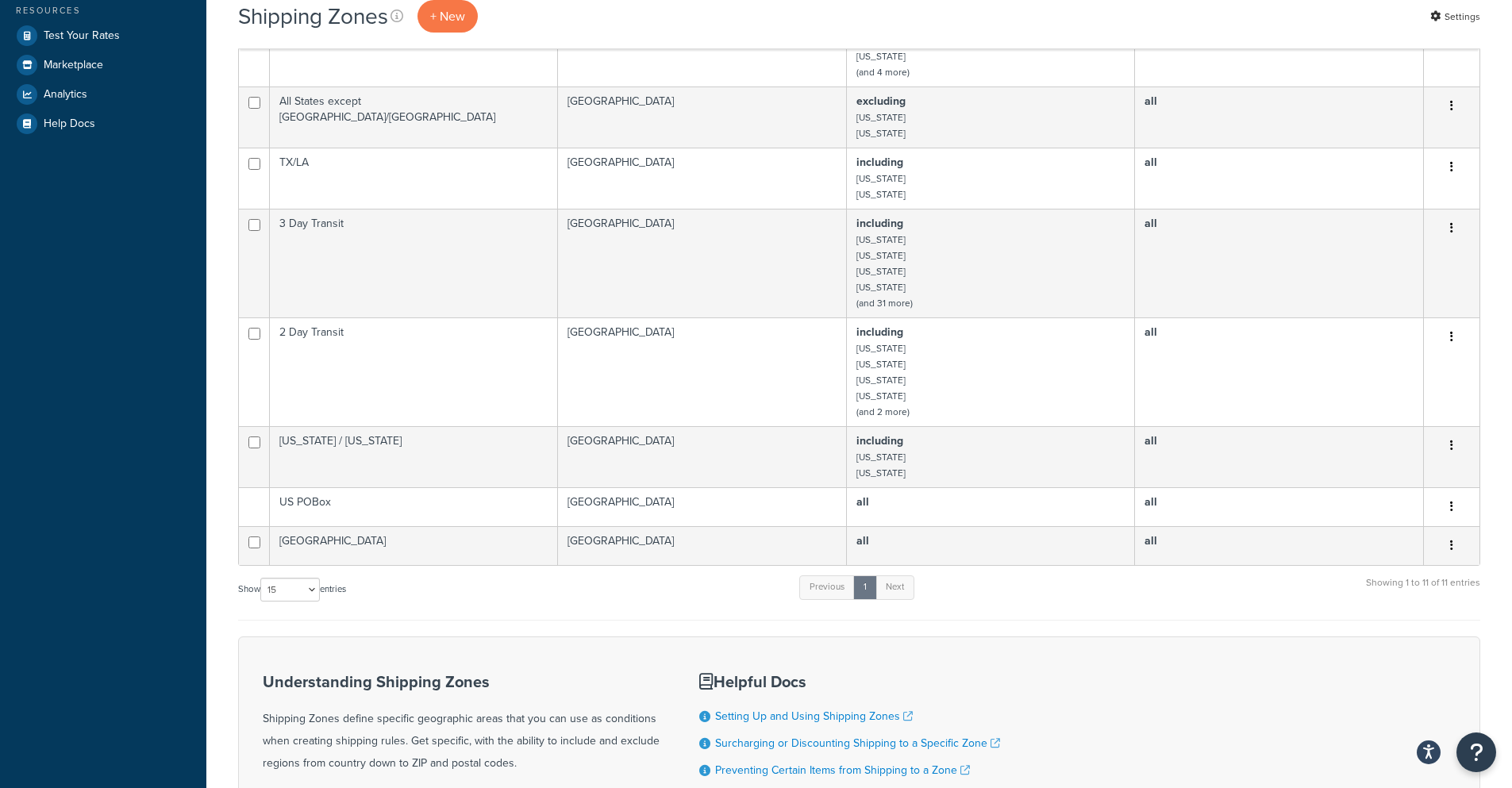
scroll to position [642, 0]
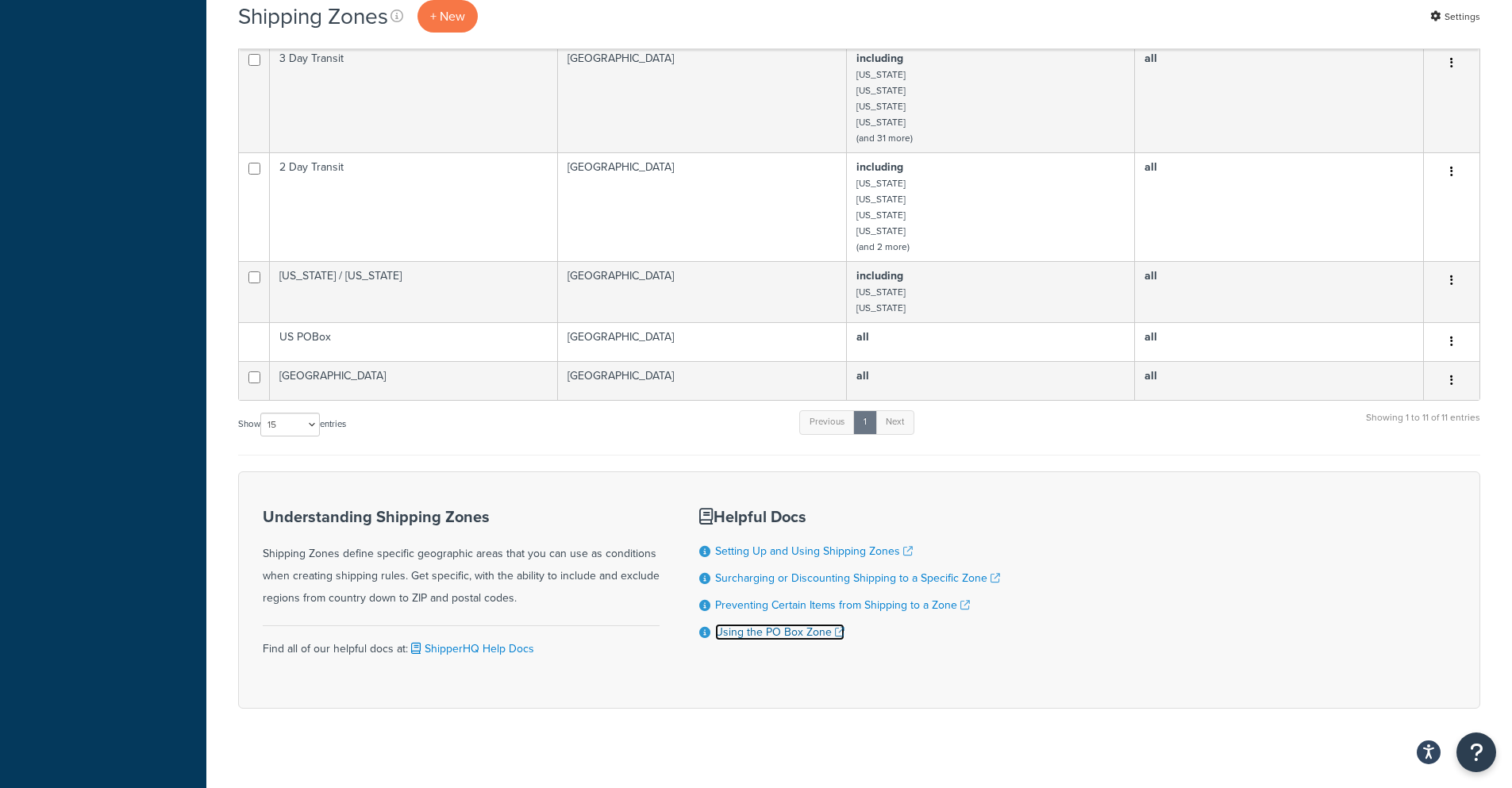
click at [807, 624] on link "Using the PO Box Zone" at bounding box center [779, 632] width 130 height 17
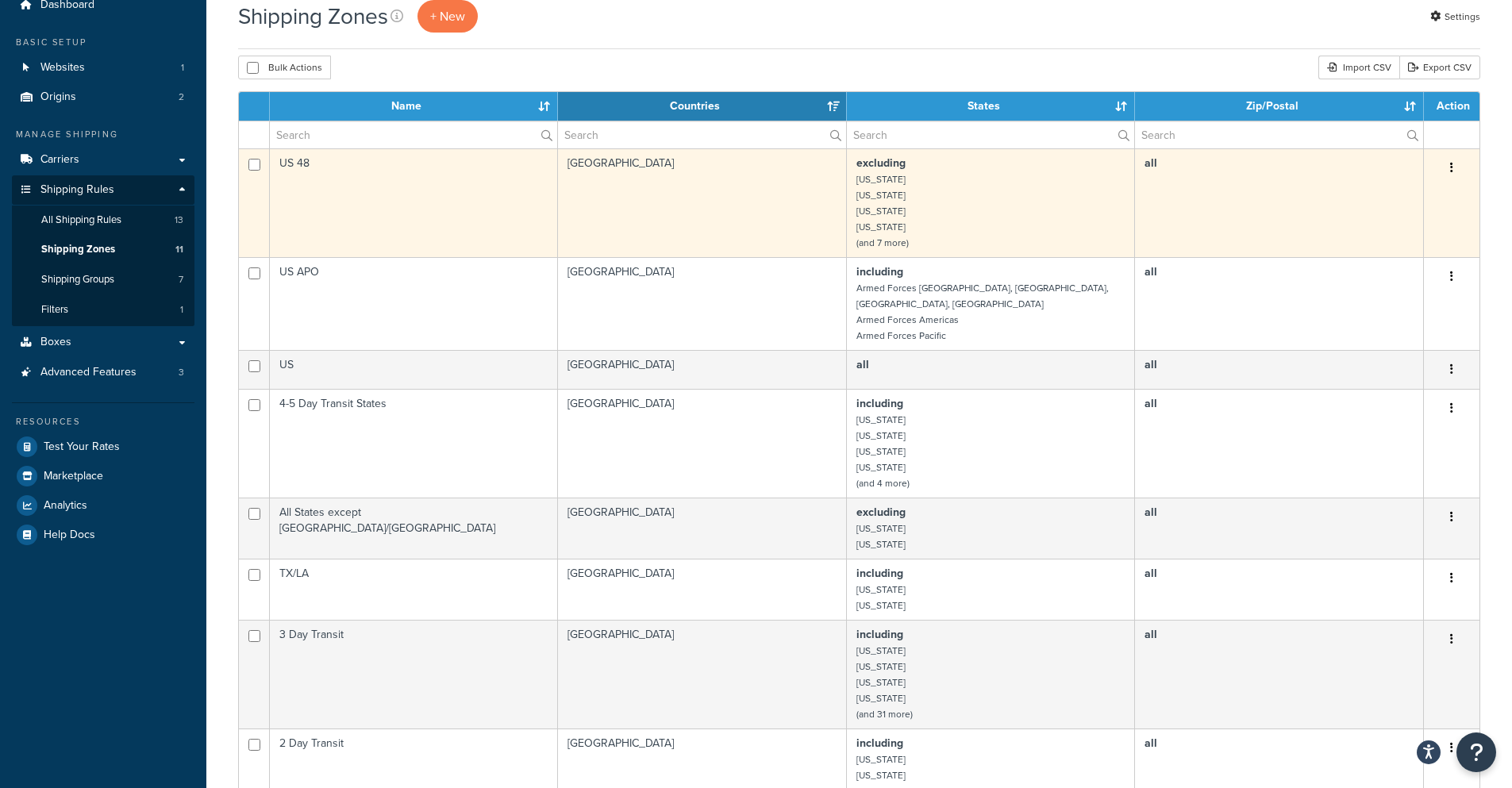
scroll to position [0, 0]
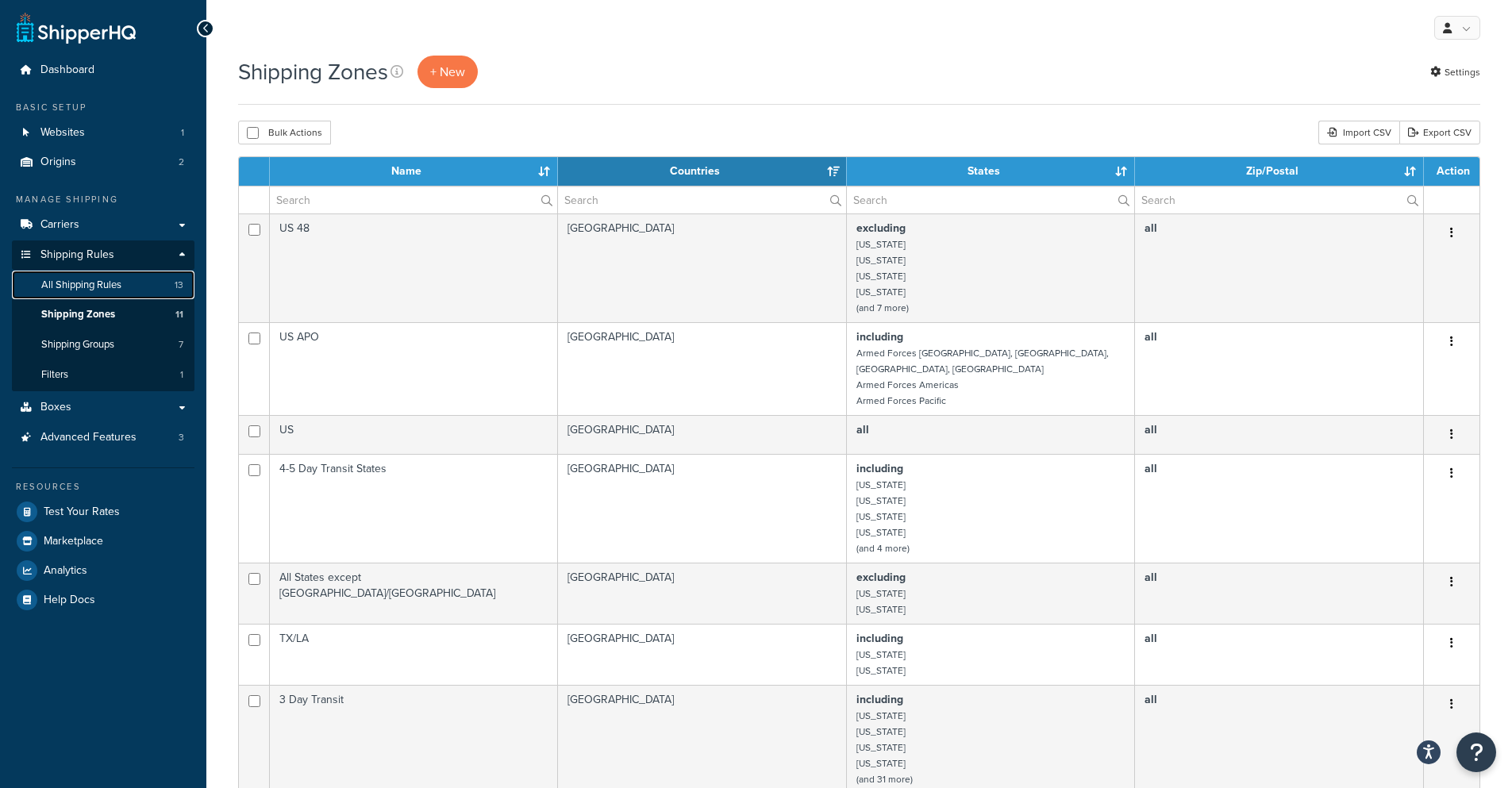
click at [105, 276] on link "All Shipping Rules 13" at bounding box center [103, 285] width 183 height 29
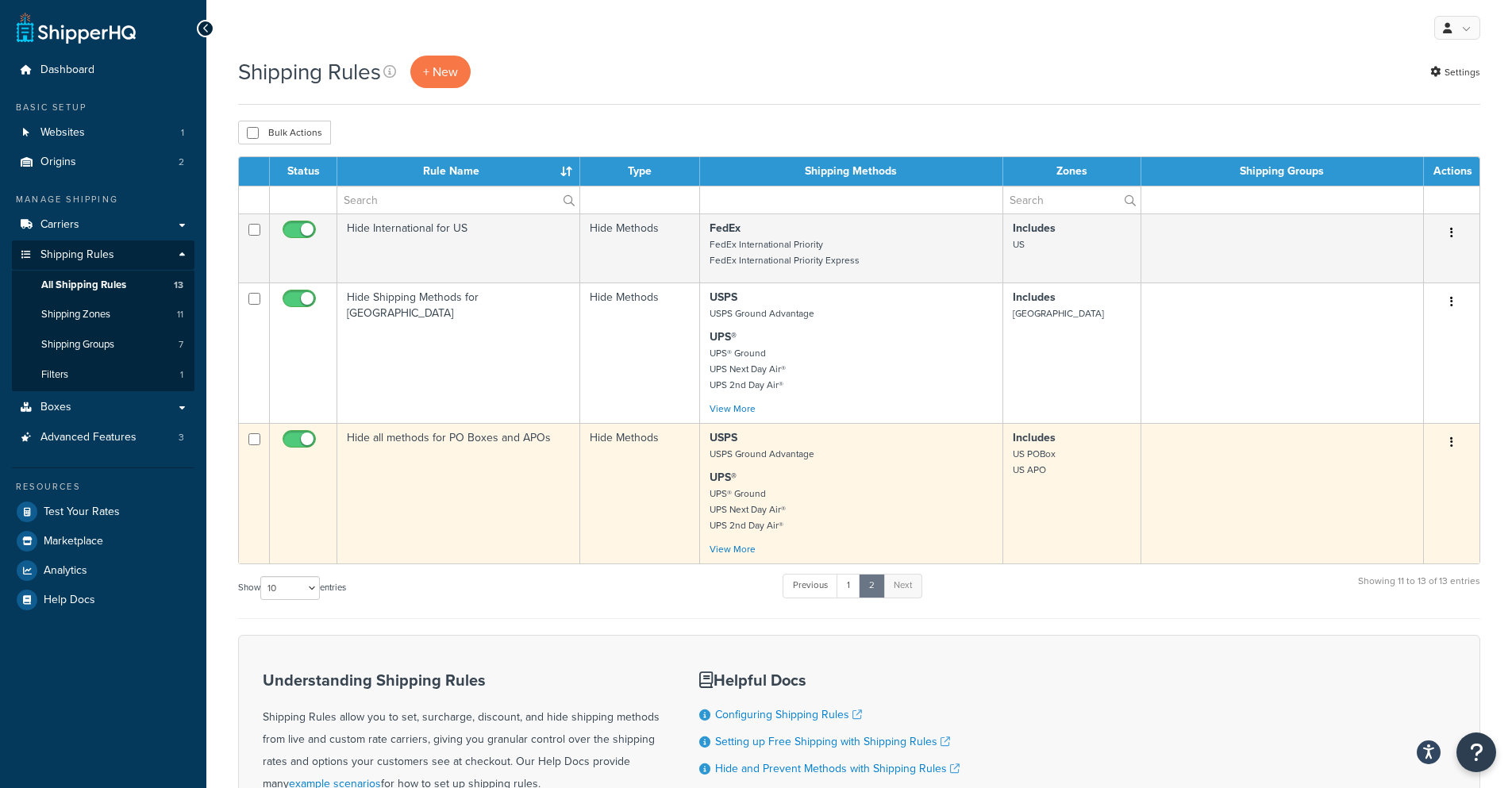
click at [475, 526] on td "Hide all methods for PO Boxes and APOs" at bounding box center [459, 493] width 243 height 141
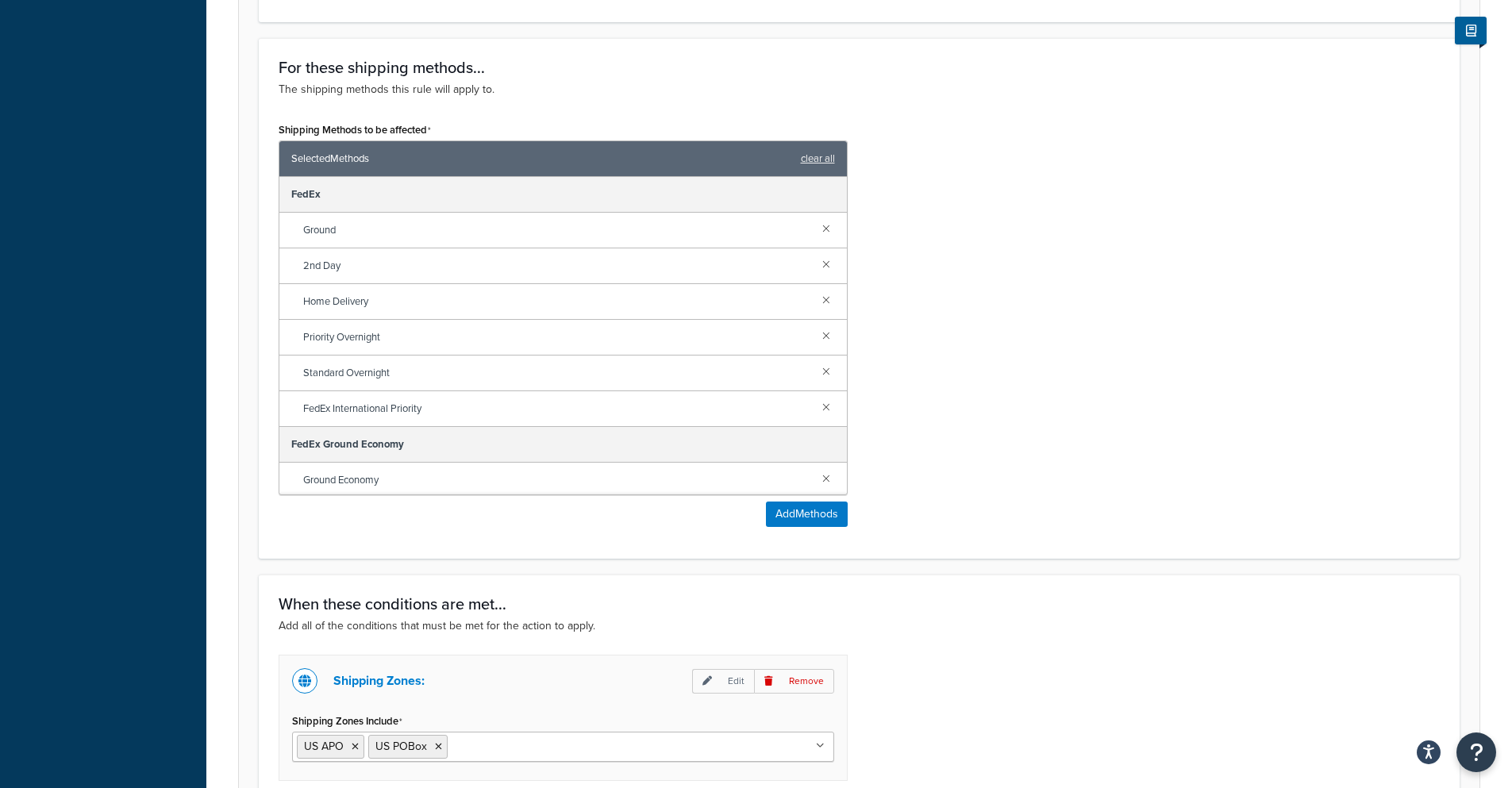
scroll to position [815, 0]
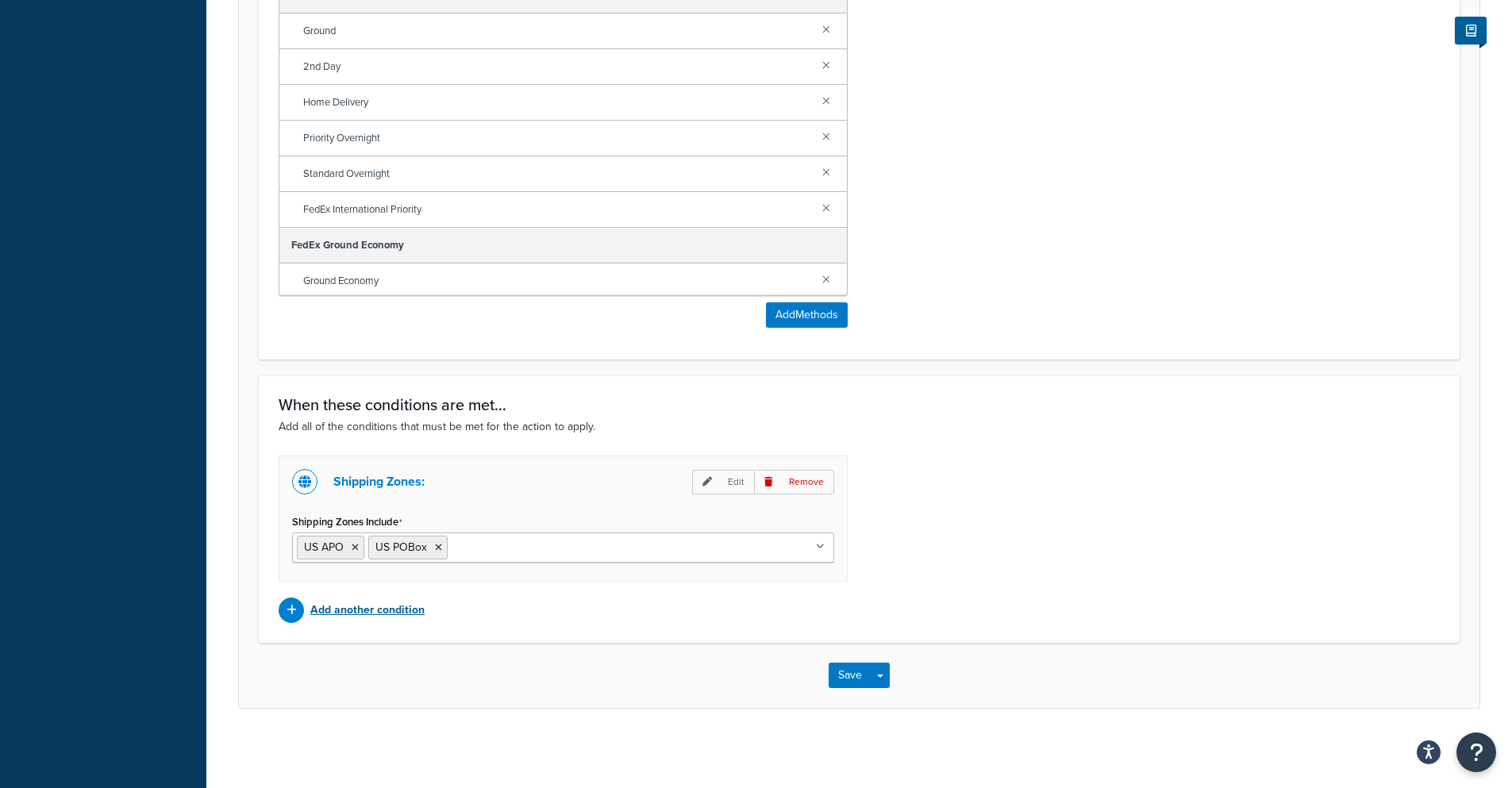
click at [348, 606] on p "Add another condition" at bounding box center [368, 610] width 114 height 23
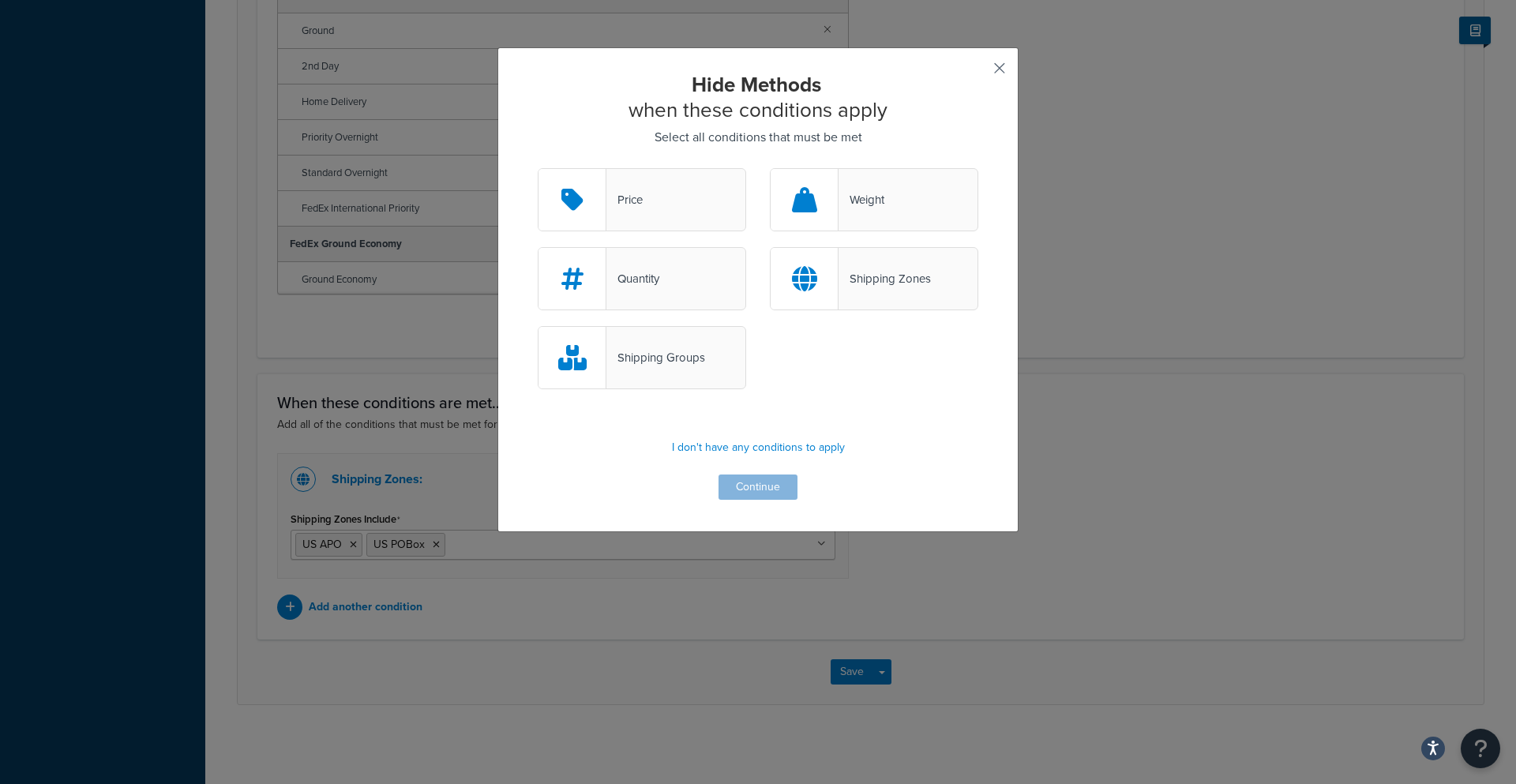
click at [979, 72] on button "button" at bounding box center [976, 74] width 4 height 4
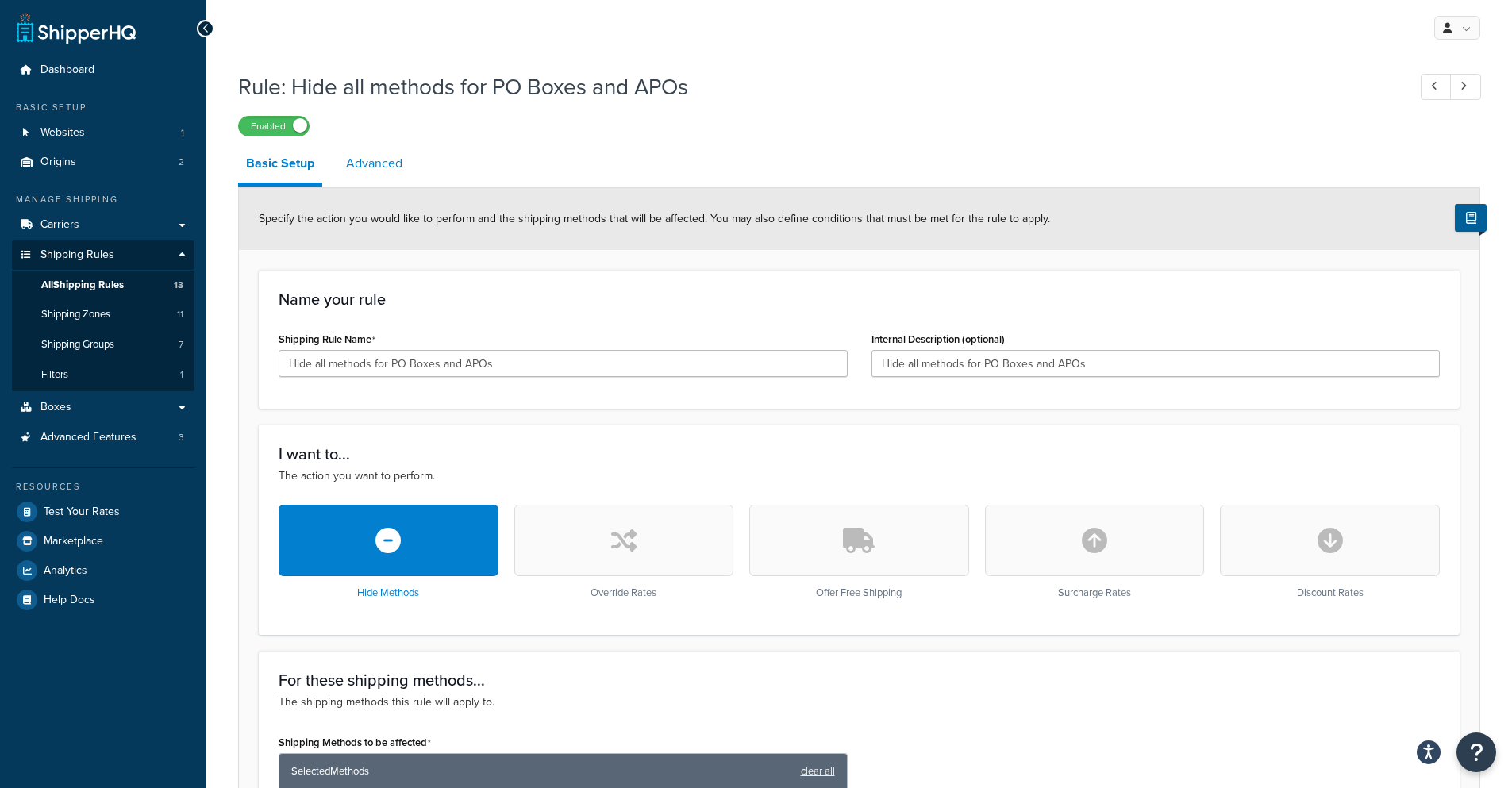
click at [387, 171] on link "Advanced" at bounding box center [374, 163] width 72 height 38
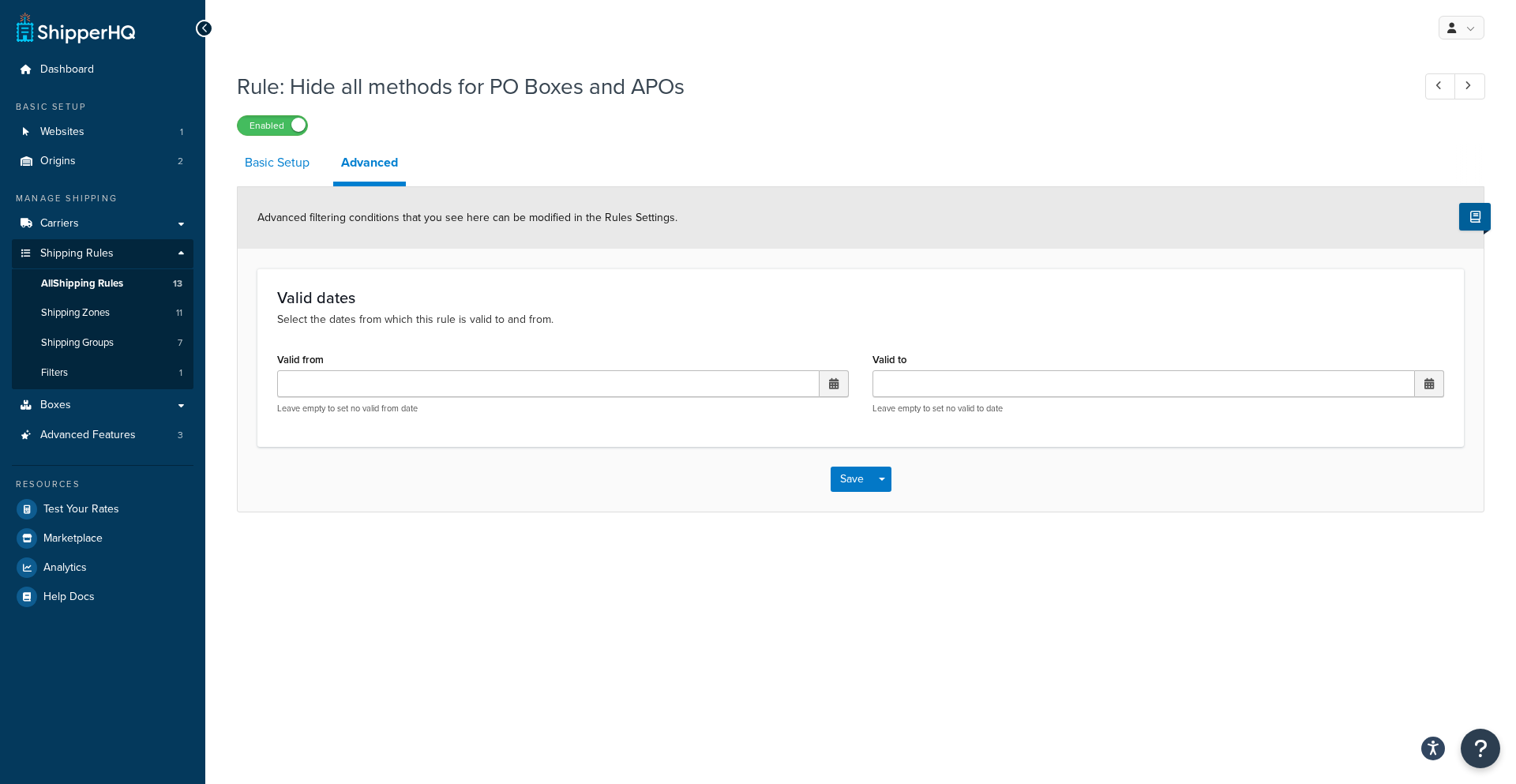
click at [277, 161] on link "Basic Setup" at bounding box center [277, 162] width 81 height 38
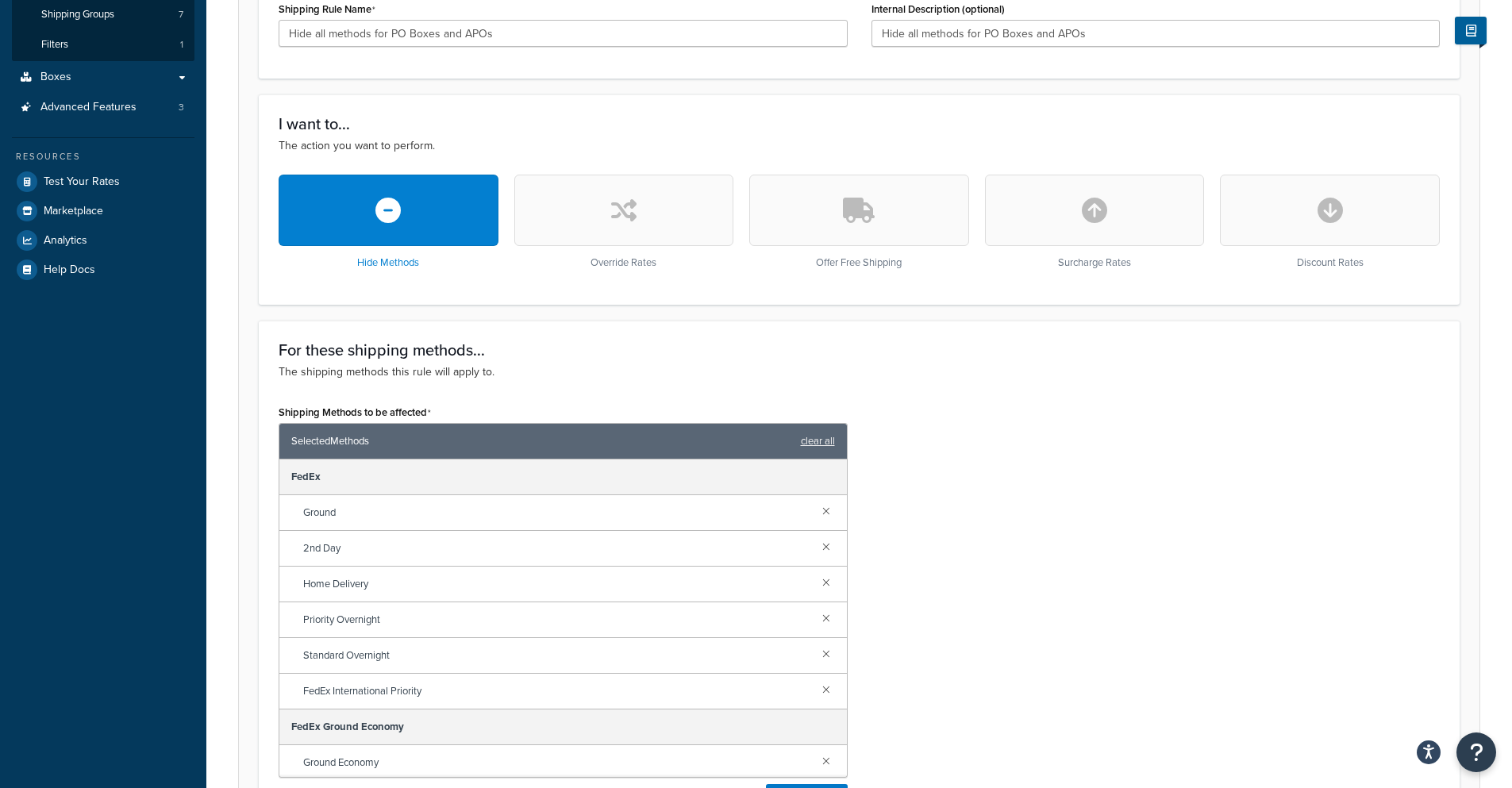
scroll to position [100, 0]
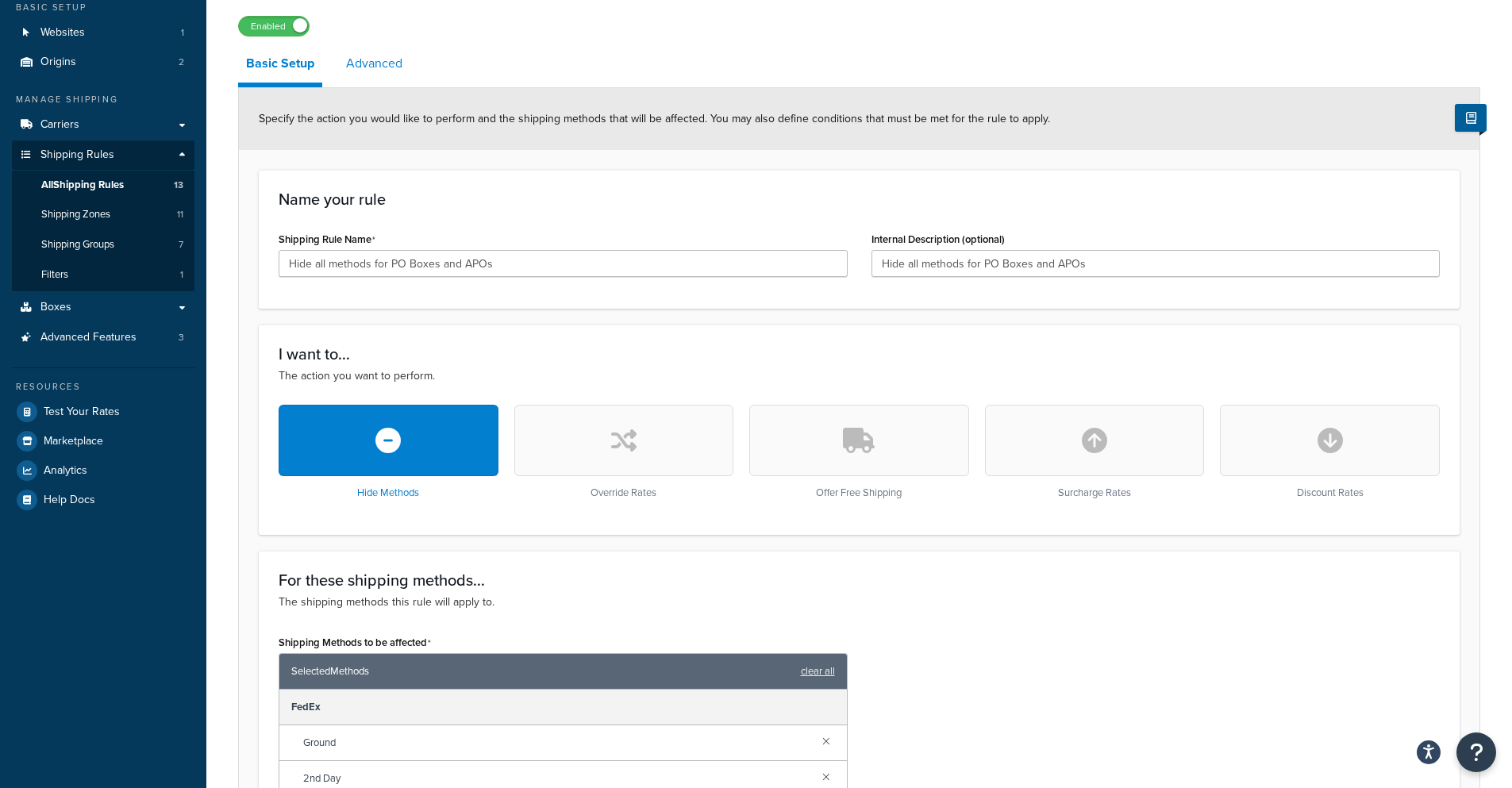
click at [364, 73] on link "Advanced" at bounding box center [374, 63] width 72 height 38
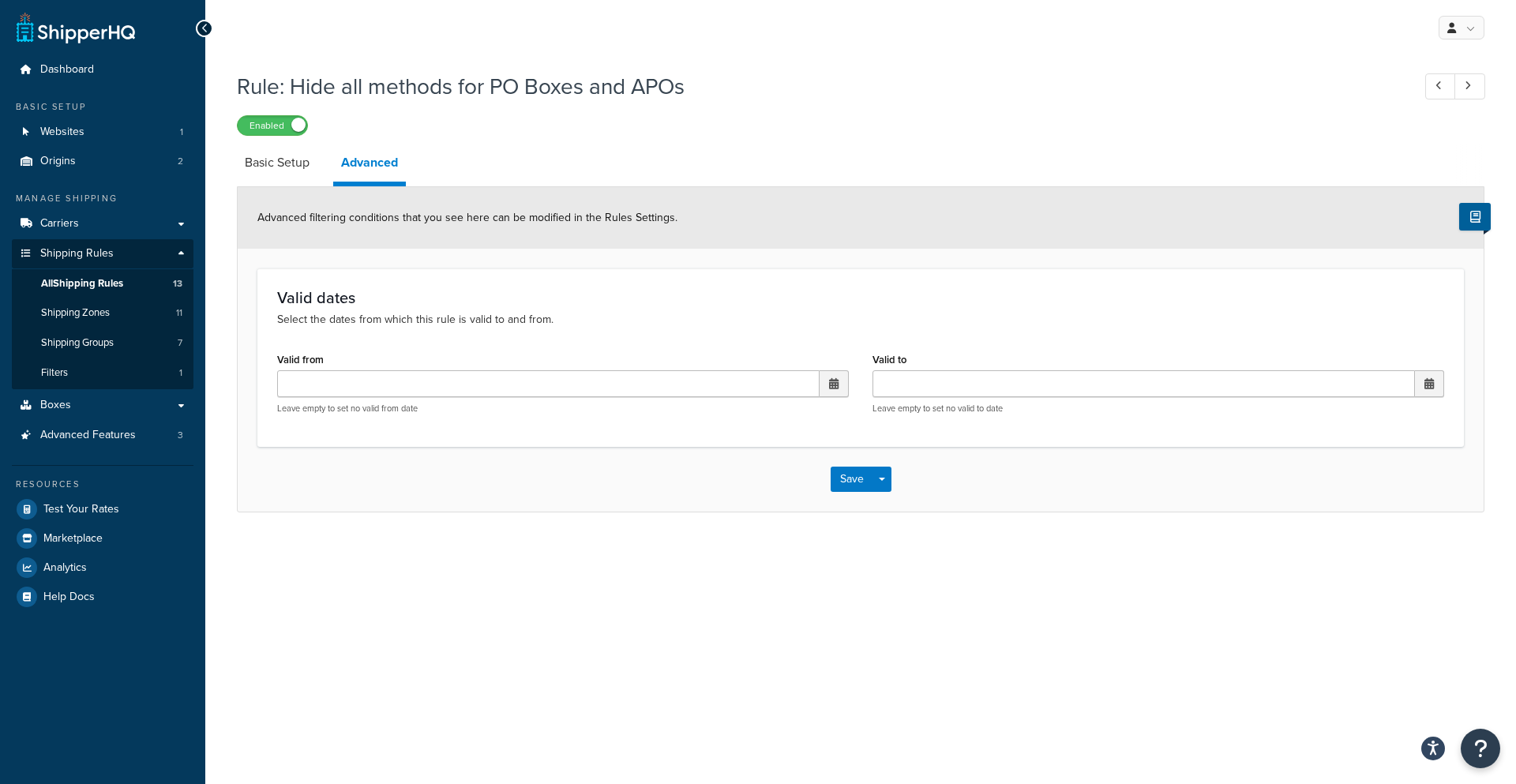
click at [328, 307] on h3 "Valid dates" at bounding box center [860, 298] width 1167 height 18
click at [99, 277] on span "All Shipping Rules" at bounding box center [82, 283] width 82 height 14
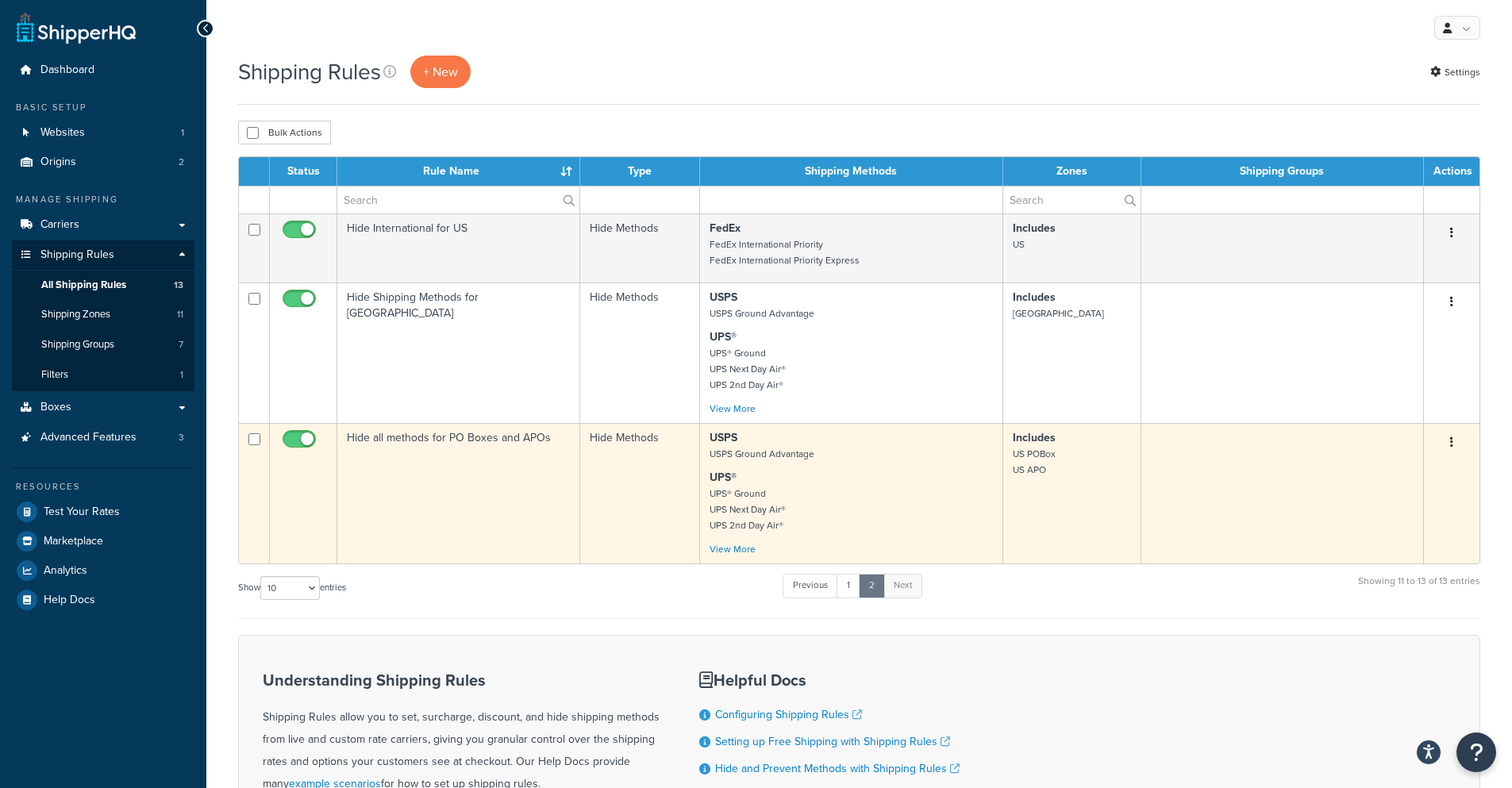
click at [1450, 435] on button "button" at bounding box center [1452, 443] width 23 height 26
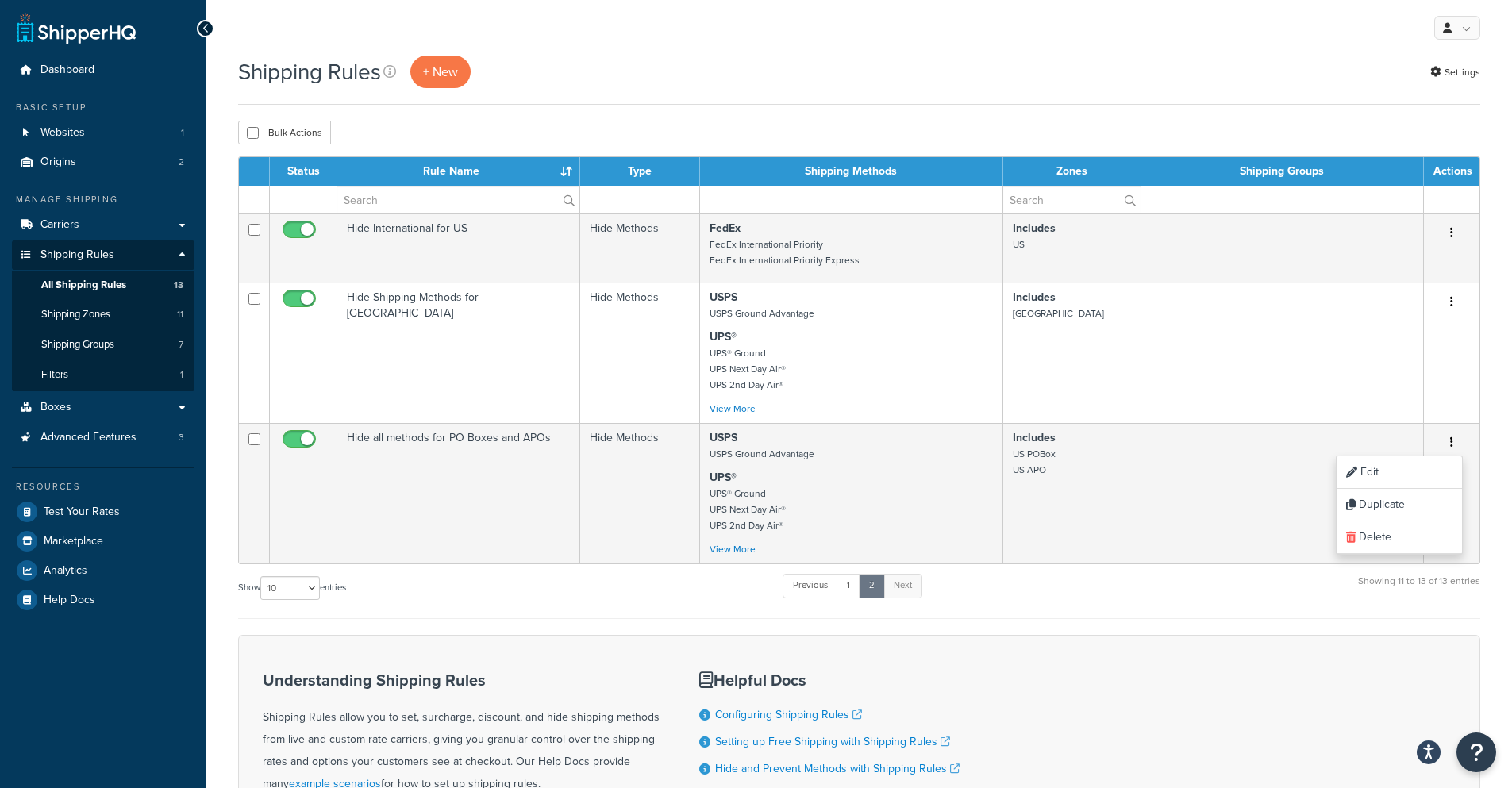
click at [502, 613] on div "Show 10 15 25 50 100 1000 entries Previous 1 2 Next Showing 11 to 13 of 13 entr…" at bounding box center [859, 596] width 1242 height 47
click at [858, 588] on link "1" at bounding box center [849, 586] width 24 height 24
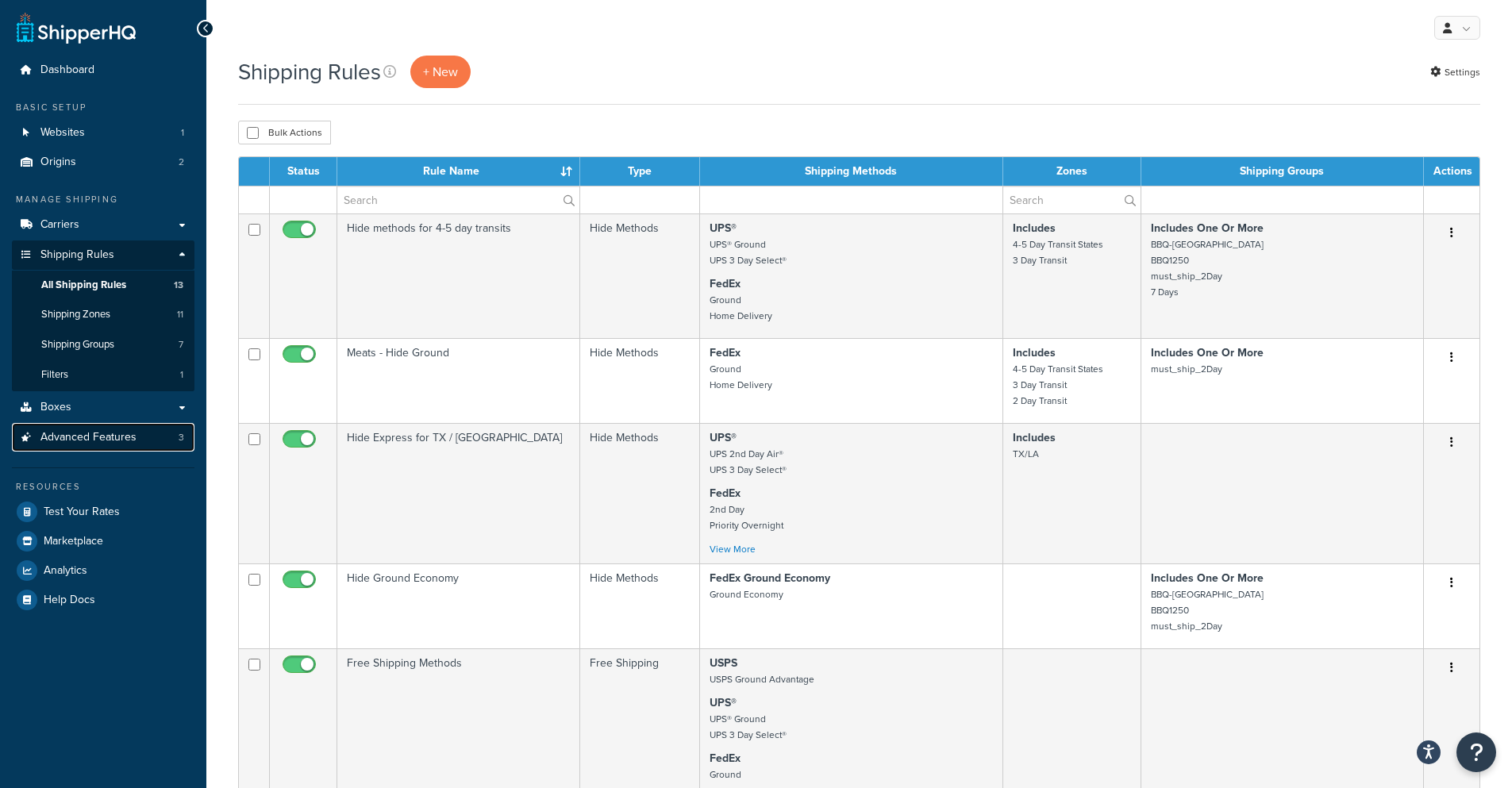
click at [98, 444] on span "Advanced Features" at bounding box center [88, 437] width 96 height 14
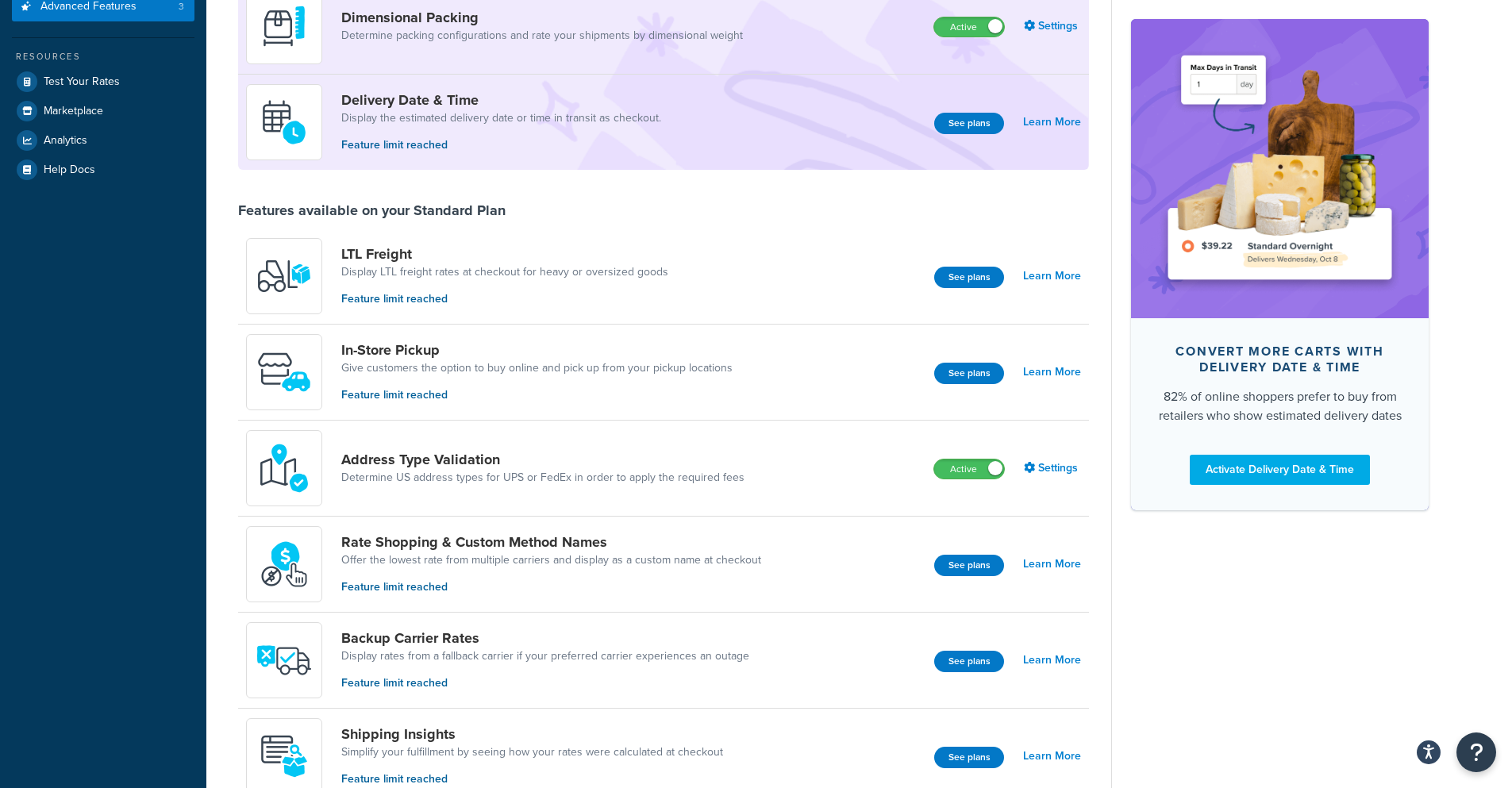
scroll to position [317, 0]
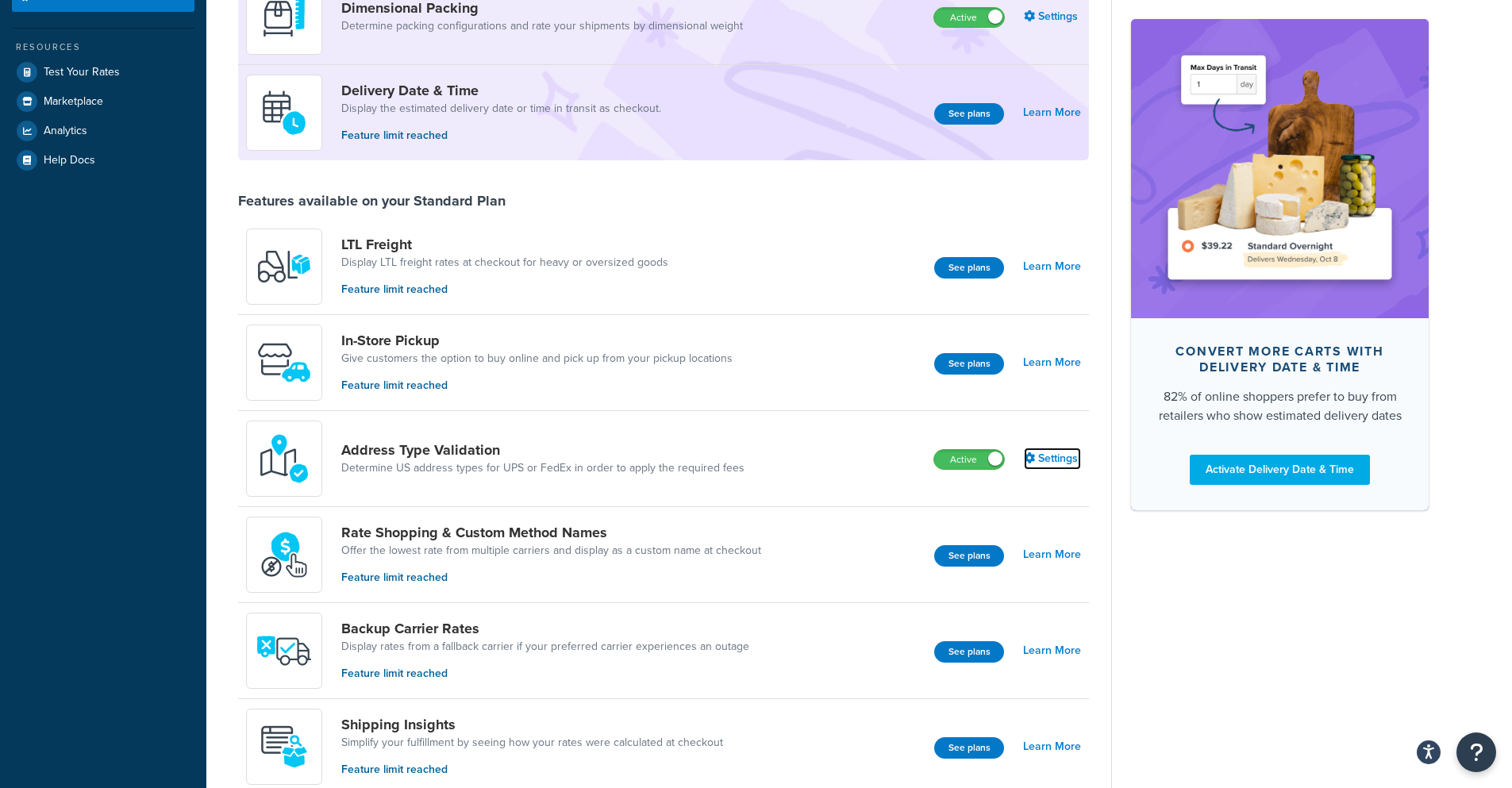
click at [1039, 454] on link "Settings" at bounding box center [1052, 459] width 57 height 23
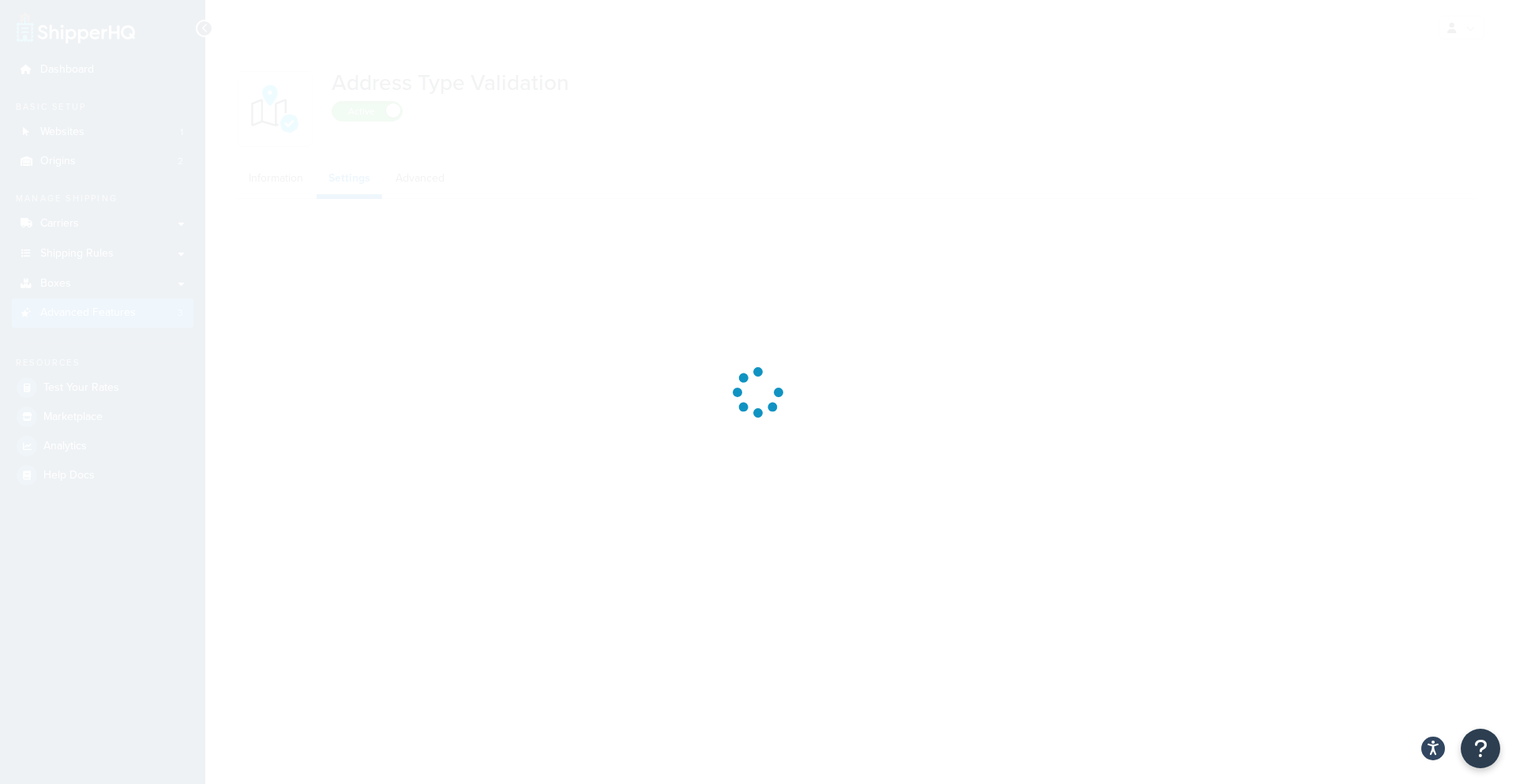
select select "143931"
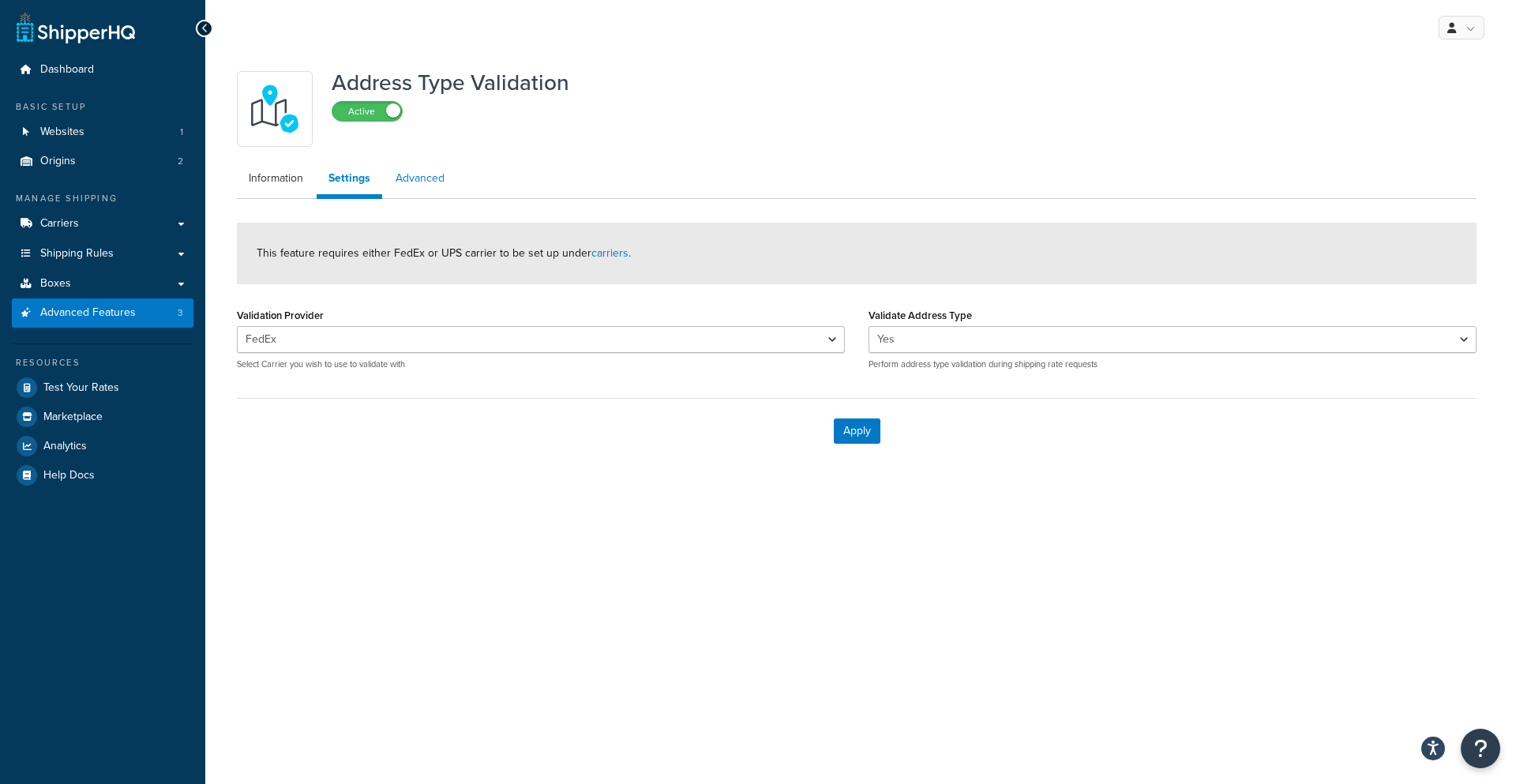
click at [434, 179] on link "Advanced" at bounding box center [420, 178] width 73 height 31
click at [278, 183] on link "Information" at bounding box center [276, 178] width 78 height 31
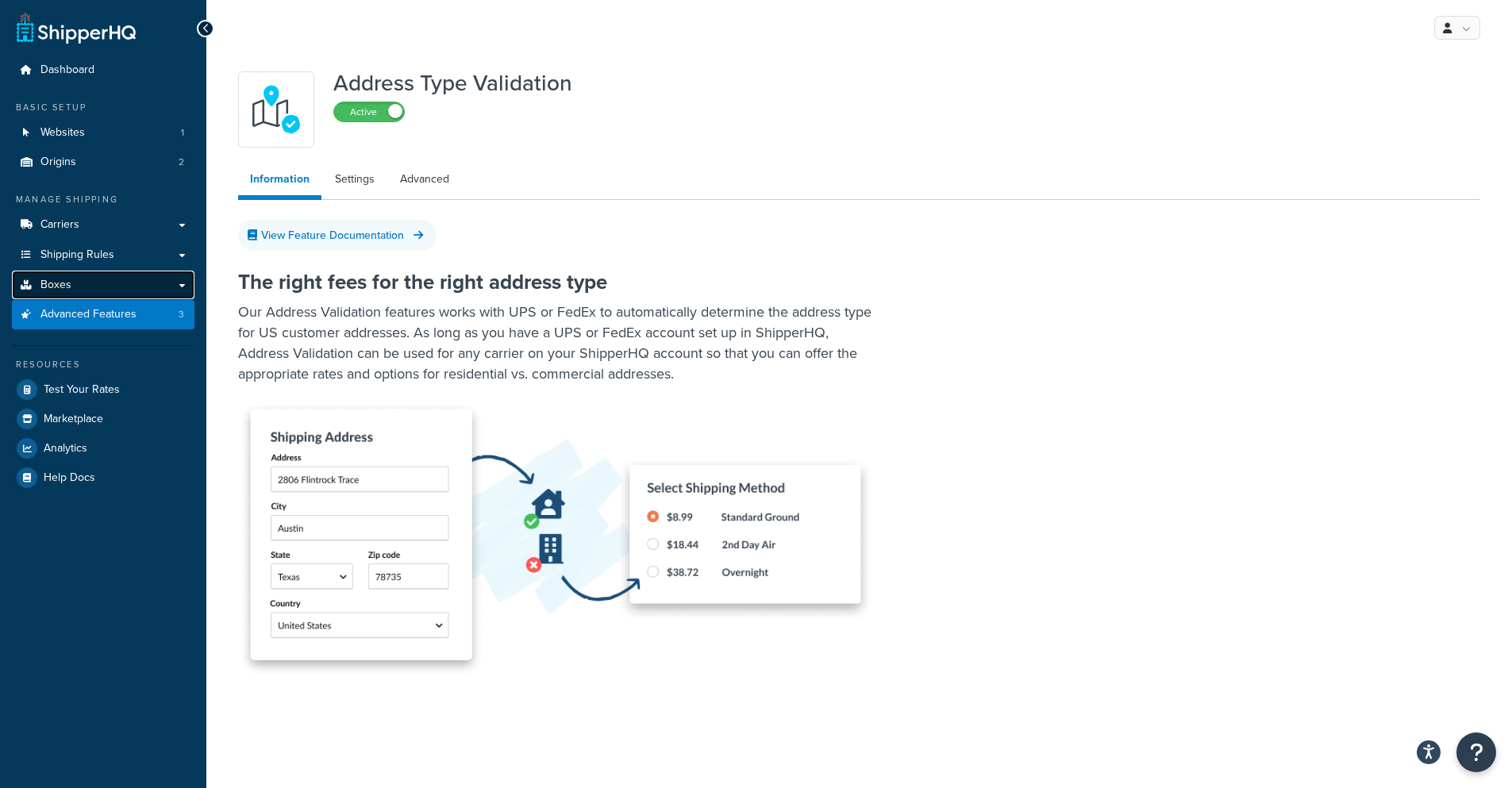
click at [115, 281] on link "Boxes" at bounding box center [103, 285] width 183 height 29
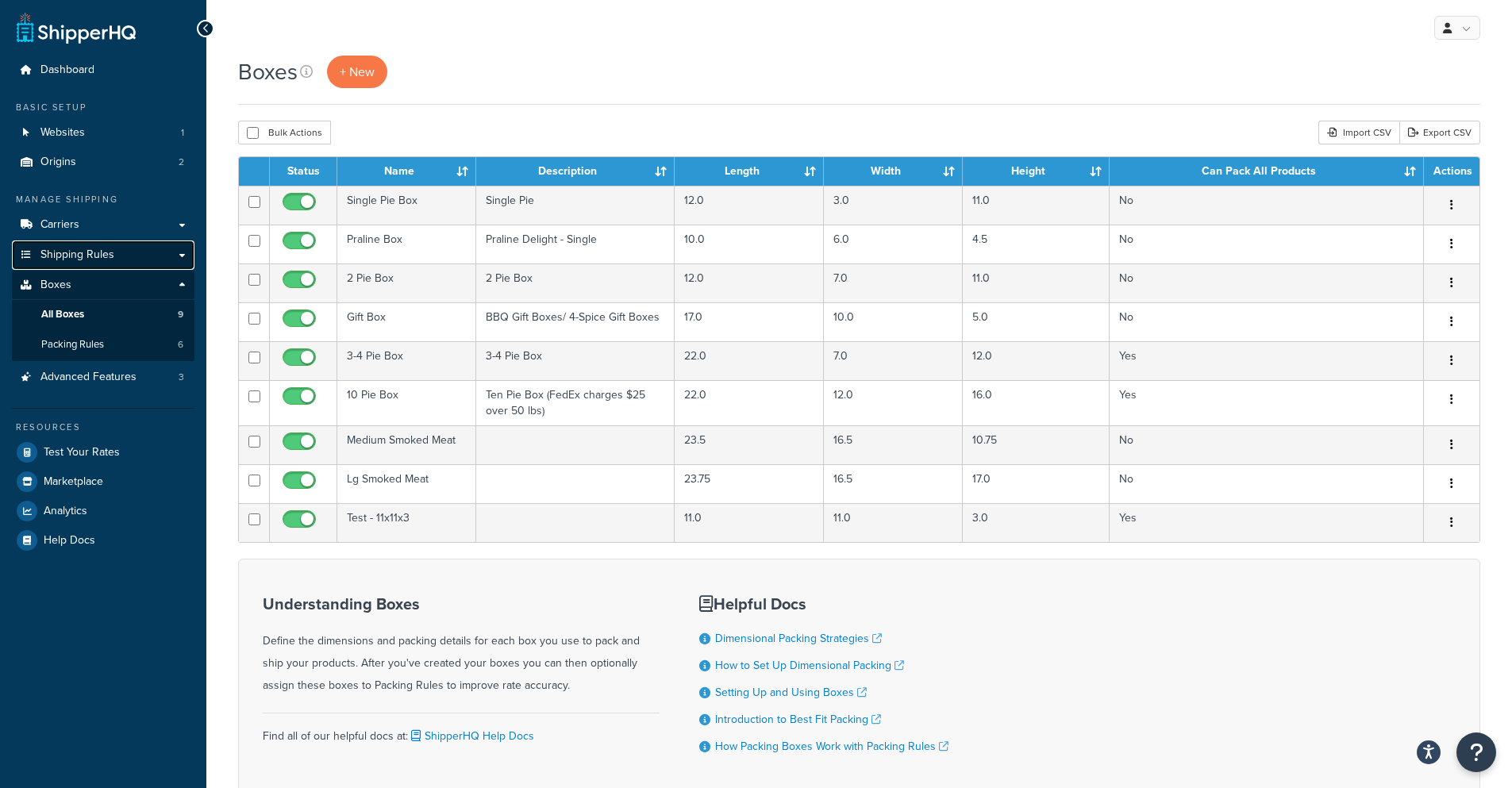
click at [83, 254] on span "Shipping Rules" at bounding box center [77, 255] width 74 height 14
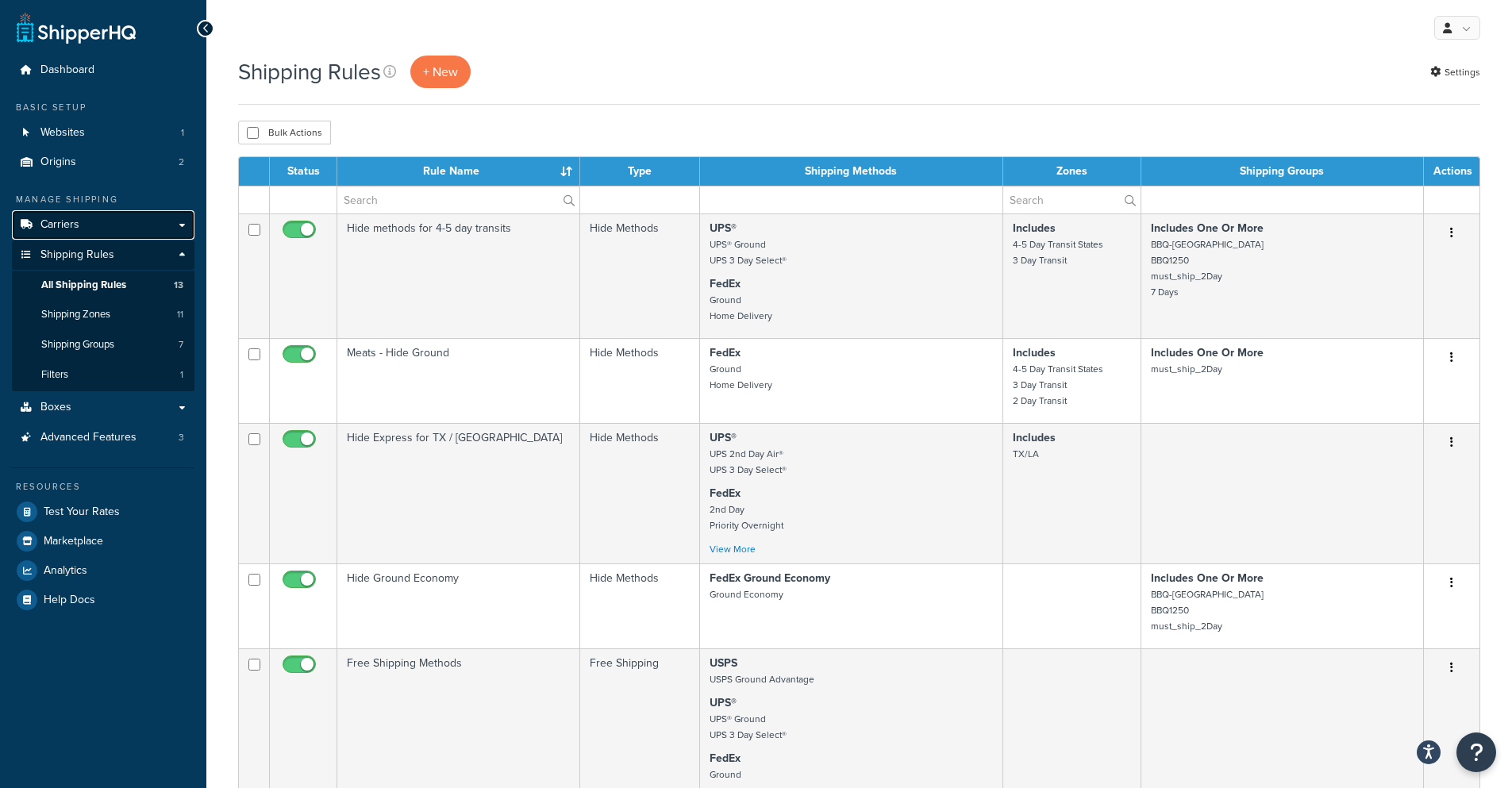
click at [85, 226] on link "Carriers" at bounding box center [103, 225] width 183 height 29
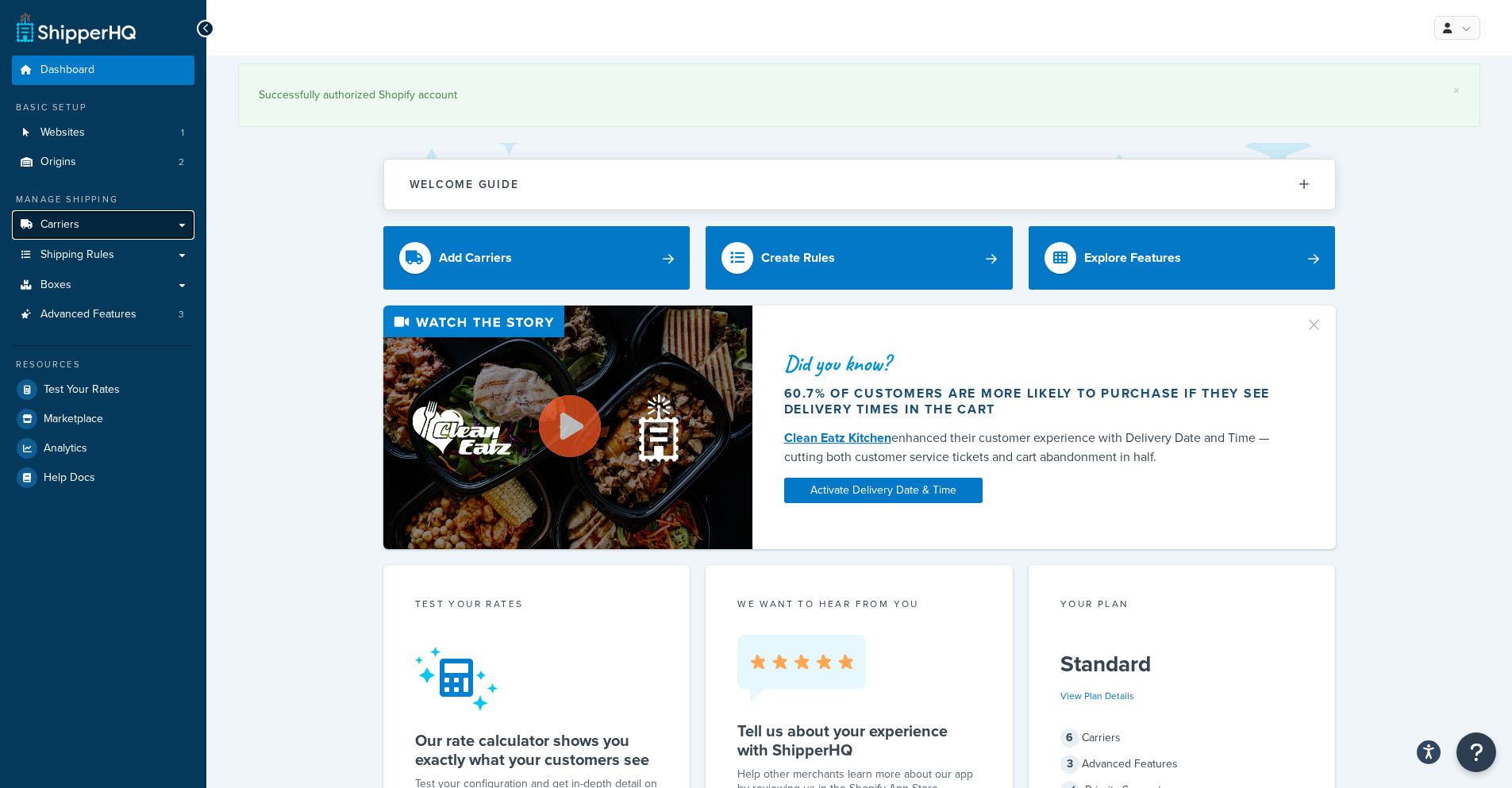
click at [81, 231] on link "Carriers" at bounding box center [103, 225] width 183 height 29
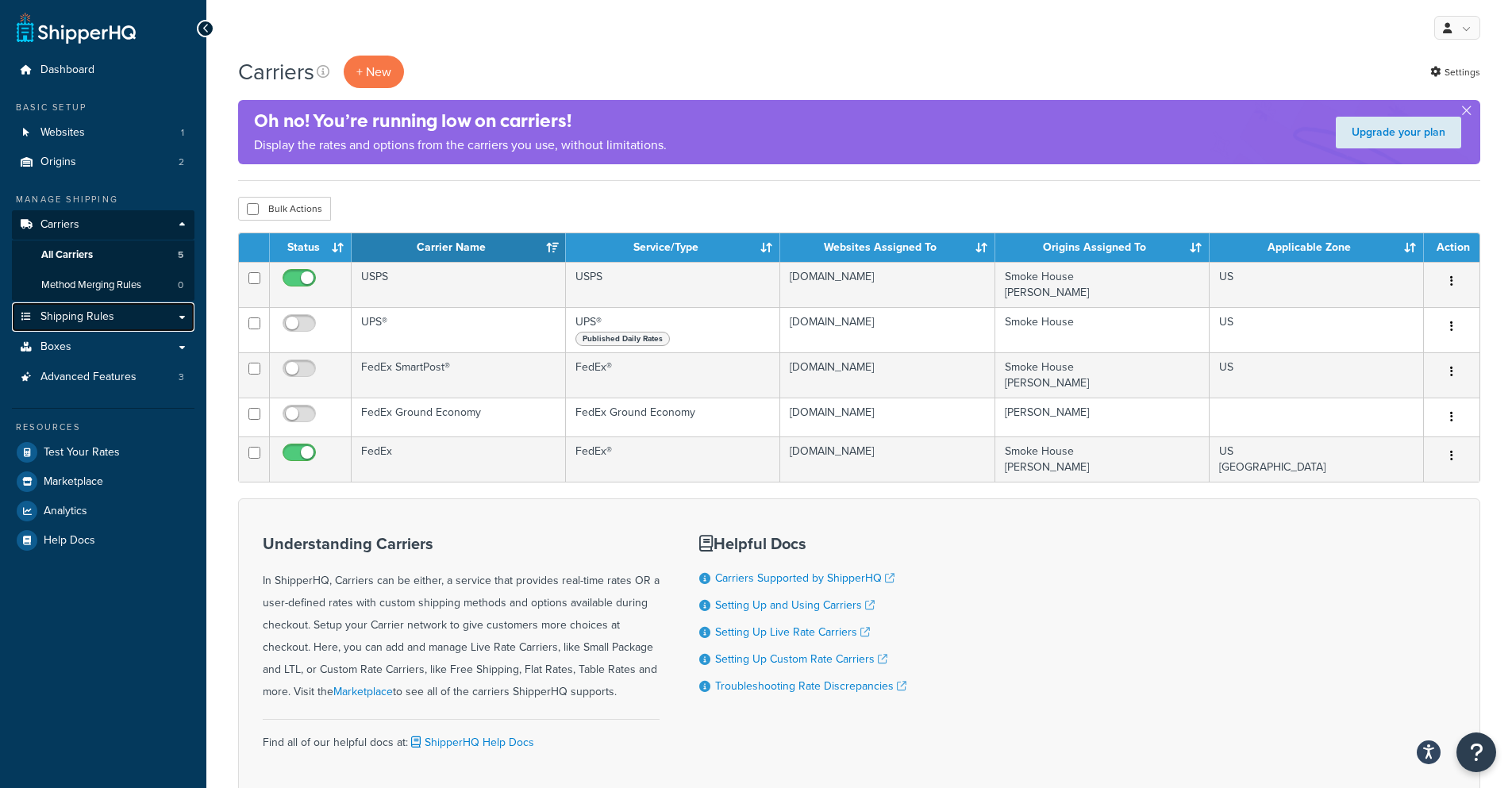
click at [119, 318] on link "Shipping Rules" at bounding box center [103, 317] width 183 height 29
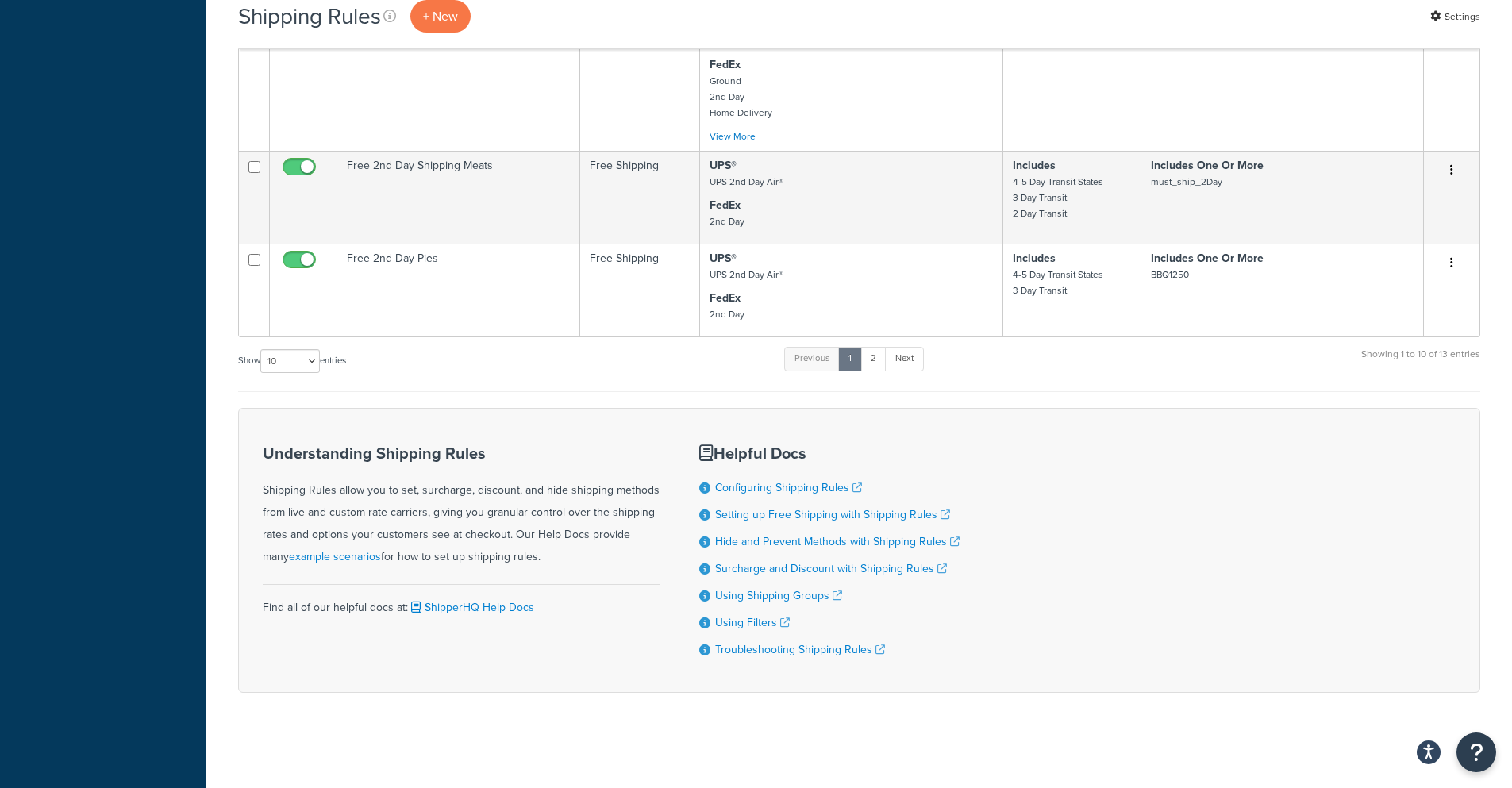
scroll to position [1050, 0]
click at [868, 360] on link "2" at bounding box center [874, 359] width 27 height 24
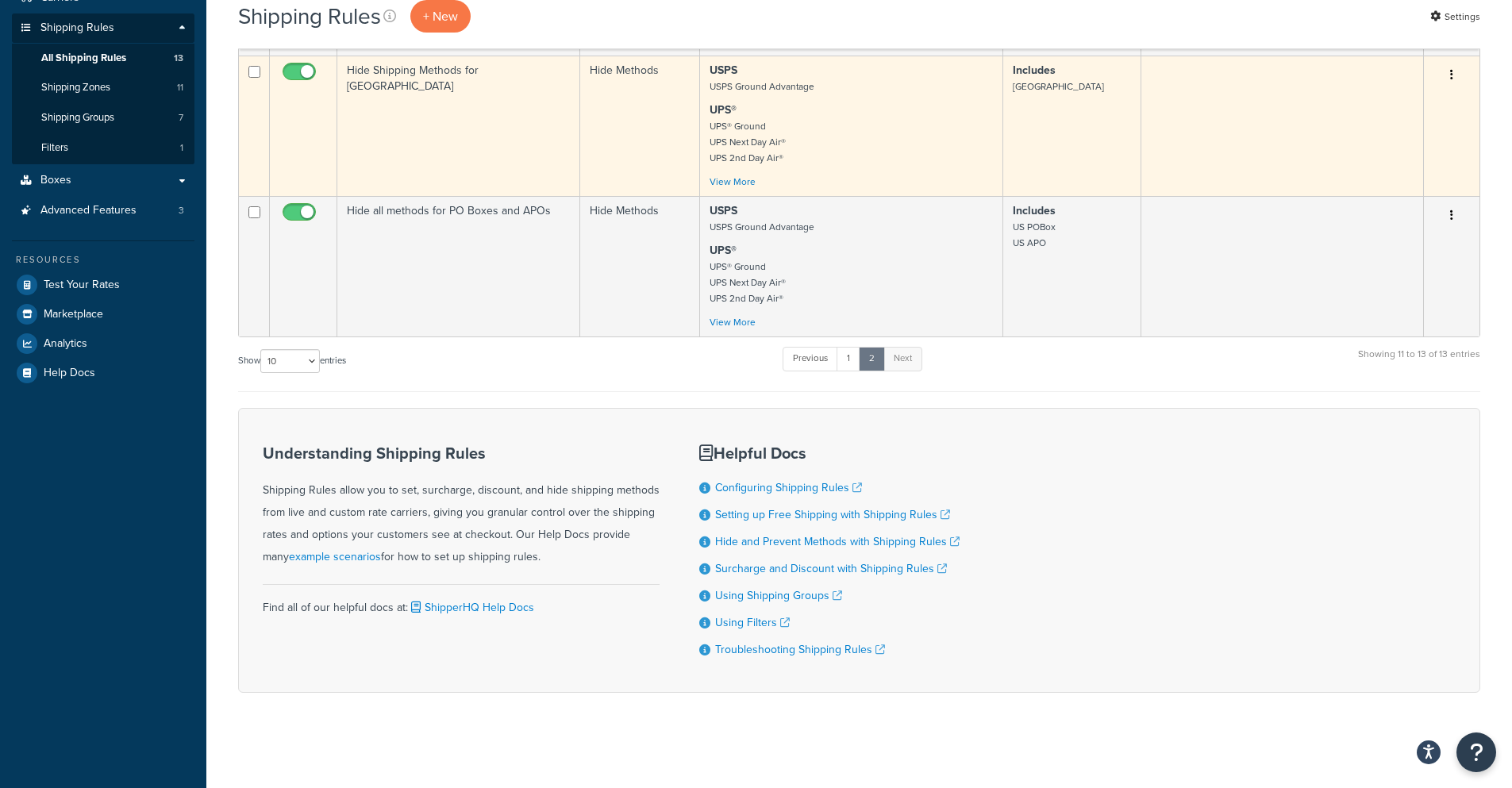
scroll to position [0, 0]
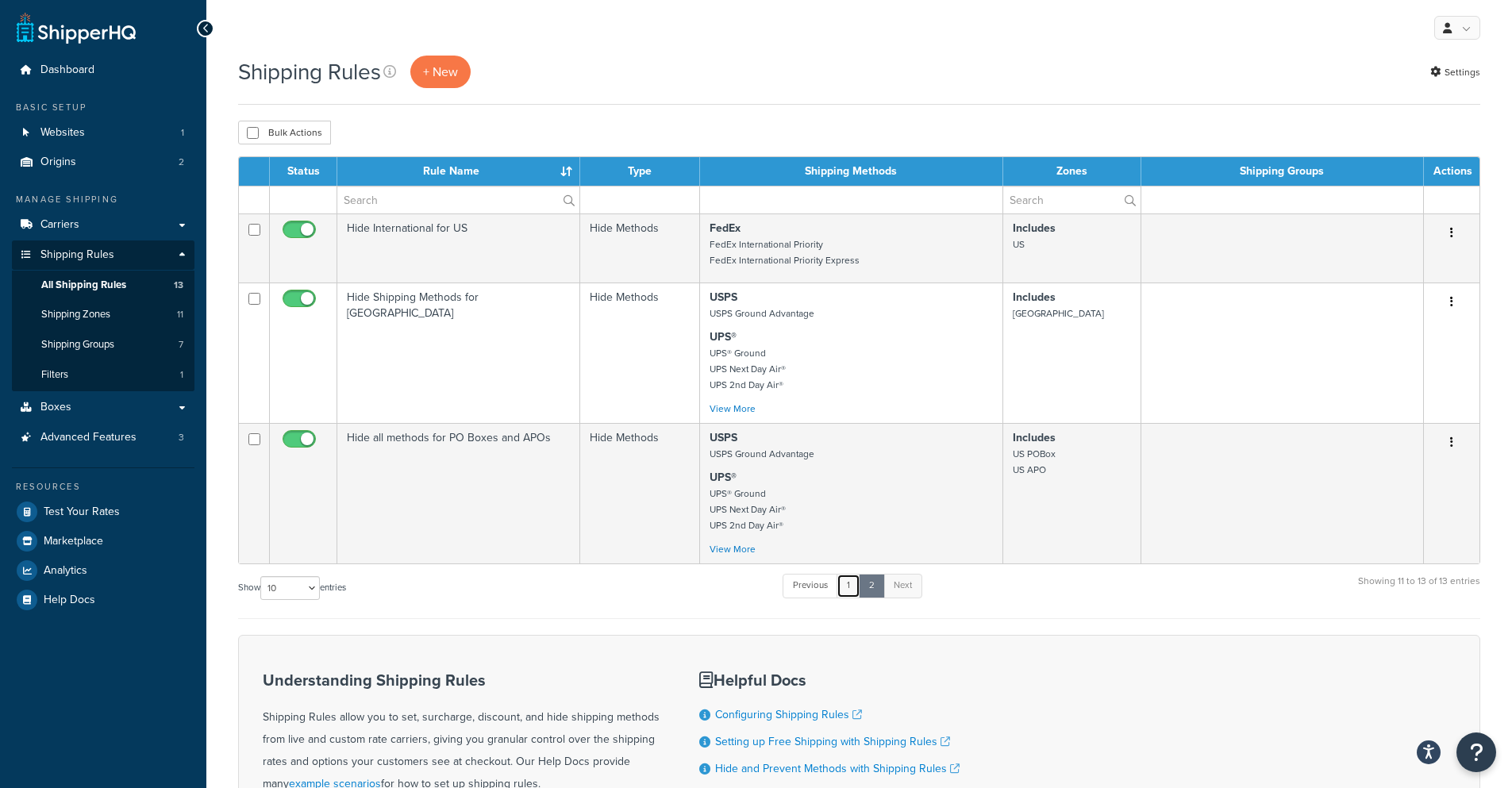
click at [847, 588] on link "1" at bounding box center [849, 586] width 24 height 24
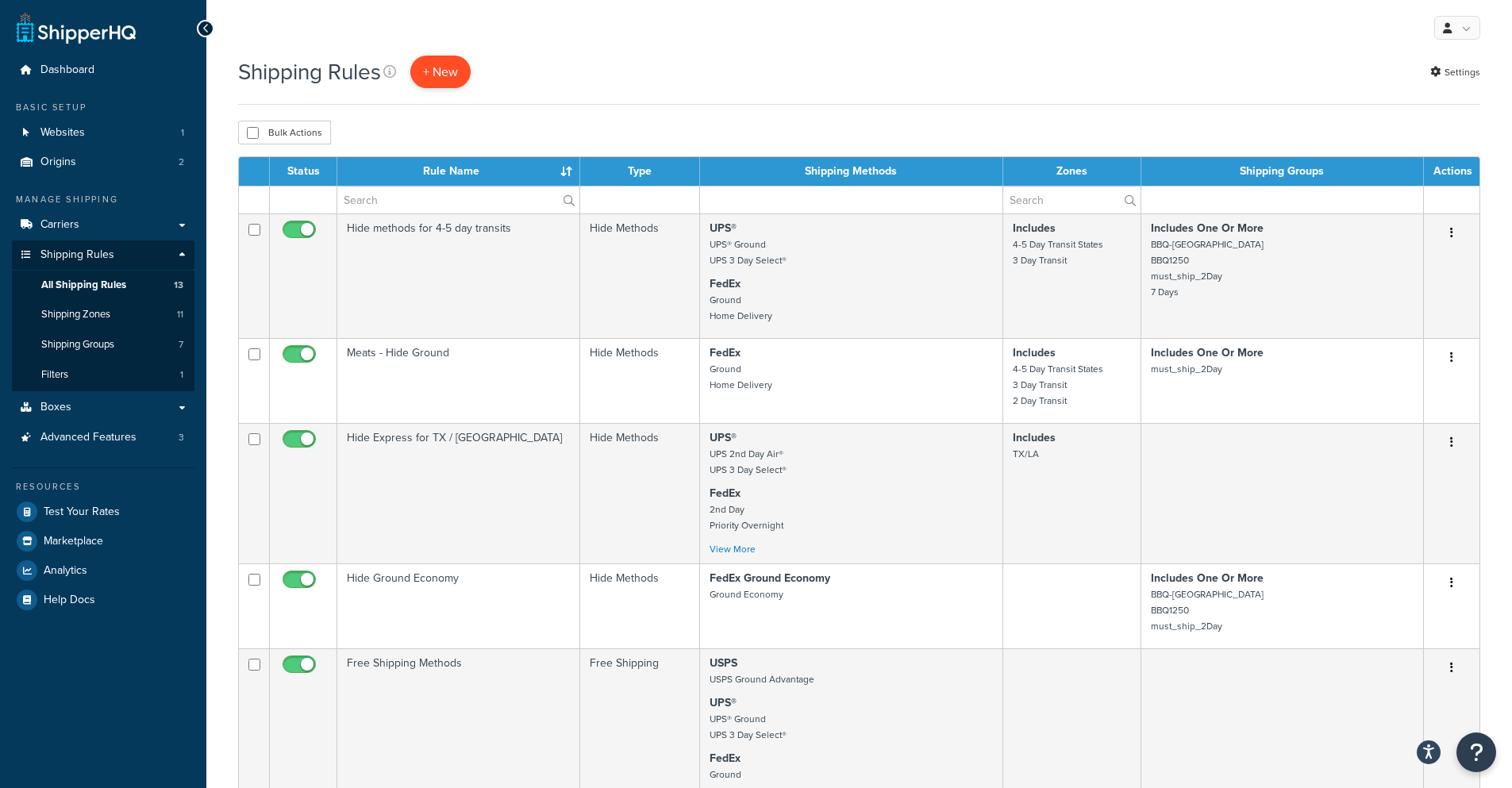
click at [444, 80] on p "+ New" at bounding box center [440, 72] width 60 height 32
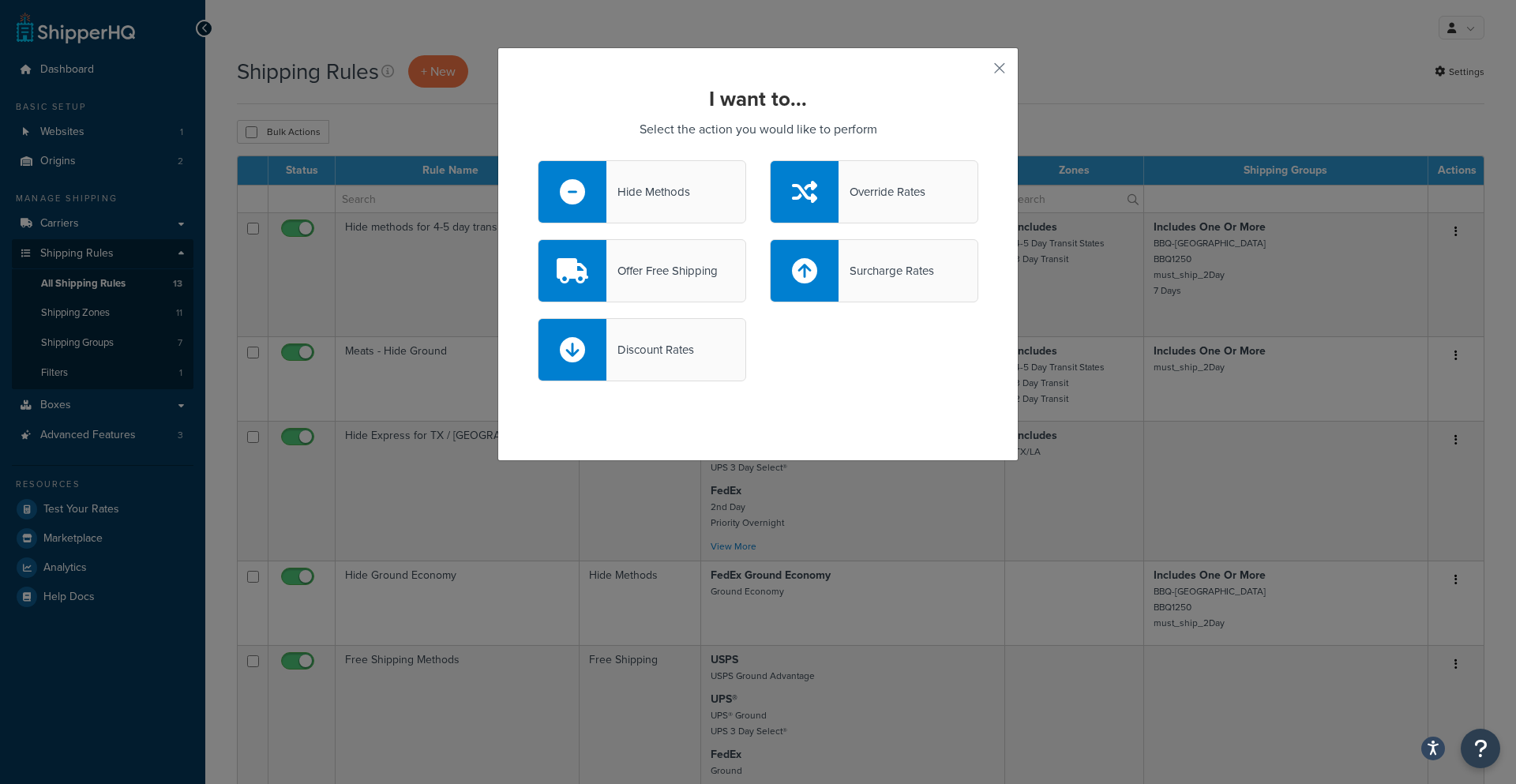
click at [584, 190] on div at bounding box center [572, 191] width 68 height 62
click at [0, 0] on input "Hide Methods" at bounding box center [0, 0] width 0 height 0
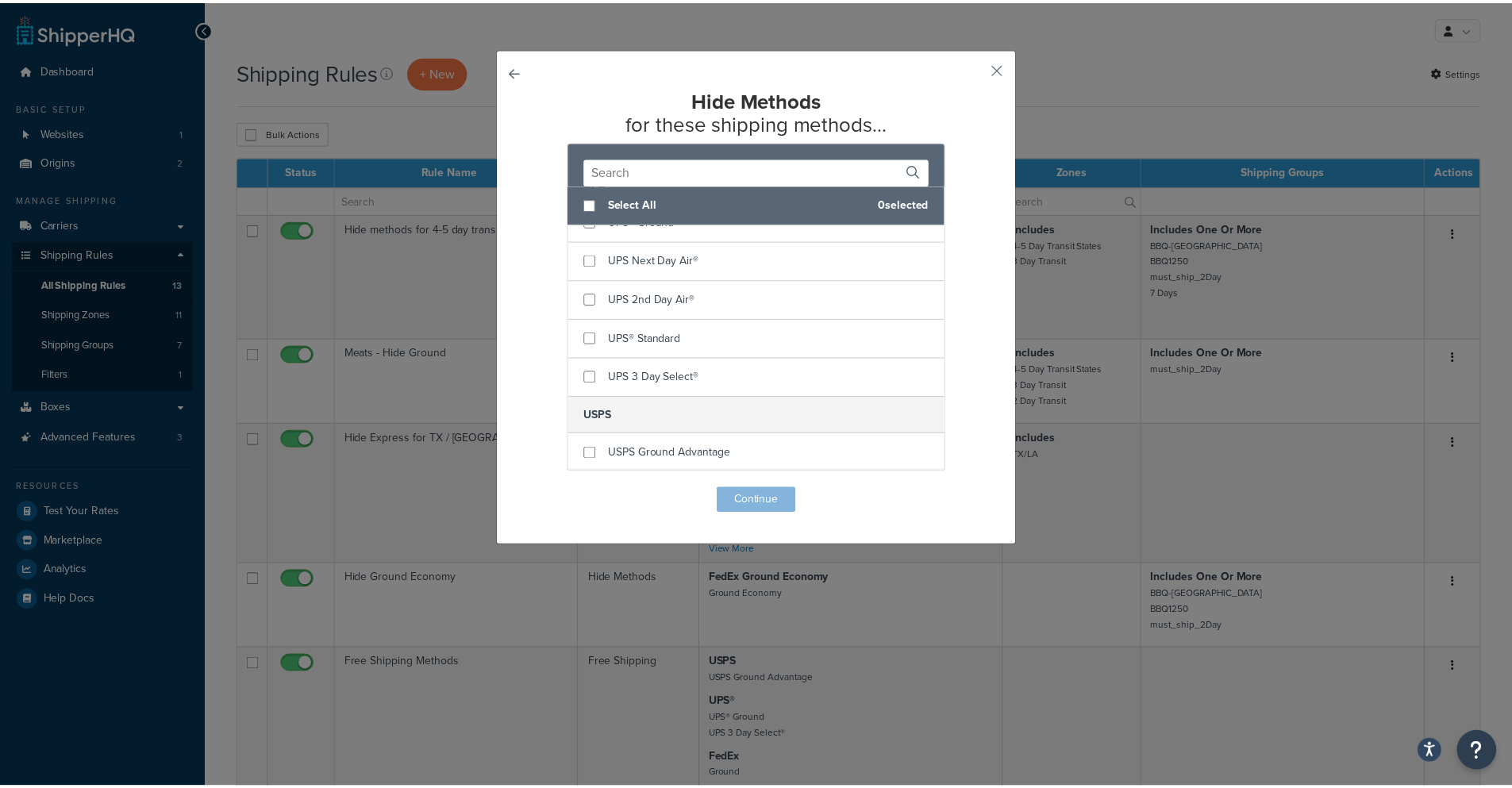
scroll to position [481, 0]
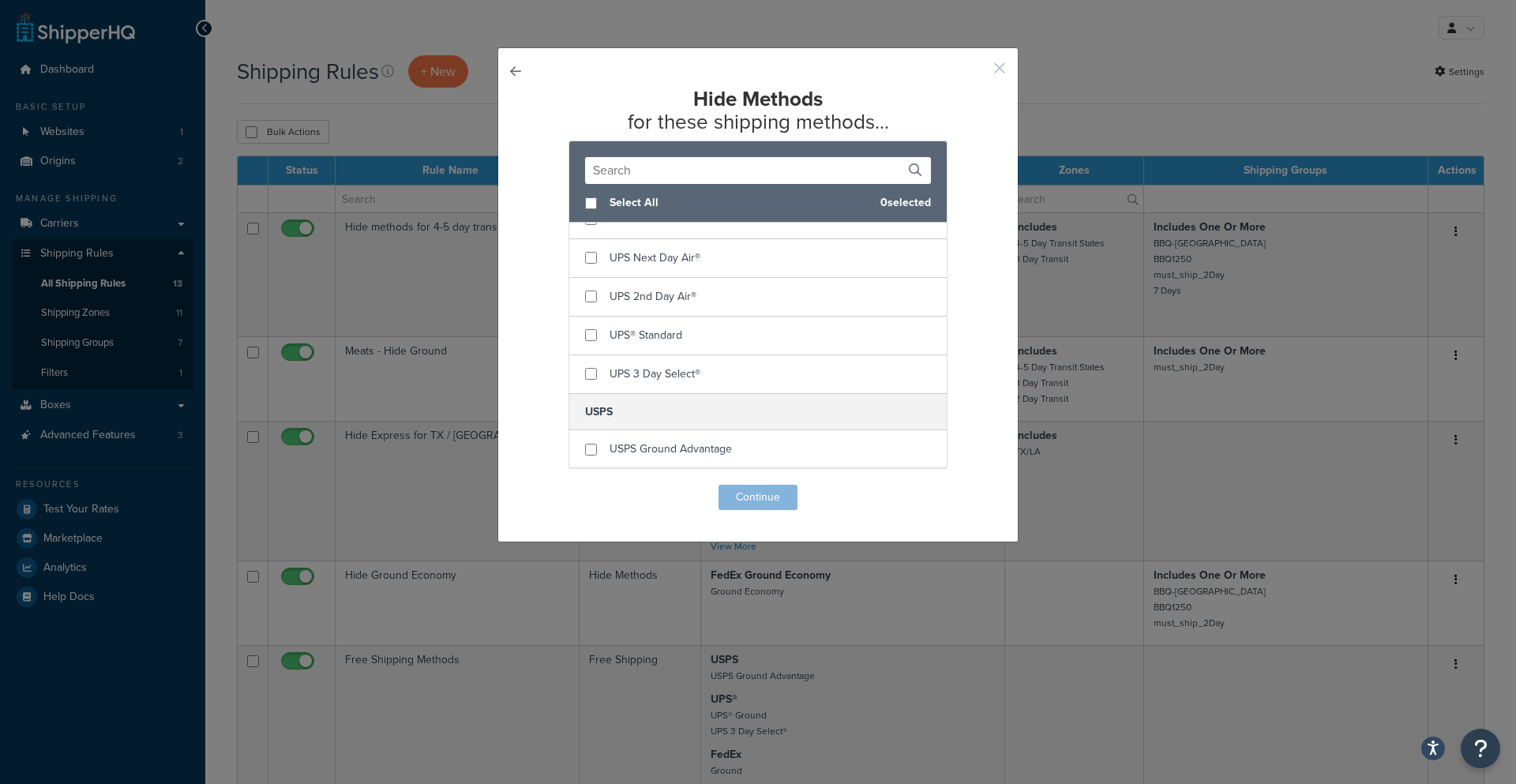
click at [979, 72] on button "button" at bounding box center [976, 74] width 4 height 4
